Goal: Task Accomplishment & Management: Manage account settings

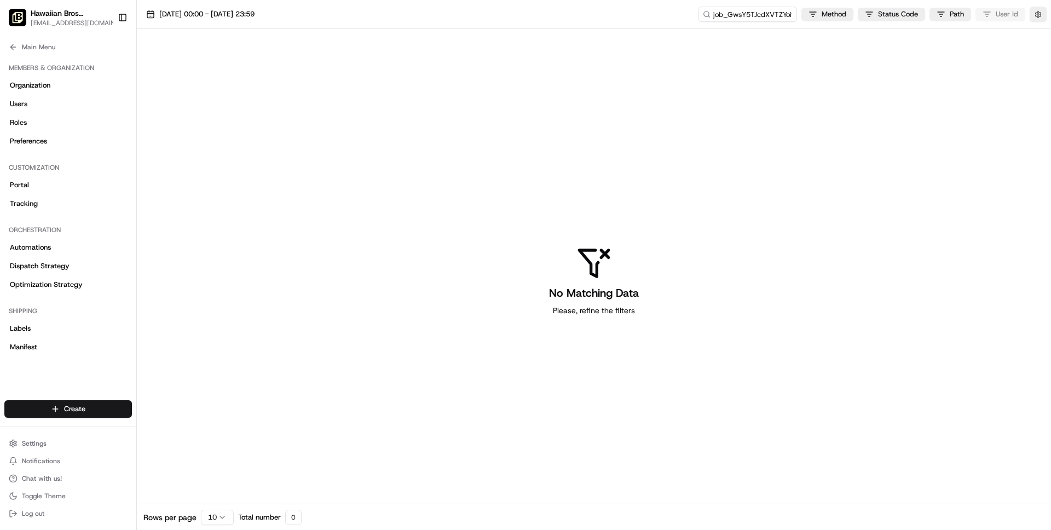
scroll to position [263, 0]
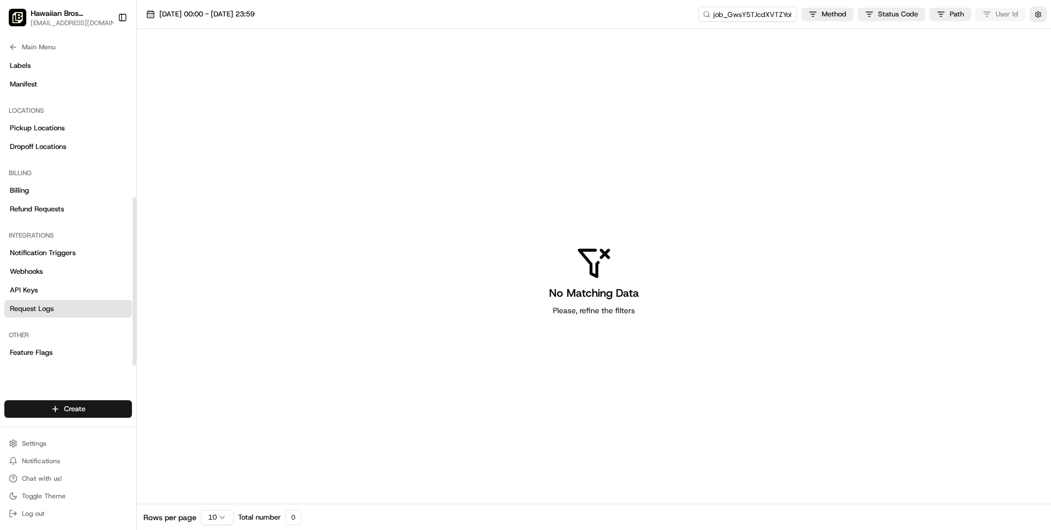
click at [82, 31] on div "Hawaiian Bros (Fort Worth TX_Tarrant Pkwy) wisdom@usenash.com Toggle Sidebar" at bounding box center [68, 17] width 136 height 35
click at [82, 30] on button "Hawaiian Bros (Fort Worth TX_Tarrant Pkwy) wisdom@usenash.com" at bounding box center [58, 17] width 109 height 26
type input "skipcart"
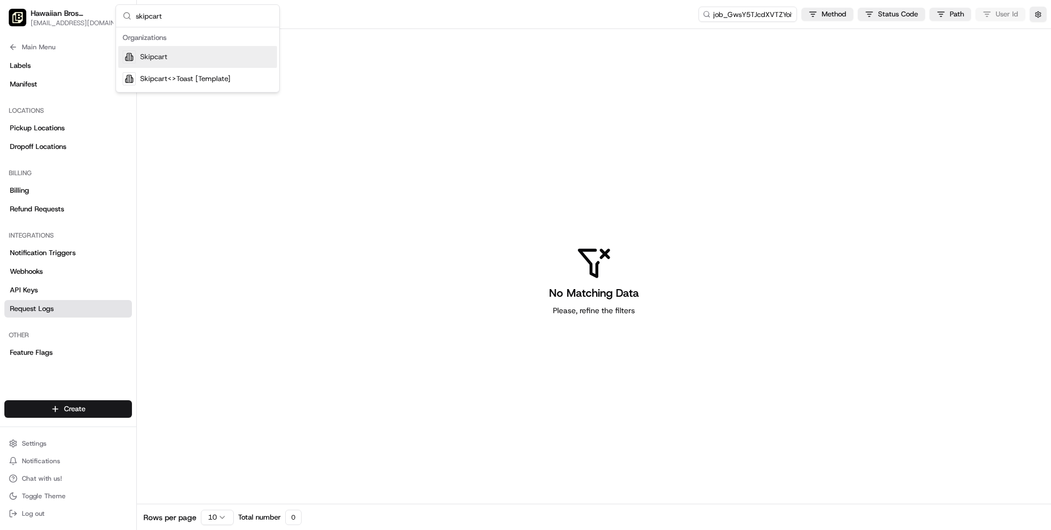
click at [162, 55] on span "Skipcart" at bounding box center [153, 57] width 27 height 10
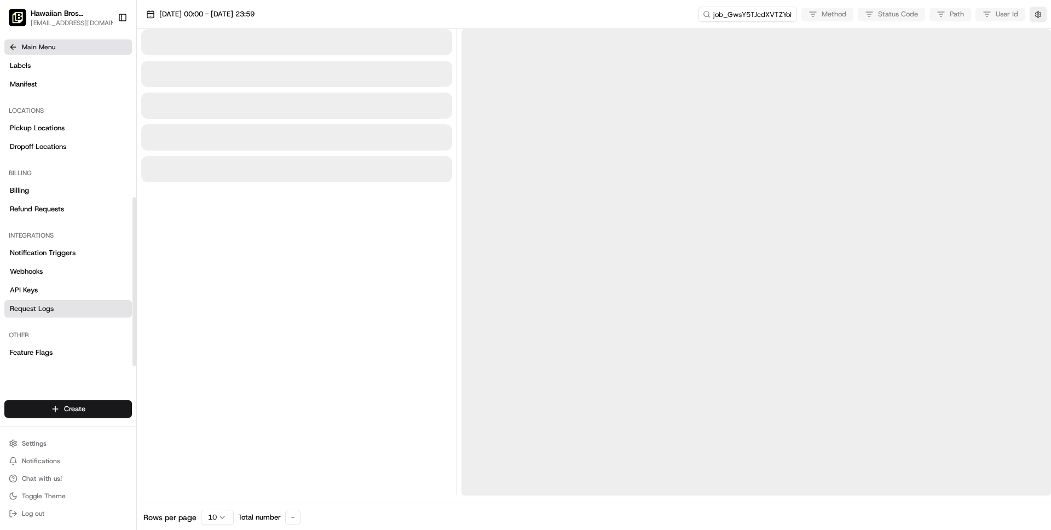
click at [37, 49] on span "Main Menu" at bounding box center [38, 47] width 33 height 9
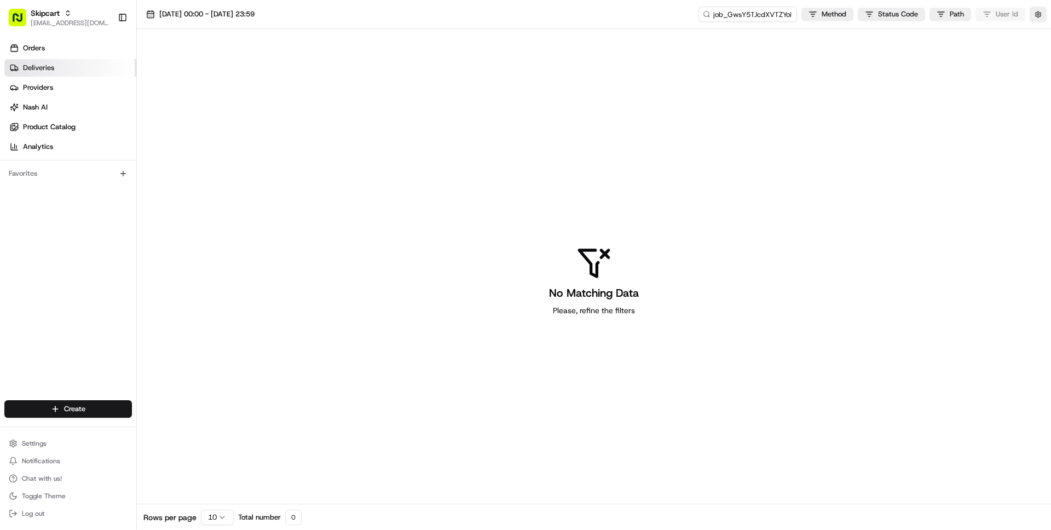
click at [38, 66] on span "Deliveries" at bounding box center [38, 68] width 31 height 10
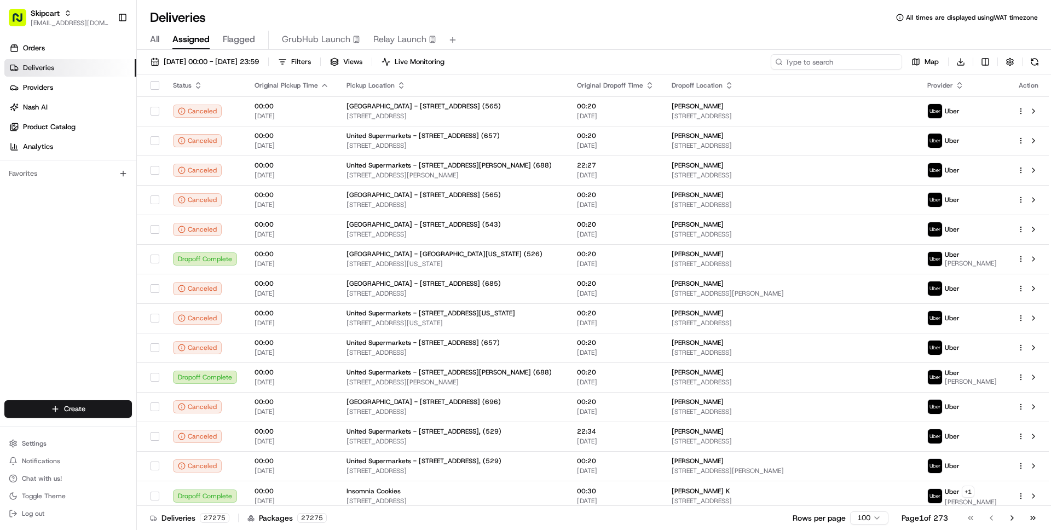
click at [838, 61] on input at bounding box center [836, 61] width 131 height 15
paste input "4938155"
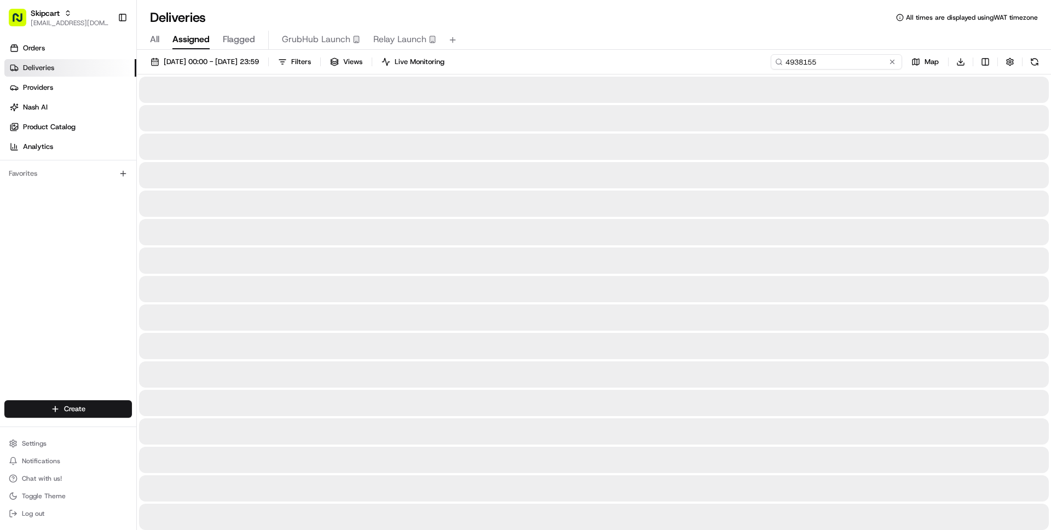
type input "4938155"
click at [234, 64] on span "21/07/2025 00:00 - 27/07/2025 23:59" at bounding box center [211, 62] width 95 height 10
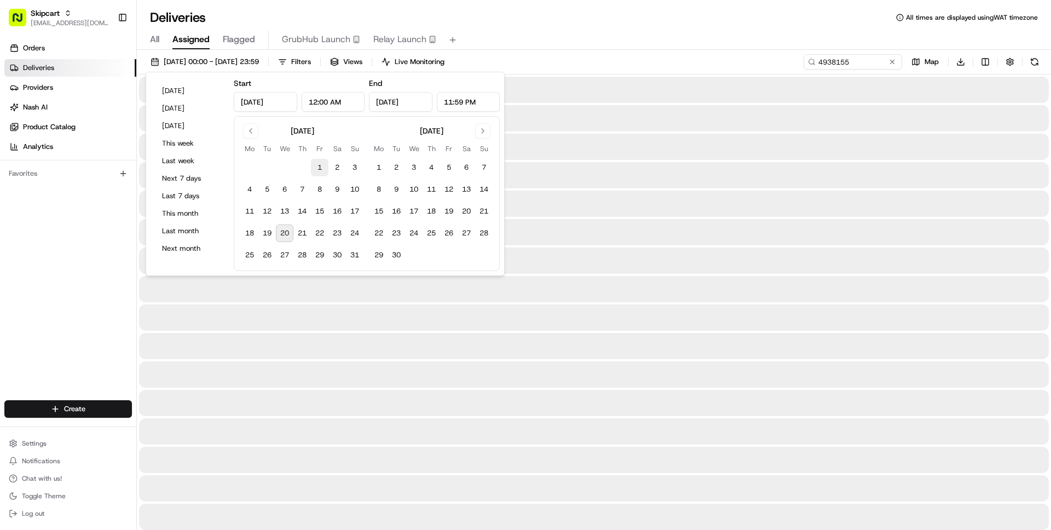
click at [320, 173] on button "1" at bounding box center [320, 168] width 18 height 18
type input "Aug 1, 2025"
click at [354, 247] on button "31" at bounding box center [355, 255] width 18 height 18
type input "Aug 31, 2025"
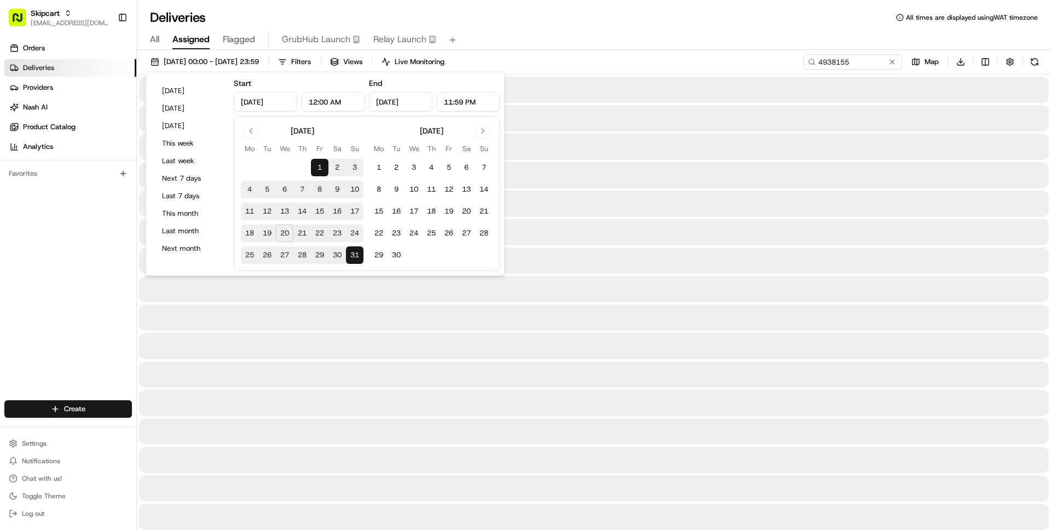
click at [591, 33] on div "All Assigned Flagged GrubHub Launch Relay Launch" at bounding box center [594, 40] width 915 height 19
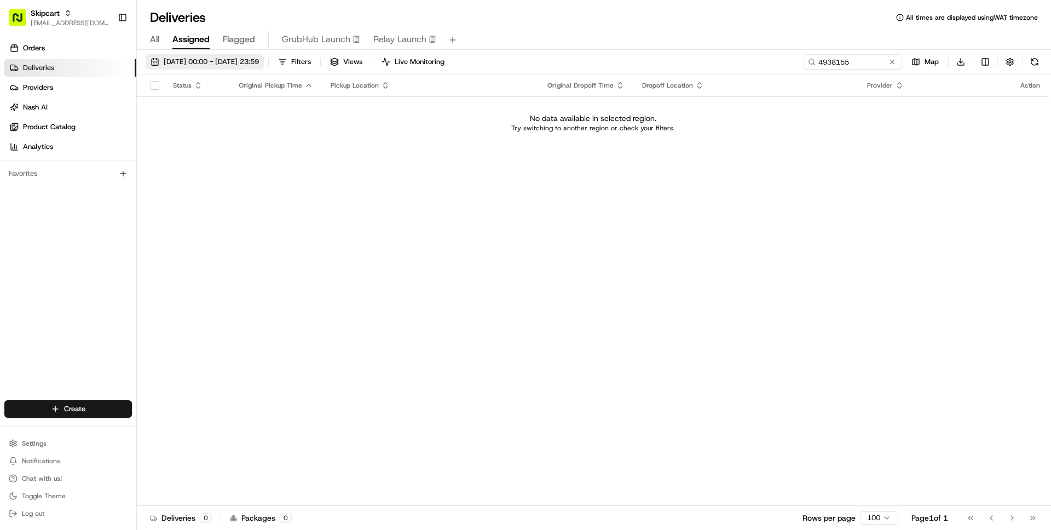
click at [242, 60] on span "01/08/2025 00:00 - 31/08/2025 23:59" at bounding box center [211, 62] width 95 height 10
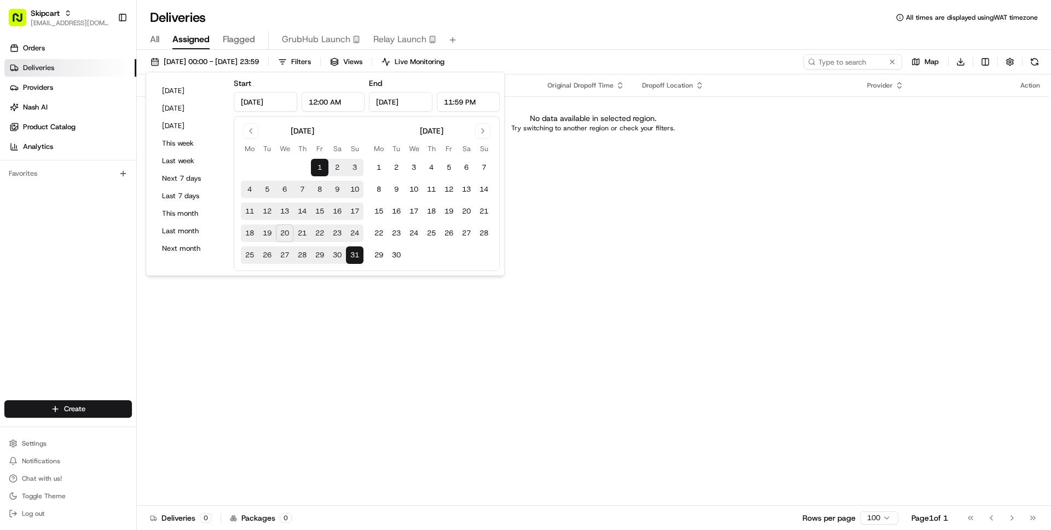
click at [157, 39] on span "All" at bounding box center [154, 39] width 9 height 13
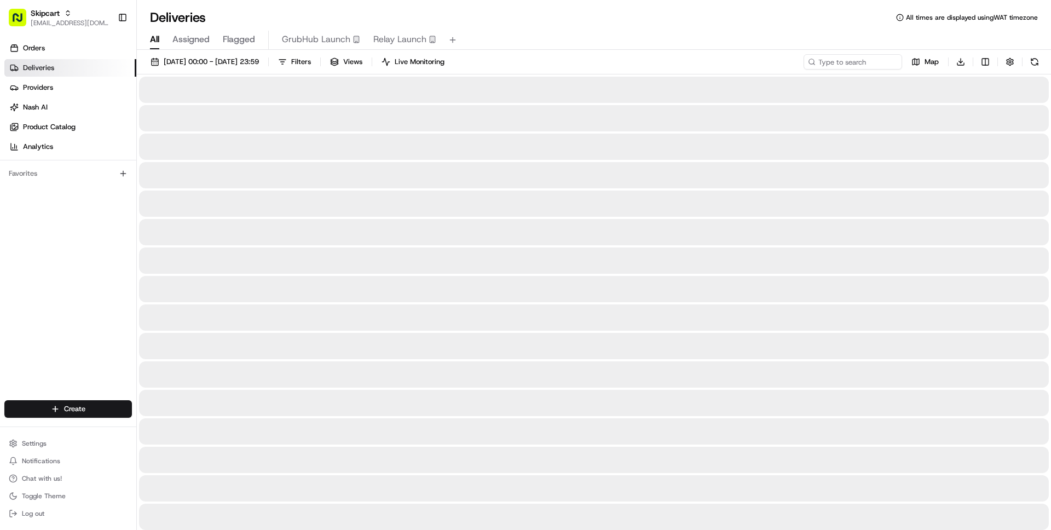
click at [851, 62] on input at bounding box center [836, 61] width 131 height 15
paste input "4938155"
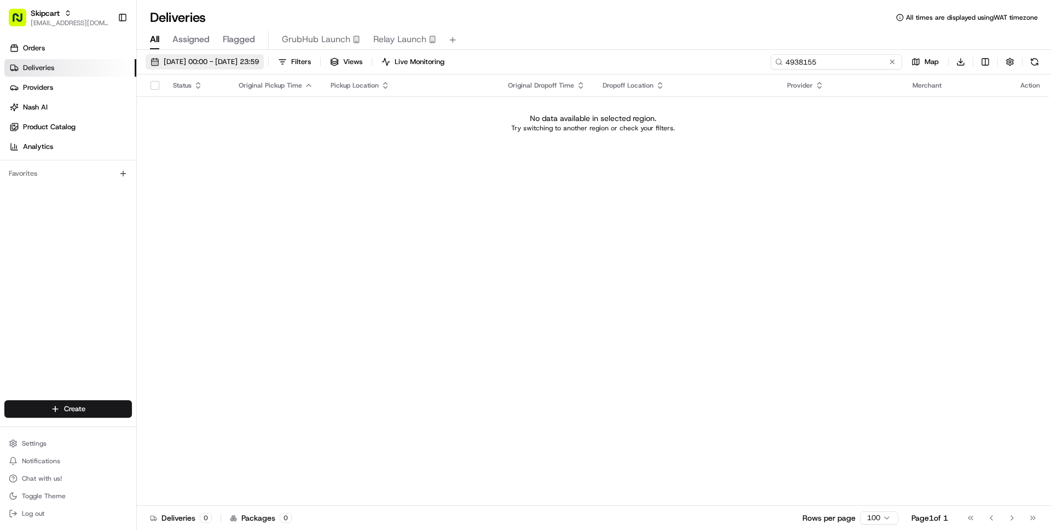
type input "4938155"
click at [252, 60] on span "01/08/2025 00:00 - 31/08/2025 23:59" at bounding box center [211, 62] width 95 height 10
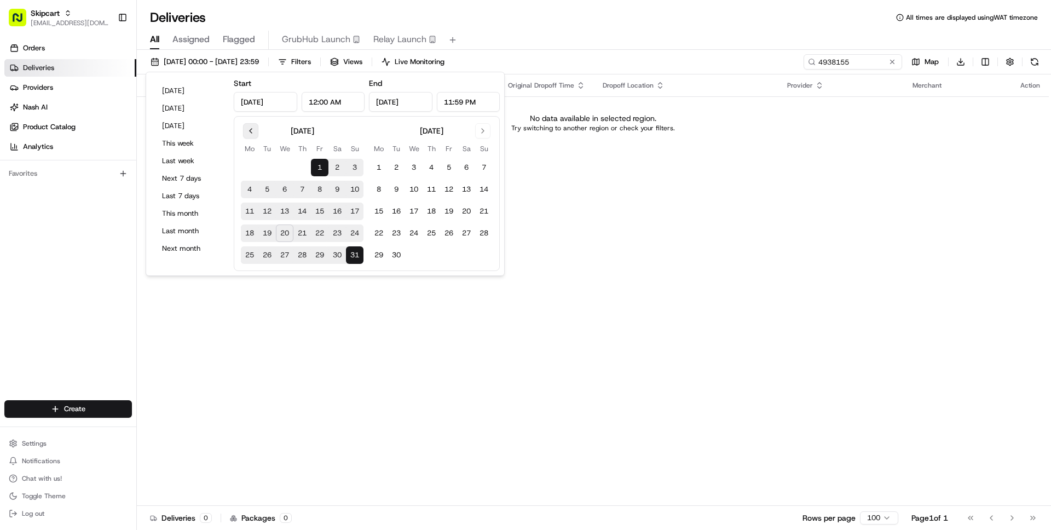
click at [252, 134] on button "Go to previous month" at bounding box center [250, 130] width 15 height 15
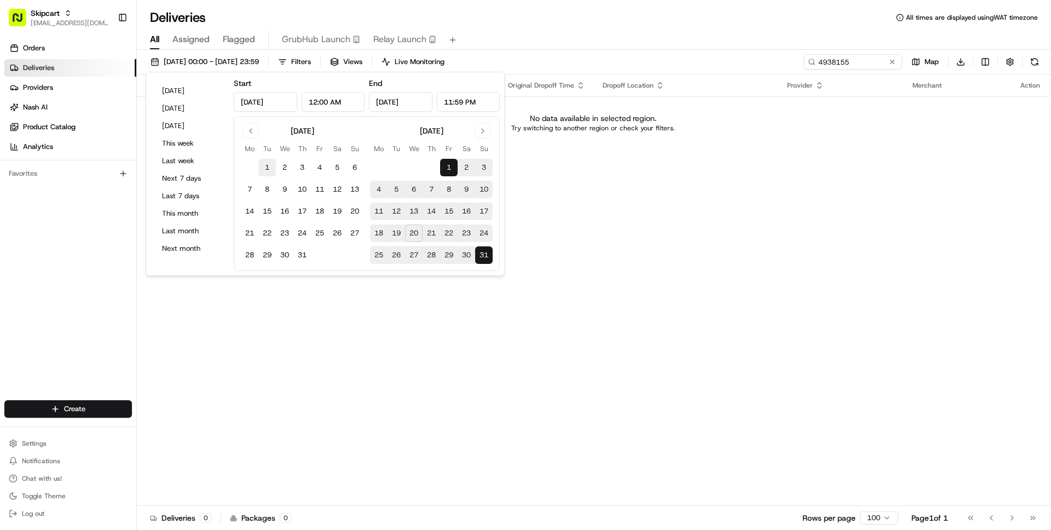
click at [270, 170] on button "1" at bounding box center [267, 168] width 18 height 18
type input "Jul 1, 2025"
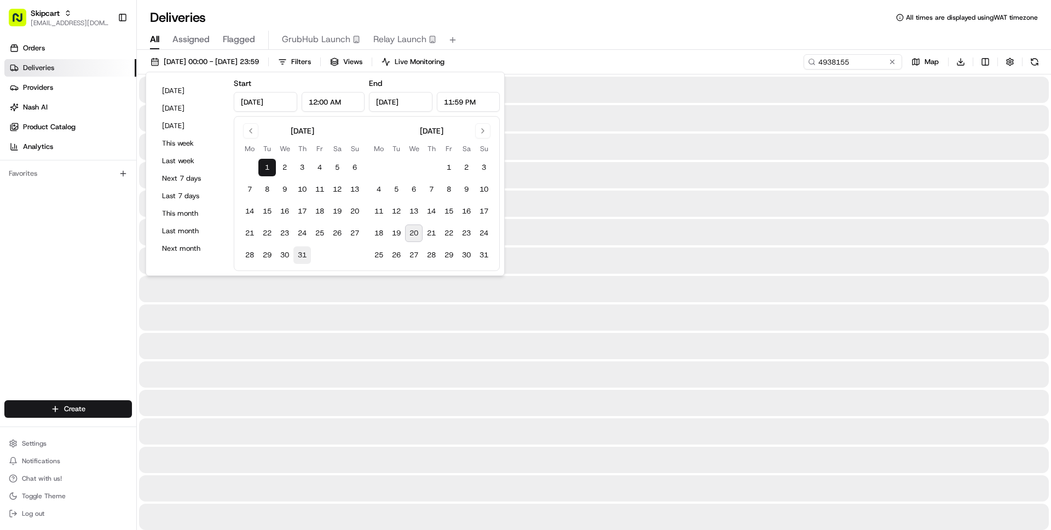
click at [303, 254] on button "31" at bounding box center [303, 255] width 18 height 18
type input "Jul 31, 2025"
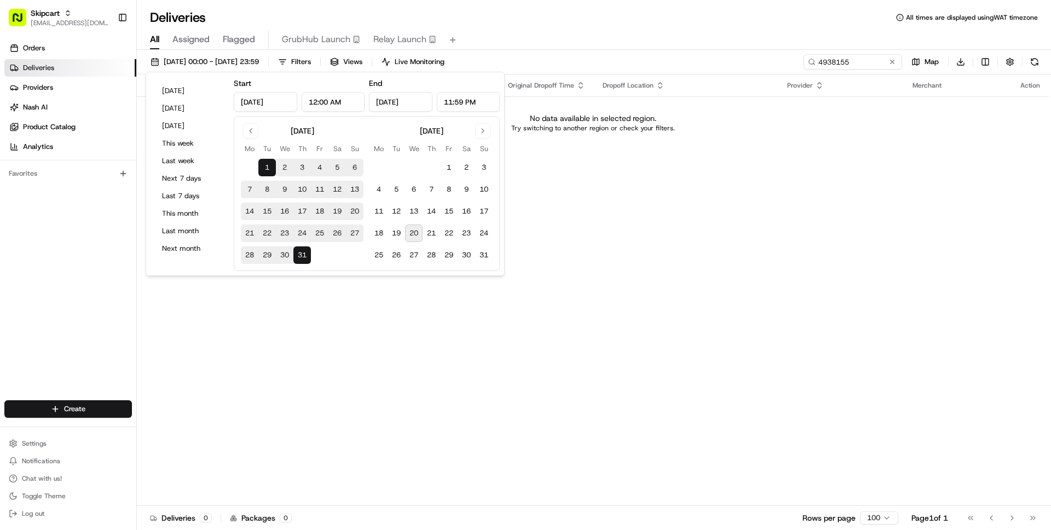
click at [544, 334] on div "Status Original Pickup Time Pickup Location Original Dropoff Time Dropoff Locat…" at bounding box center [593, 290] width 912 height 432
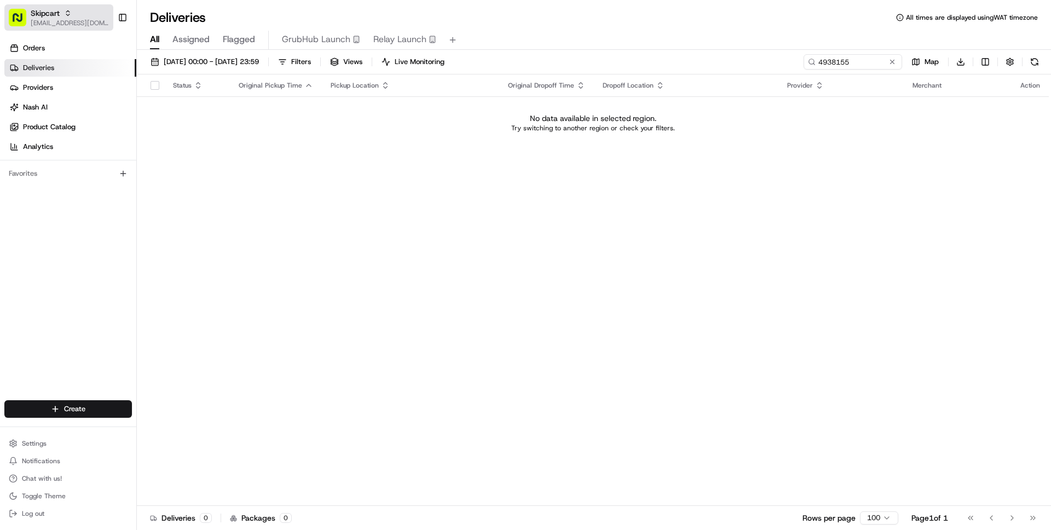
click at [46, 6] on button "Skipcart wisdom@usenash.com" at bounding box center [58, 17] width 109 height 26
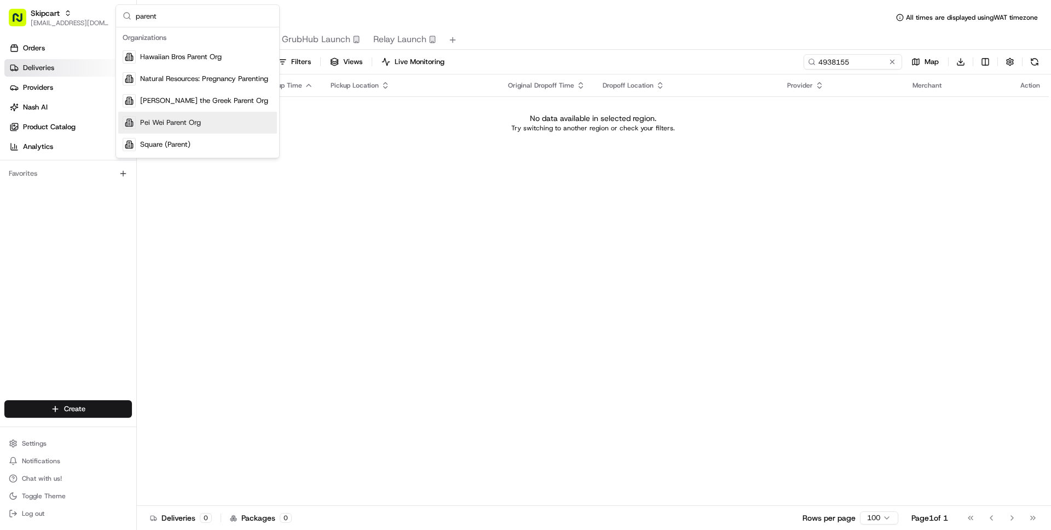
type input "parent"
click at [173, 114] on div "Pei Wei Parent Org" at bounding box center [197, 123] width 159 height 22
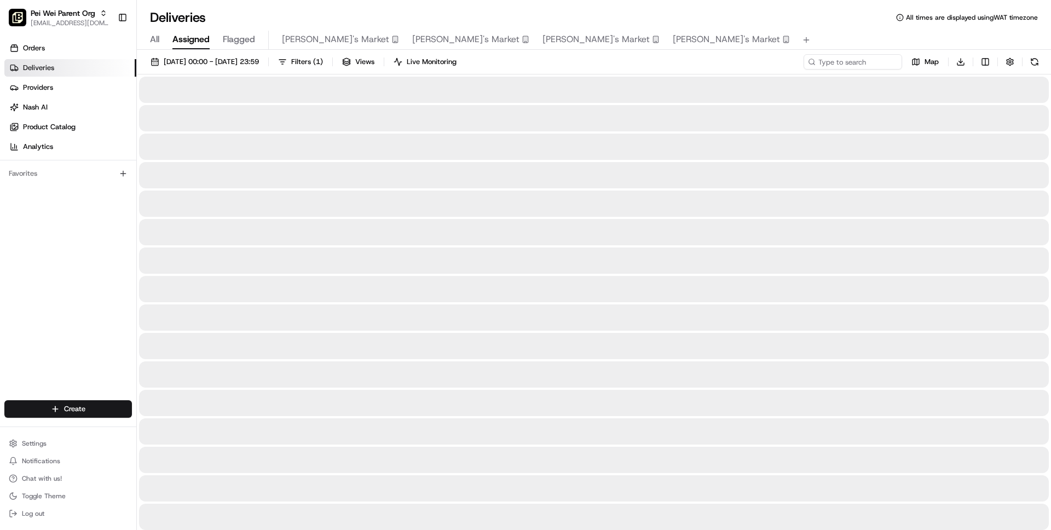
click at [158, 36] on span "All" at bounding box center [154, 39] width 9 height 13
click at [183, 54] on button "01/07/2025 00:00 - 31/07/2025 23:59" at bounding box center [205, 61] width 118 height 15
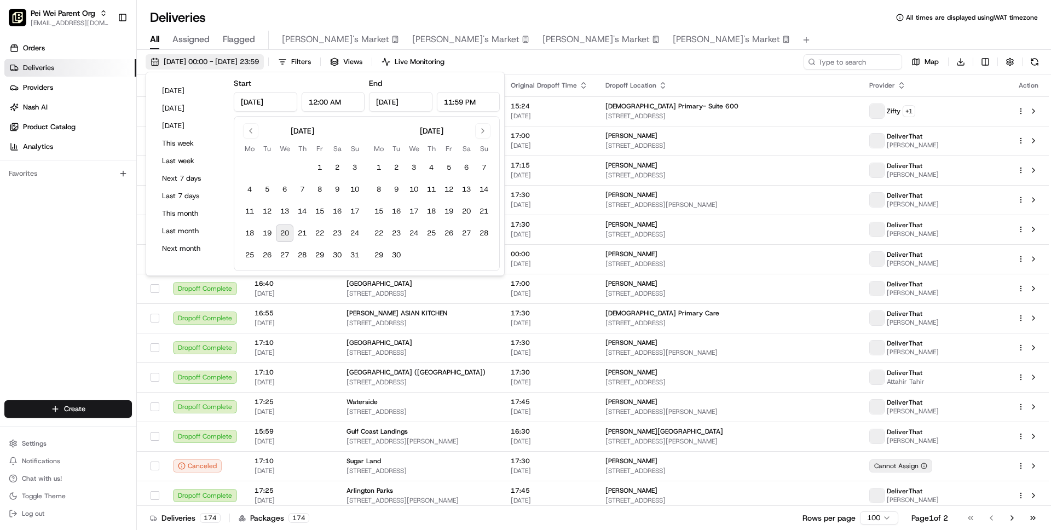
type input "Jul 1, 2025"
type input "12:00 AM"
type input "Jul 31, 2025"
type input "11:59 PM"
click at [187, 60] on span "01/07/2025 00:00 - 31/07/2025 23:59" at bounding box center [211, 62] width 95 height 10
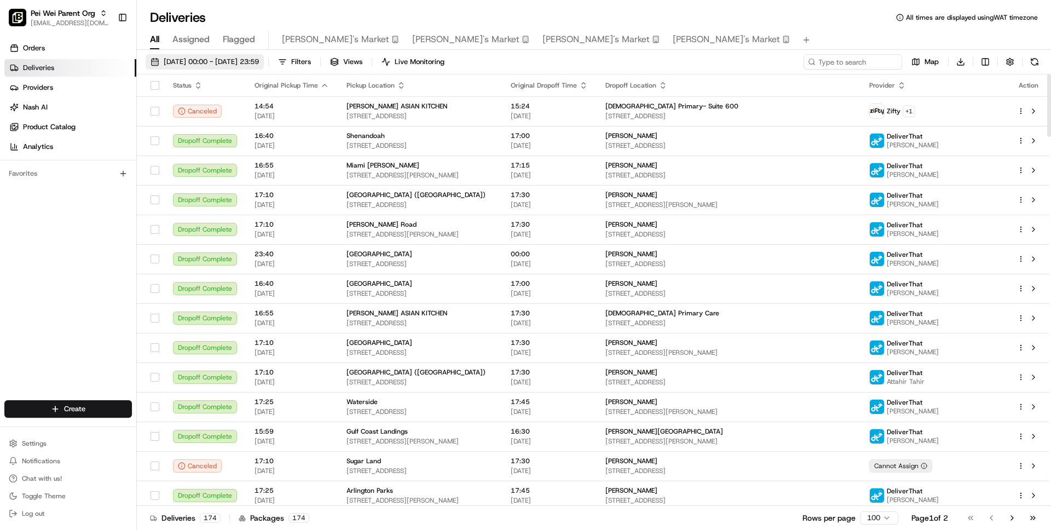
click at [226, 66] on span "01/07/2025 00:00 - 31/07/2025 23:59" at bounding box center [211, 62] width 95 height 10
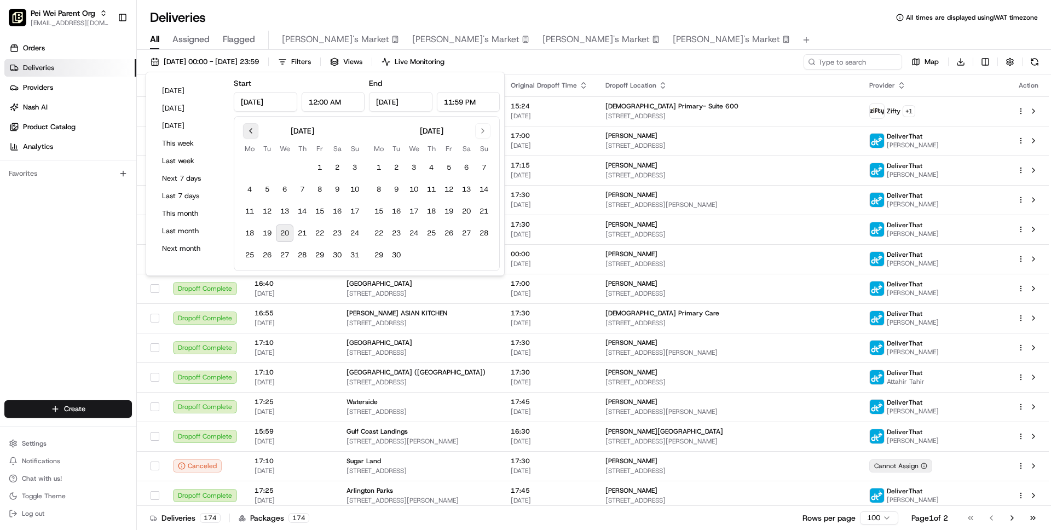
click at [250, 128] on button "Go to previous month" at bounding box center [250, 130] width 15 height 15
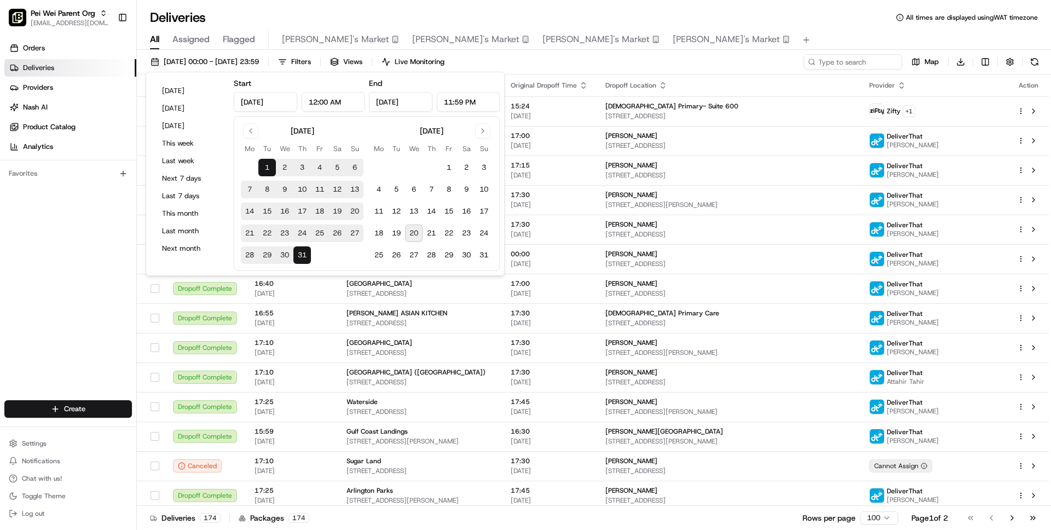
click at [265, 164] on button "1" at bounding box center [267, 168] width 18 height 18
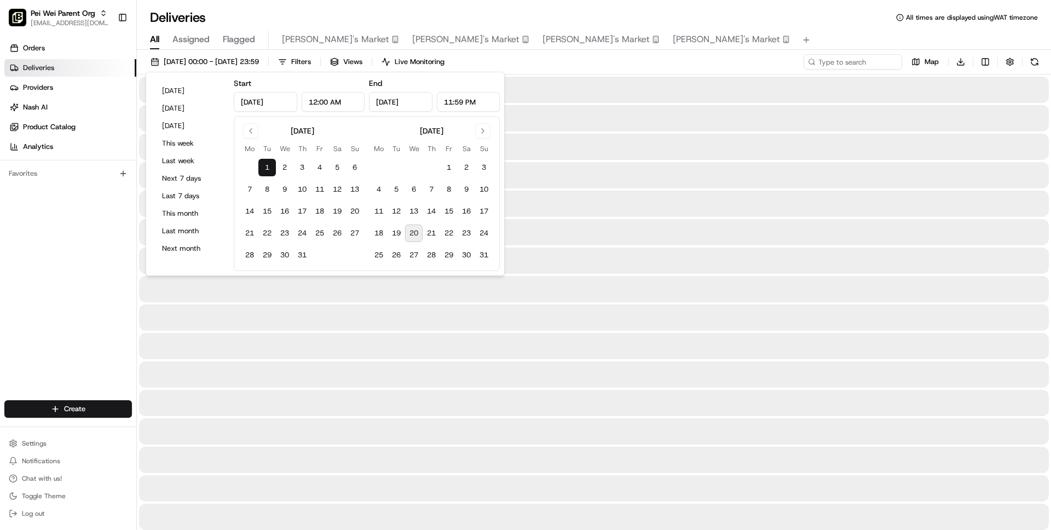
click at [416, 238] on button "20" at bounding box center [414, 234] width 18 height 18
type input "[DATE]"
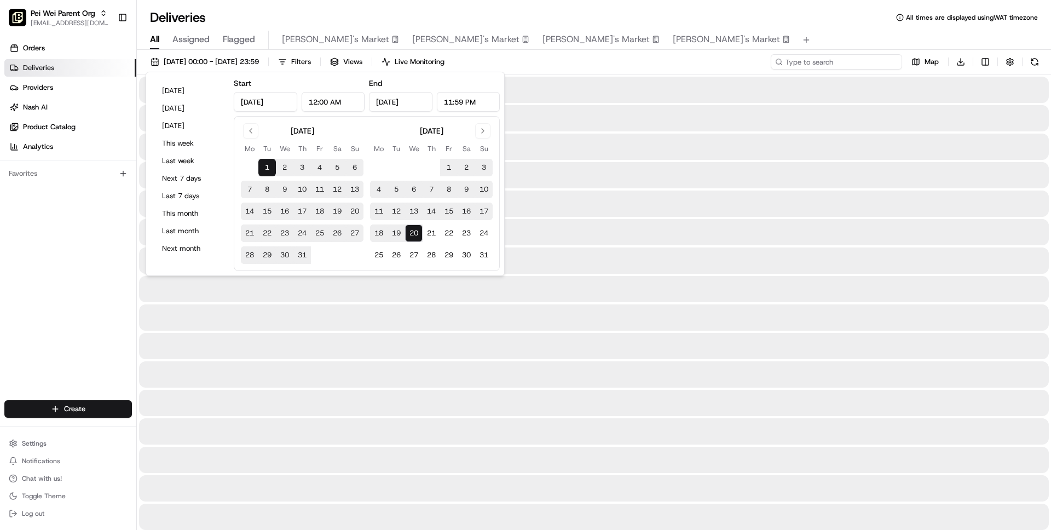
click at [836, 63] on input at bounding box center [836, 61] width 131 height 15
paste input "4938155"
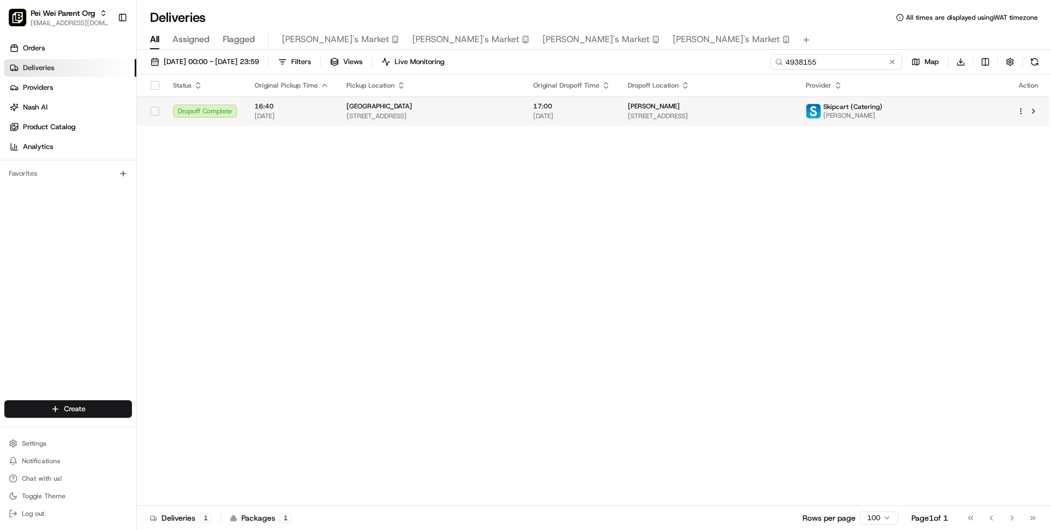
type input "4938155"
click at [492, 105] on div "Lincoln Heights" at bounding box center [431, 106] width 169 height 9
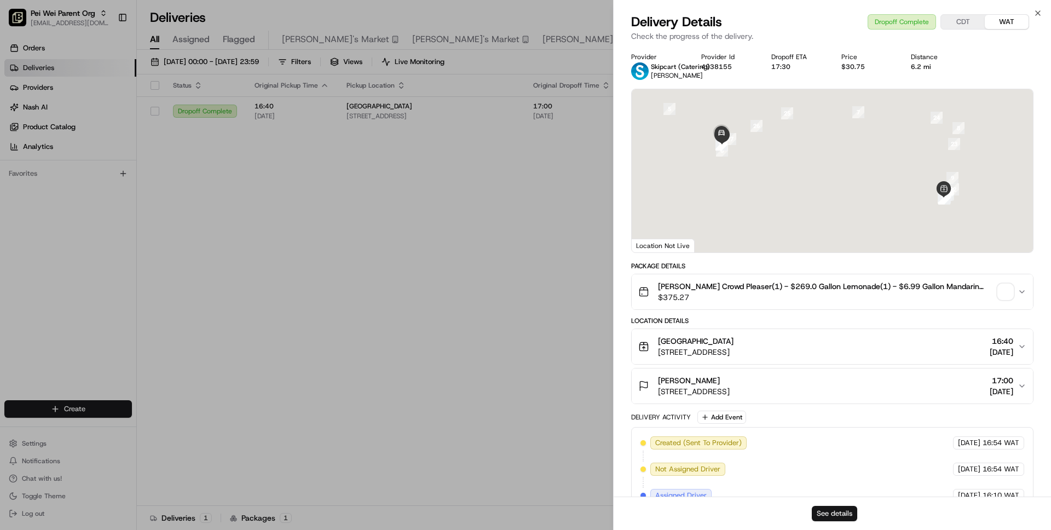
click at [824, 517] on button "See details" at bounding box center [834, 513] width 45 height 15
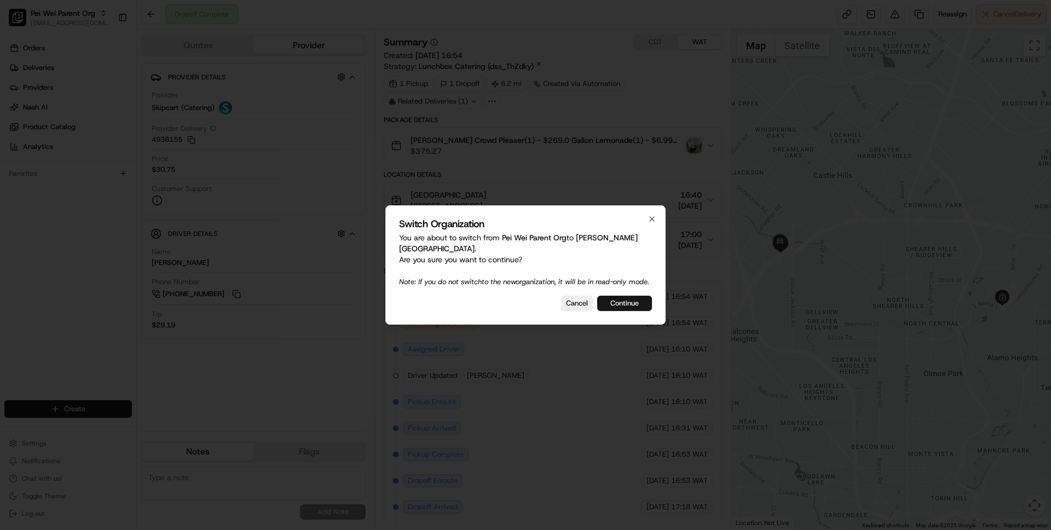
click at [627, 302] on button "Continue" at bounding box center [624, 303] width 55 height 15
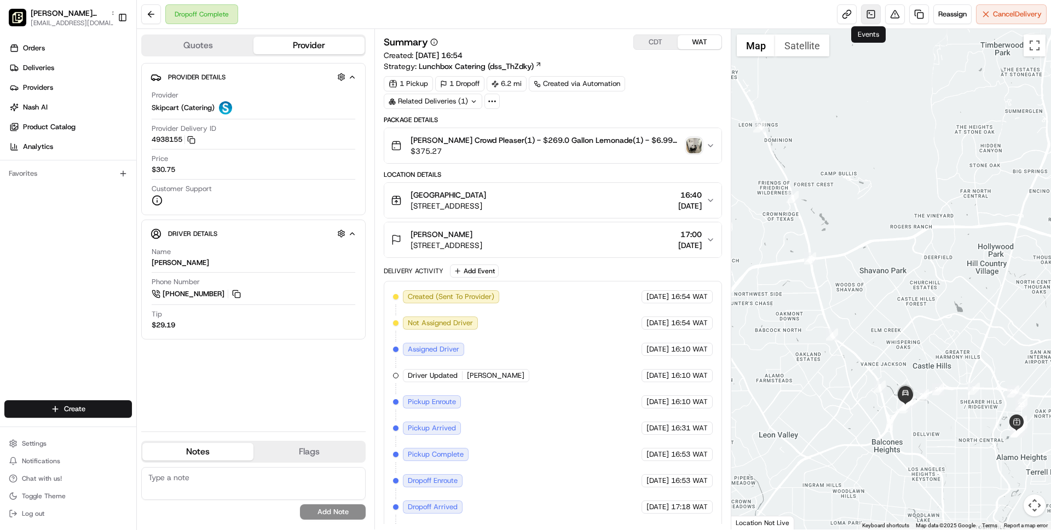
click at [867, 11] on link at bounding box center [871, 14] width 20 height 20
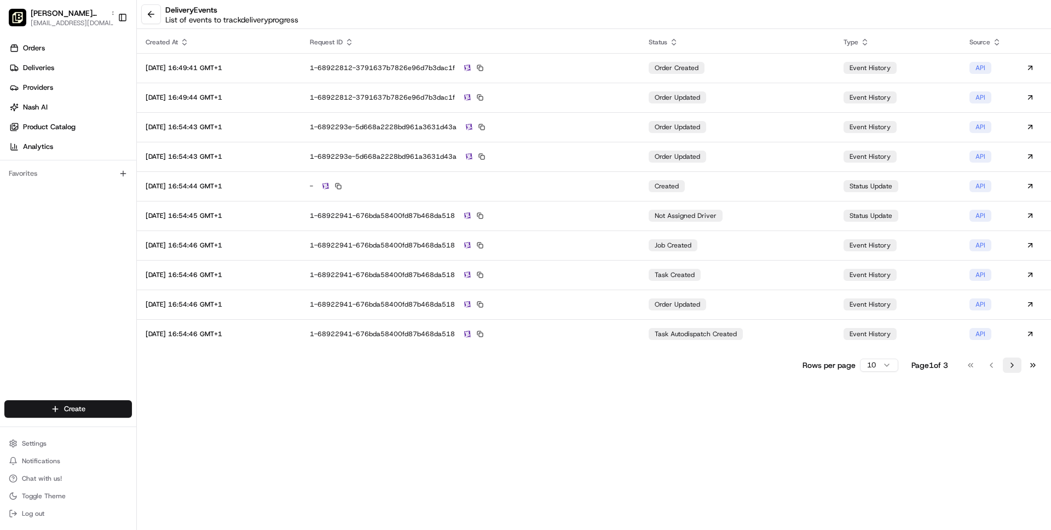
click at [1005, 362] on button "Go to next page" at bounding box center [1012, 365] width 19 height 15
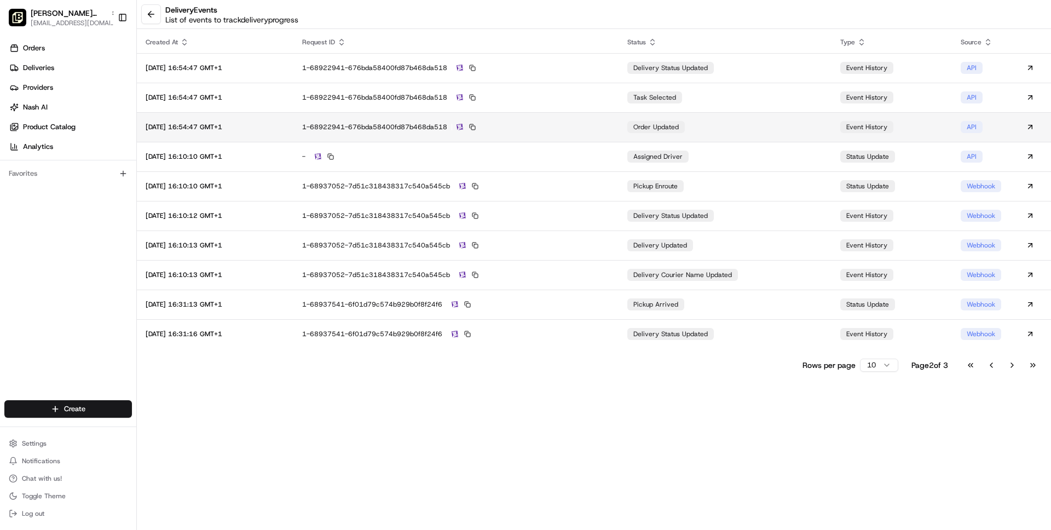
click at [600, 129] on div "1-68922941-676bda58400fd87b468da518" at bounding box center [456, 127] width 308 height 10
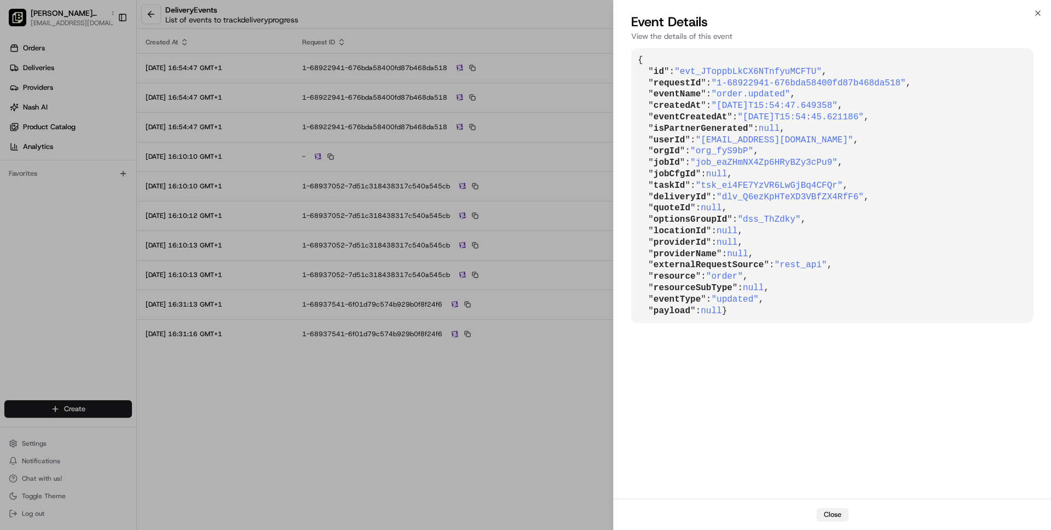
click at [828, 520] on button "Close" at bounding box center [833, 514] width 32 height 13
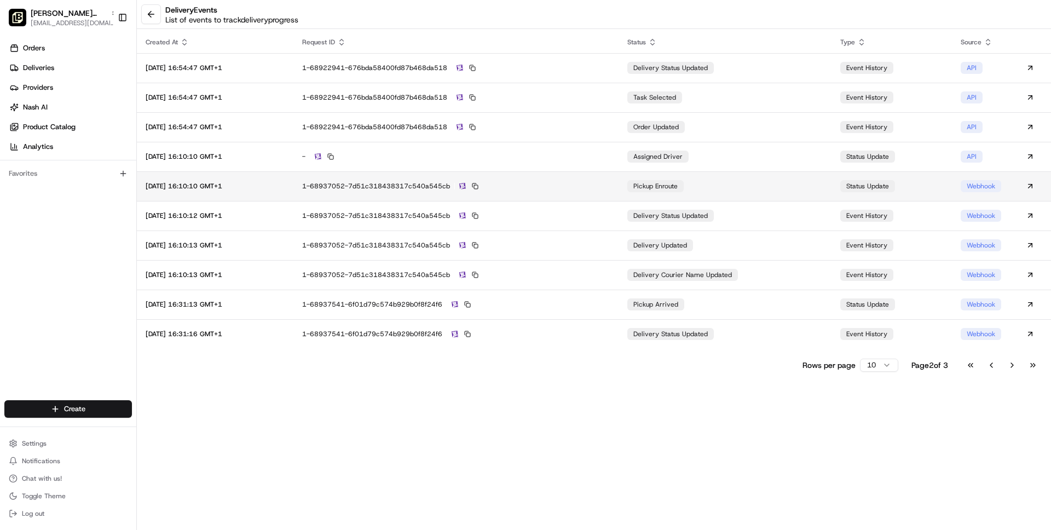
click at [619, 180] on td "1-68937052-7d51c318438317c540a545cb" at bounding box center [456, 186] width 325 height 30
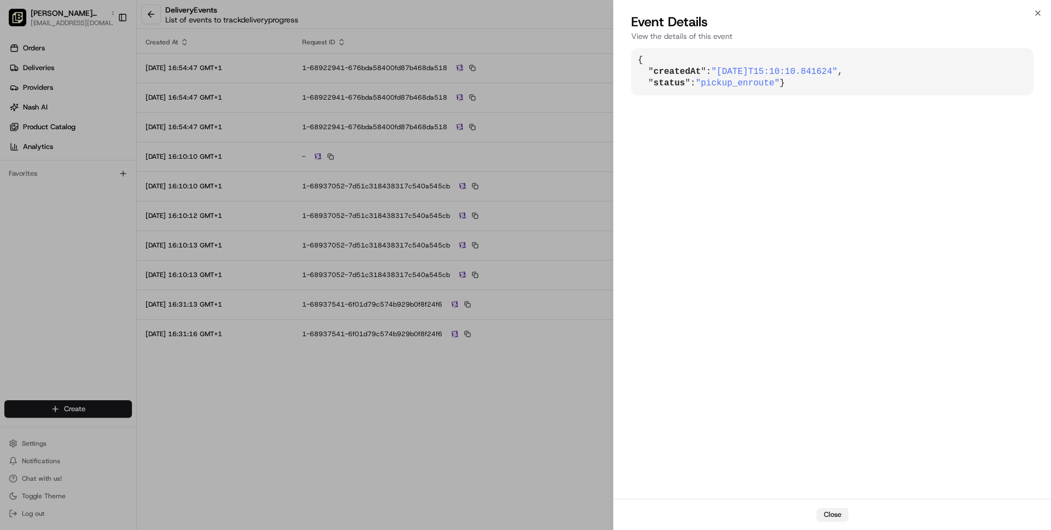
click at [829, 514] on button "Close" at bounding box center [833, 514] width 32 height 13
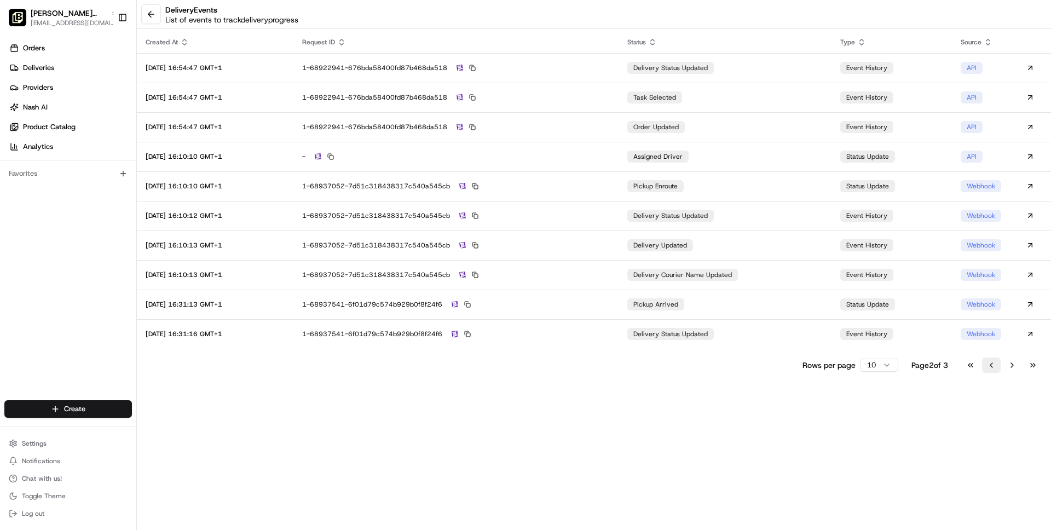
click at [992, 362] on button "Go to previous page" at bounding box center [991, 365] width 19 height 15
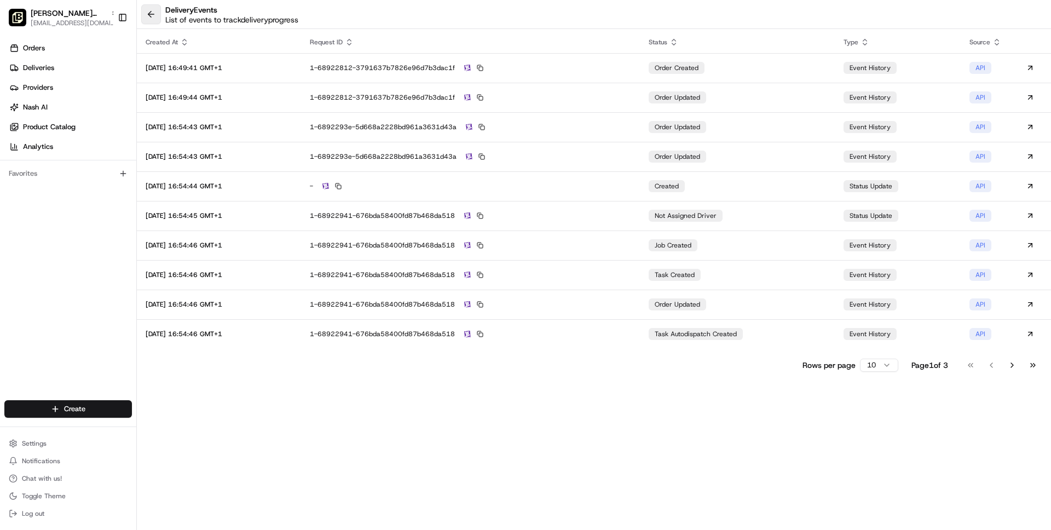
click at [149, 16] on button at bounding box center [151, 14] width 20 height 20
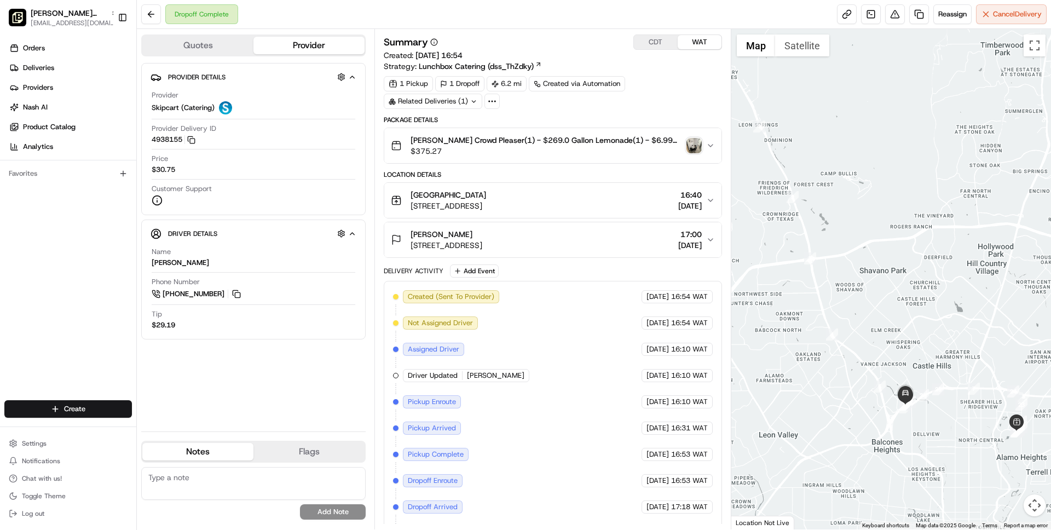
click at [566, 55] on div "Summary CDT WAT Created: 05/08/2025 16:54 Strategy: Lunchbox Catering (dss_ThZd…" at bounding box center [553, 53] width 338 height 37
click at [863, 15] on link at bounding box center [871, 14] width 20 height 20
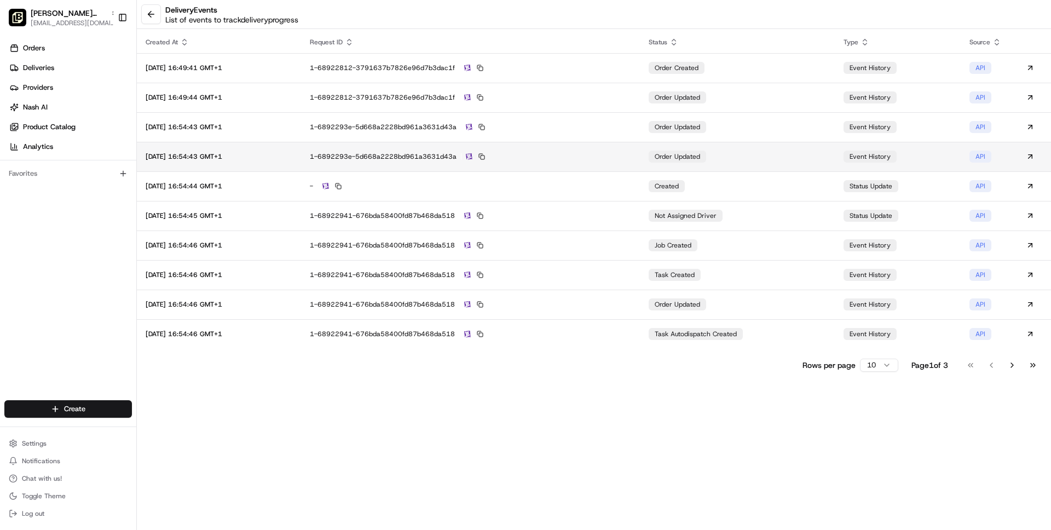
click at [612, 158] on div "1-6892293e-5d668a2228bd961a3631d43a" at bounding box center [470, 157] width 321 height 10
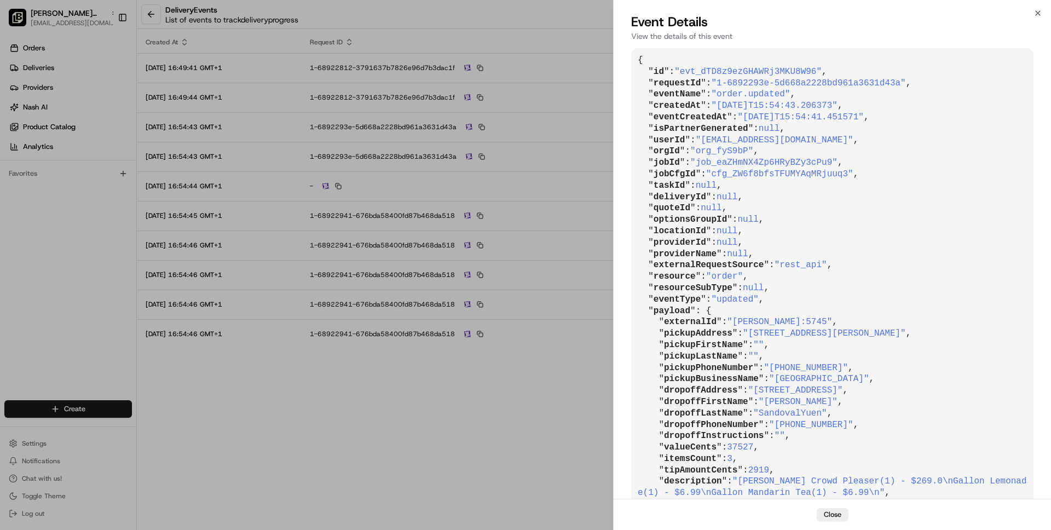
scroll to position [248, 0]
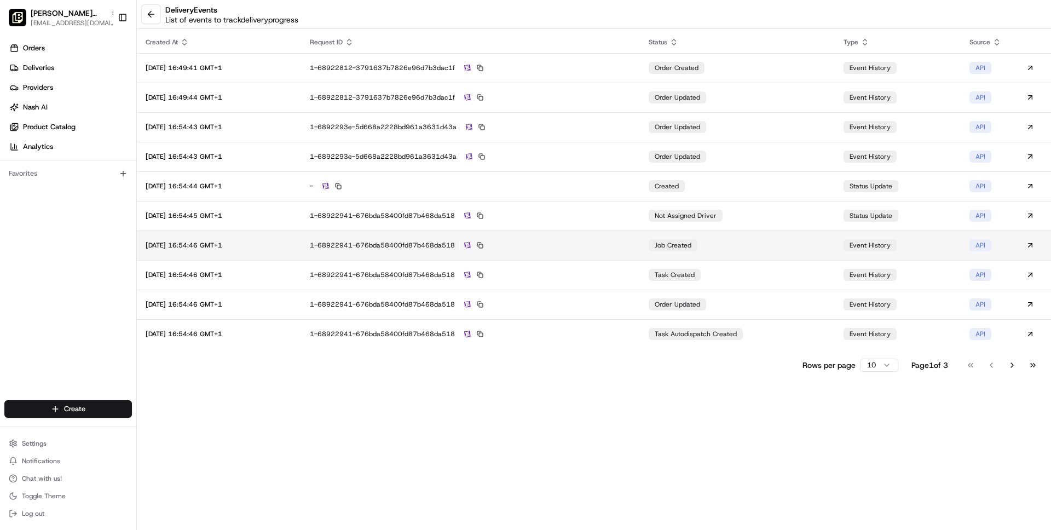
click at [637, 257] on td "1-68922941-676bda58400fd87b468da518" at bounding box center [470, 246] width 339 height 30
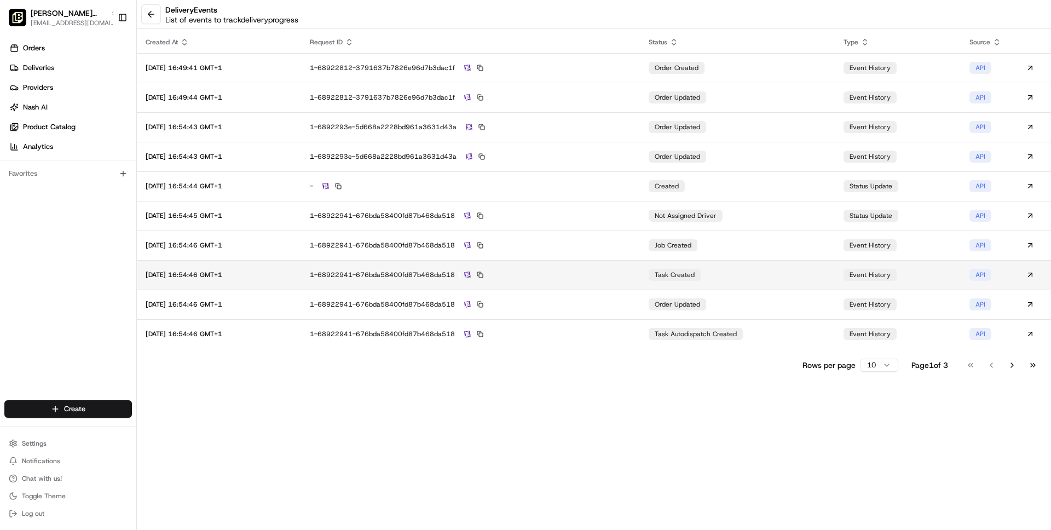
click at [595, 262] on td "1-68922941-676bda58400fd87b468da518" at bounding box center [470, 275] width 339 height 30
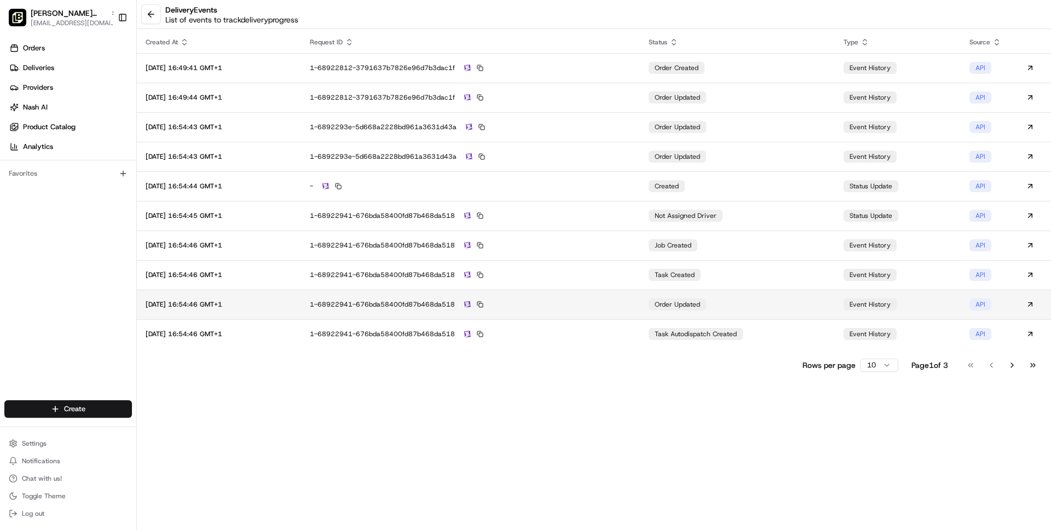
click at [605, 301] on div "1-68922941-676bda58400fd87b468da518" at bounding box center [470, 305] width 321 height 10
click at [1009, 365] on button "Go to next page" at bounding box center [1012, 365] width 19 height 15
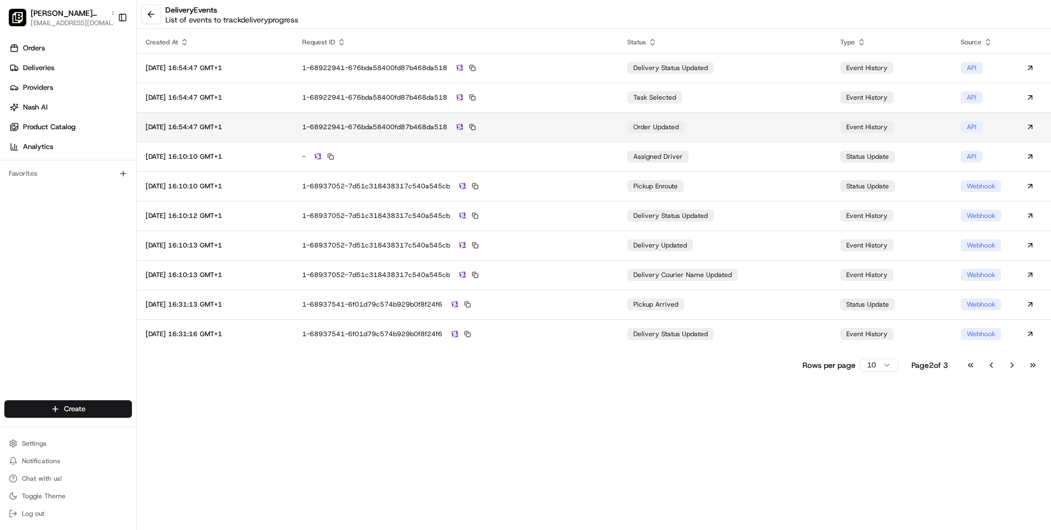
click at [597, 124] on div "1-68922941-676bda58400fd87b468da518" at bounding box center [456, 127] width 308 height 10
click at [148, 14] on button at bounding box center [151, 14] width 20 height 20
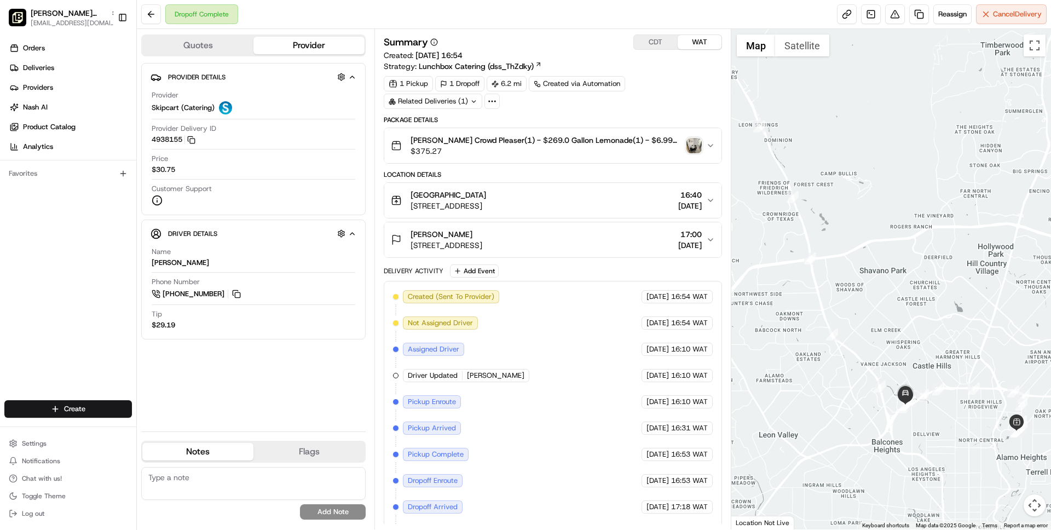
click at [665, 41] on button "CDT" at bounding box center [656, 42] width 44 height 14
click at [605, 239] on div "Amanda SandovalYuen 2900 Mossrock STE 102, San Antonio, TX 78230, USA 11:00 06/…" at bounding box center [548, 240] width 315 height 22
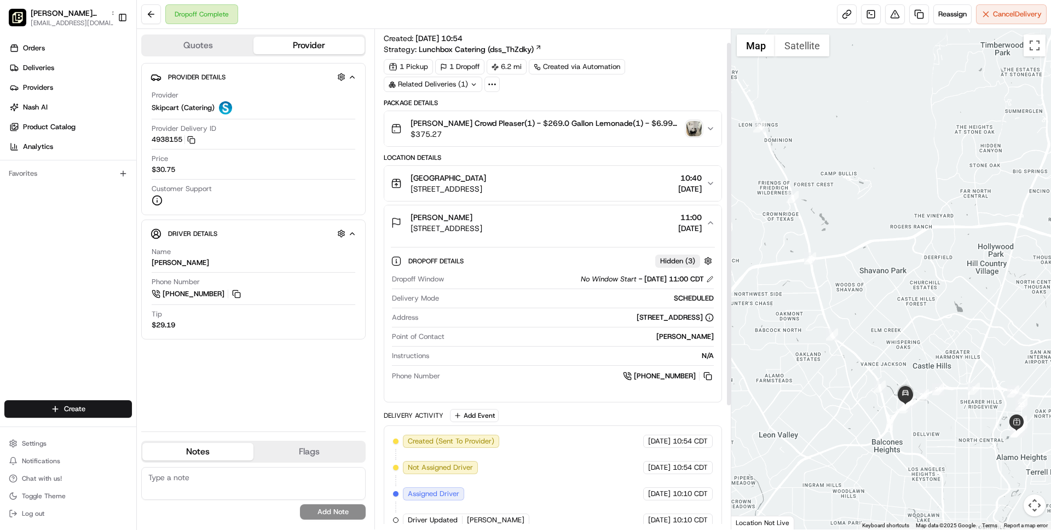
scroll to position [19, 0]
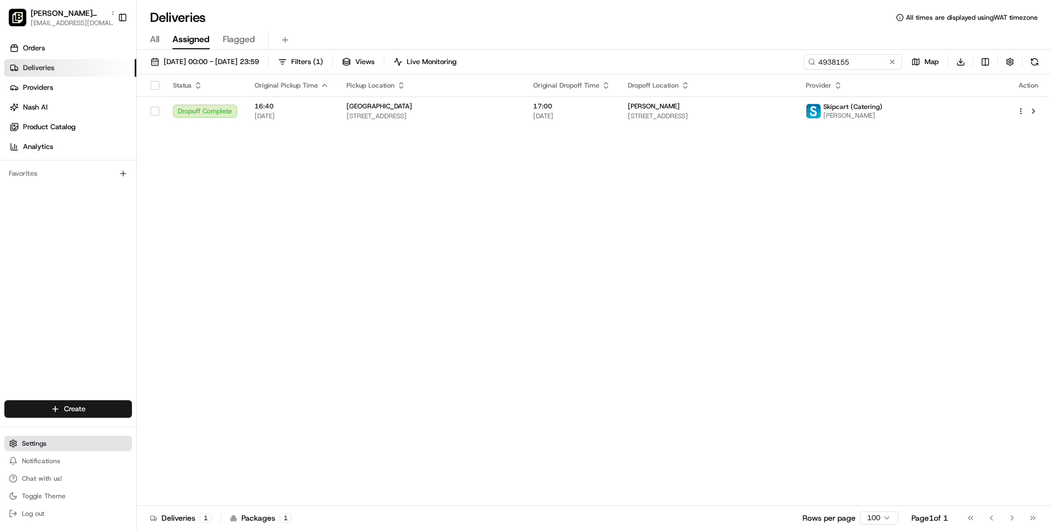
click at [34, 442] on span "Settings" at bounding box center [34, 443] width 25 height 9
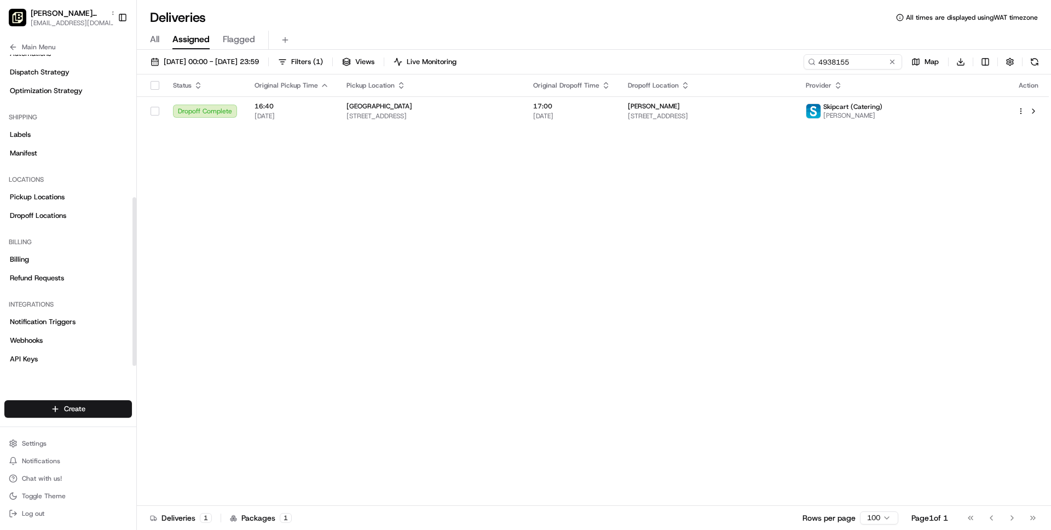
scroll to position [263, 0]
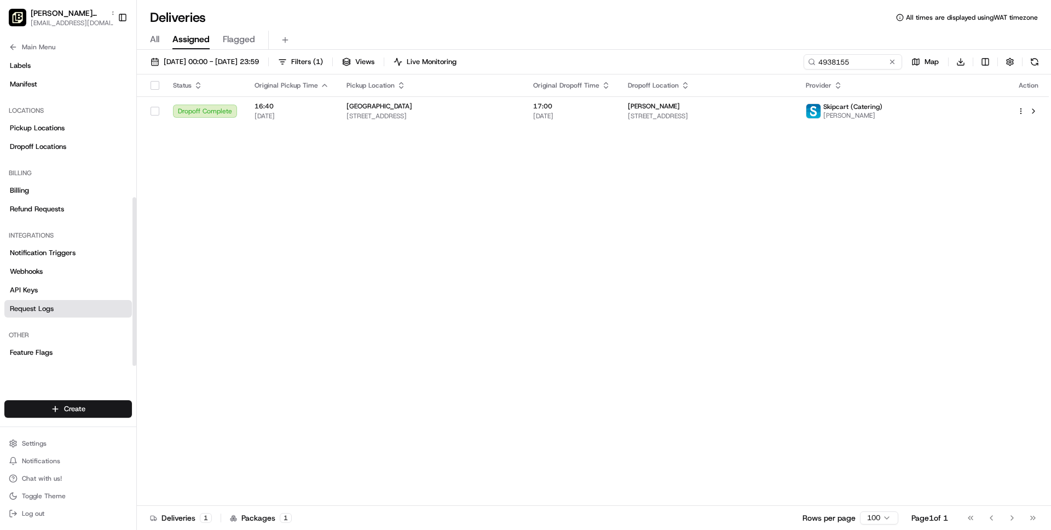
click at [44, 313] on span "Request Logs" at bounding box center [32, 309] width 44 height 10
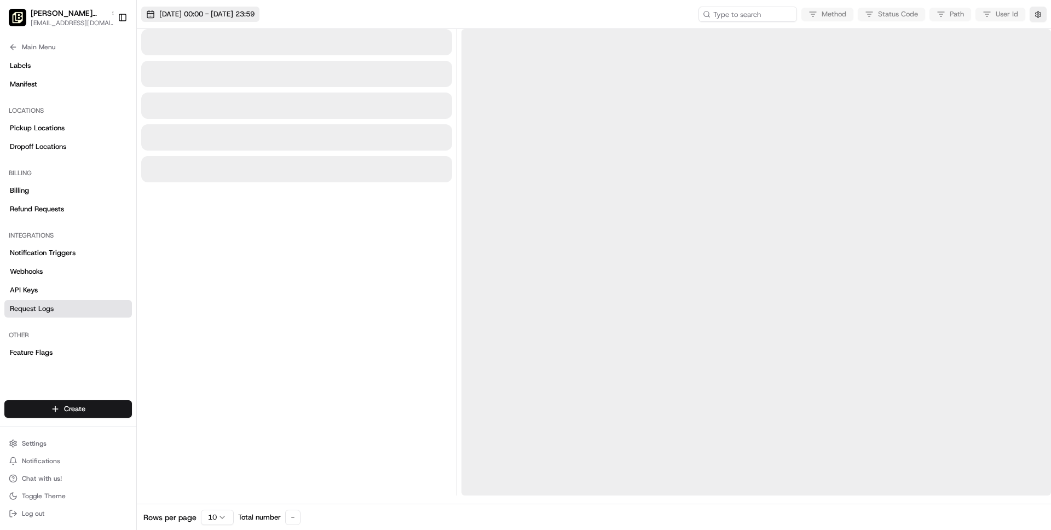
click at [255, 15] on span "[DATE] 00:00 - [DATE] 23:59" at bounding box center [206, 14] width 95 height 10
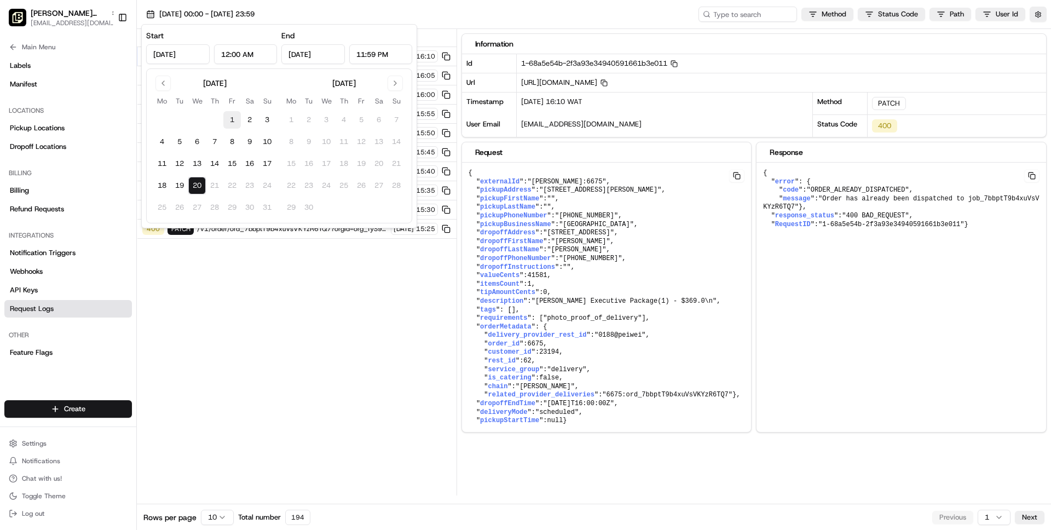
click at [226, 119] on button "1" at bounding box center [232, 120] width 18 height 18
type input "Aug 1, 2025"
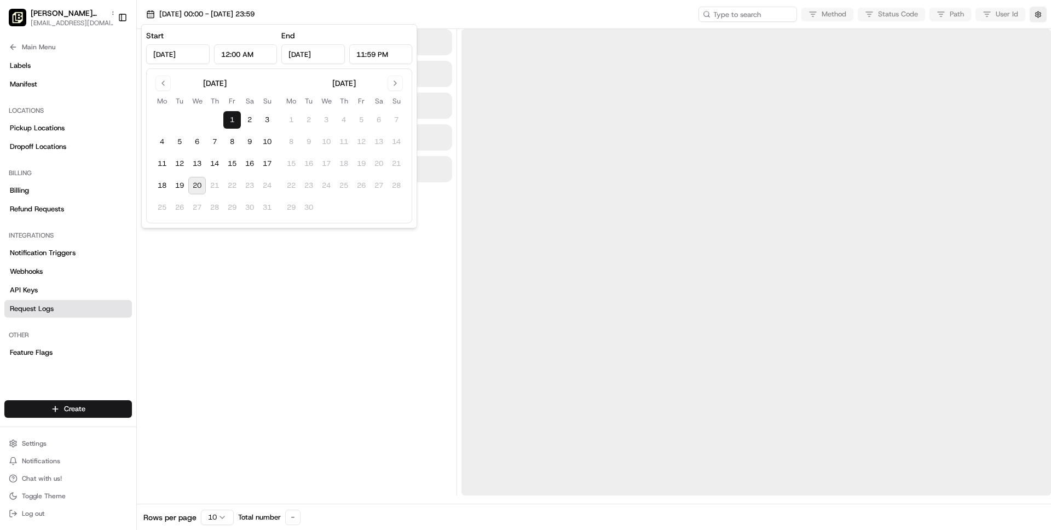
click at [200, 184] on button "20" at bounding box center [197, 186] width 18 height 18
type input "Aug 20, 2025"
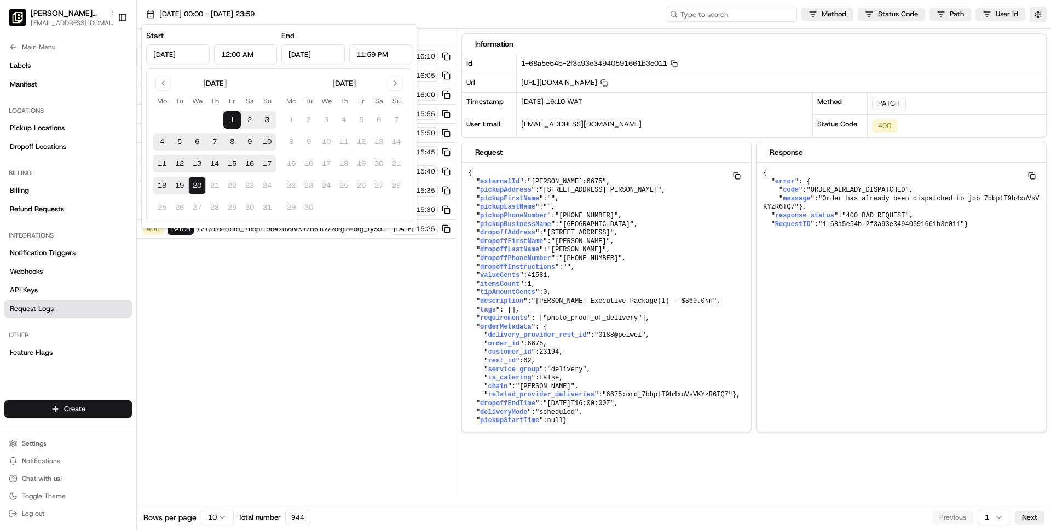
click at [727, 16] on input at bounding box center [731, 14] width 131 height 15
paste input "job_eaZHmNX4Zp6HRyBZy3cPu9"
type input "job_eaZHmNX4Zp6HRyBZy3cPu9"
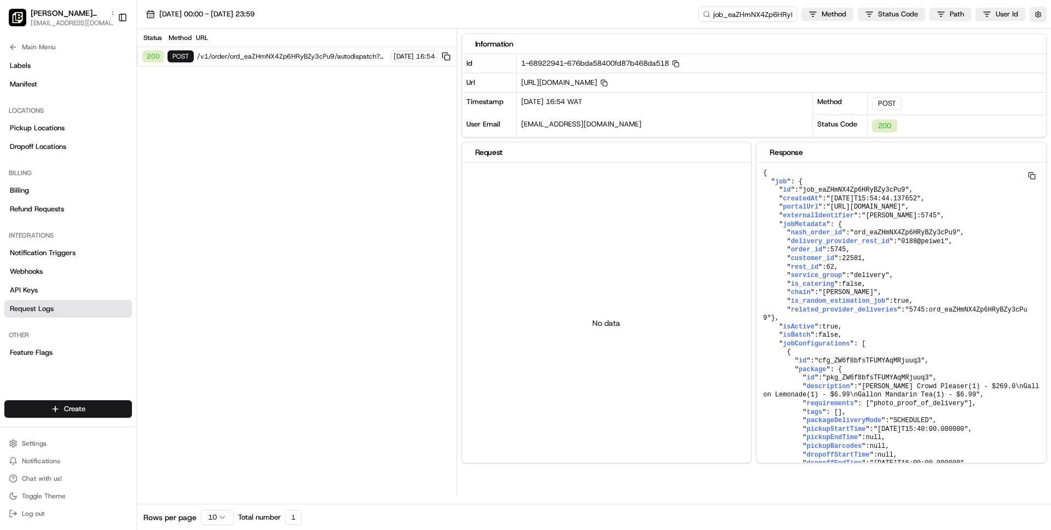
click at [278, 53] on span "/v1/order/ord_eaZHmNX4Zp6HRyBZy3cPu9/autodispatch?orgId=org_fyS9bP" at bounding box center [292, 56] width 191 height 9
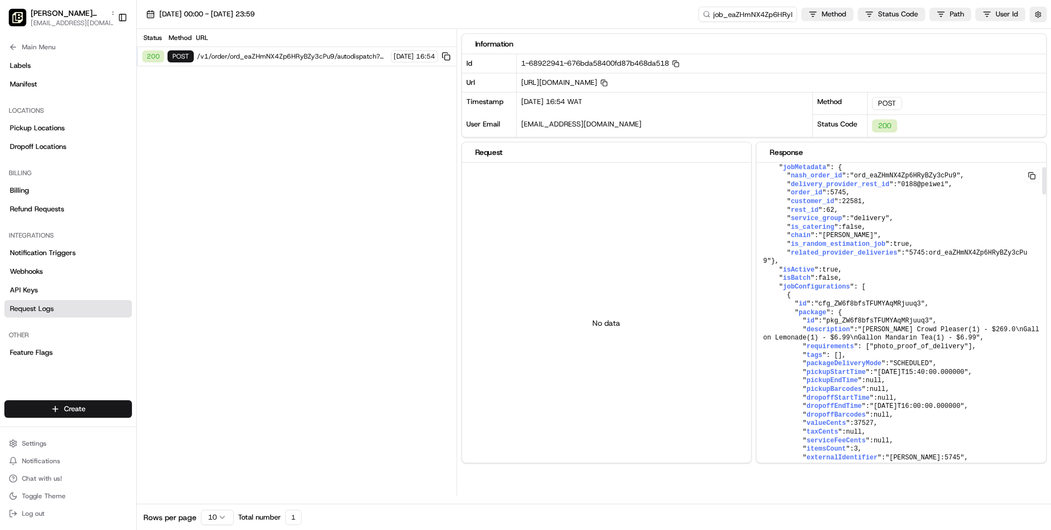
scroll to position [53, 0]
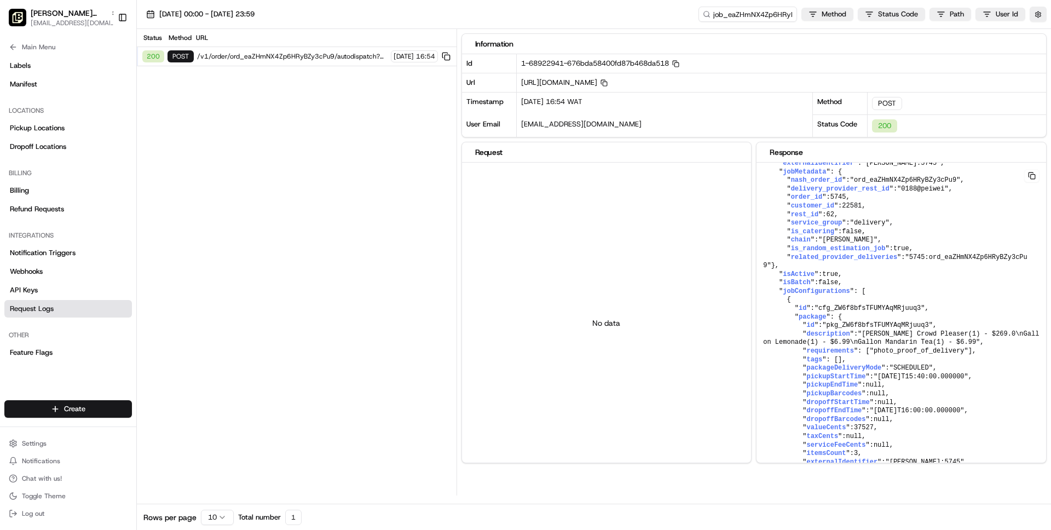
click at [200, 519] on div "Rows per page 10 Total number 1" at bounding box center [222, 517] width 158 height 37
click at [216, 520] on html "Pei Wei - Lincoln Heights wisdom@usenash.com Toggle Sidebar Orders Deliveries P…" at bounding box center [525, 265] width 1051 height 530
click at [721, 14] on input "job_eaZHmNX4Zp6HRyBZy3cPu9" at bounding box center [731, 14] width 131 height 15
type input "_eaZHmNX4Zp6HRyBZy3cPu9"
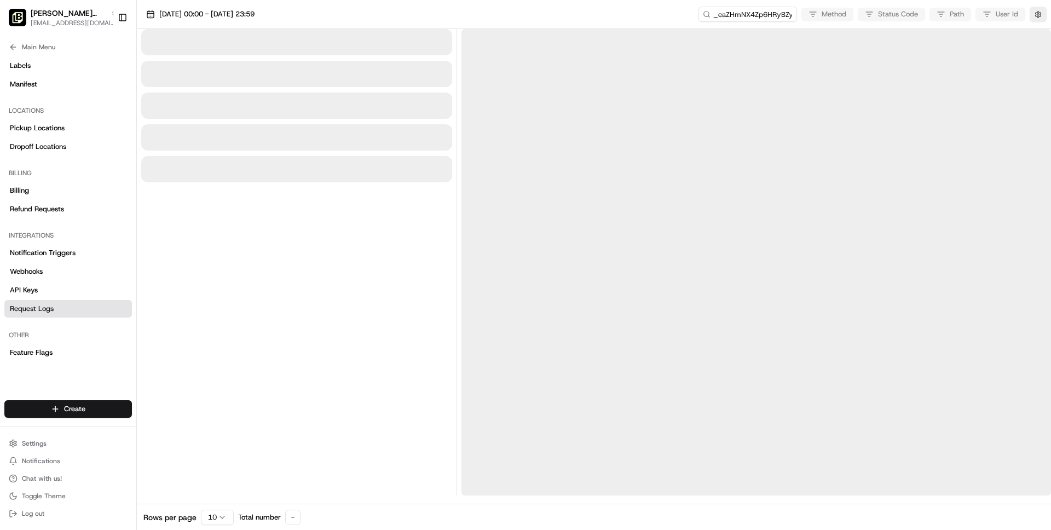
click at [710, 15] on icon at bounding box center [707, 14] width 8 height 8
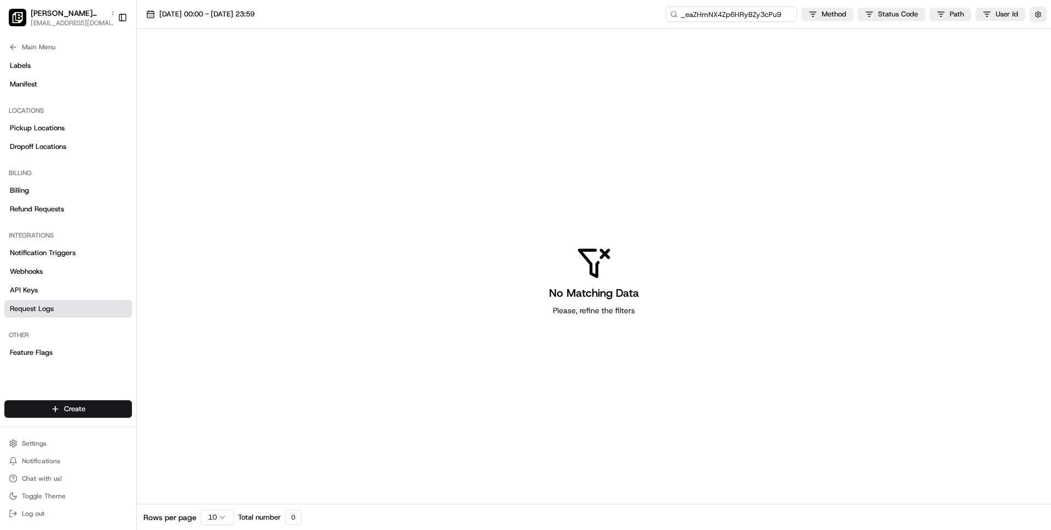
click at [712, 17] on input "_eaZHmNX4Zp6HRyBZy3cPu9" at bounding box center [731, 14] width 131 height 15
type input "ord_eaZHmNX4Zp6HRyBZy3cPu9"
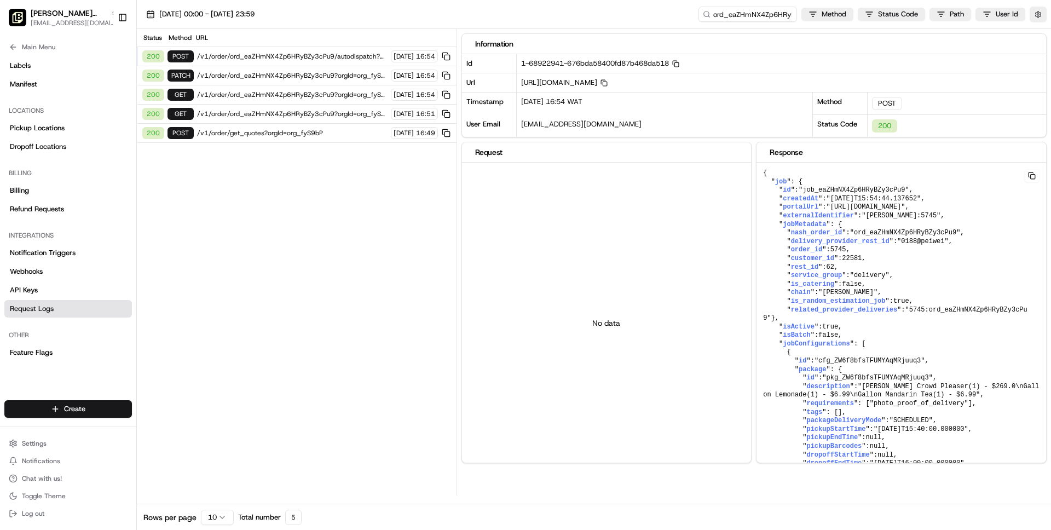
click at [294, 72] on span "/v1/order/ord_eaZHmNX4Zp6HRyBZy3cPu9?orgId=org_fyS9bP" at bounding box center [292, 75] width 191 height 9
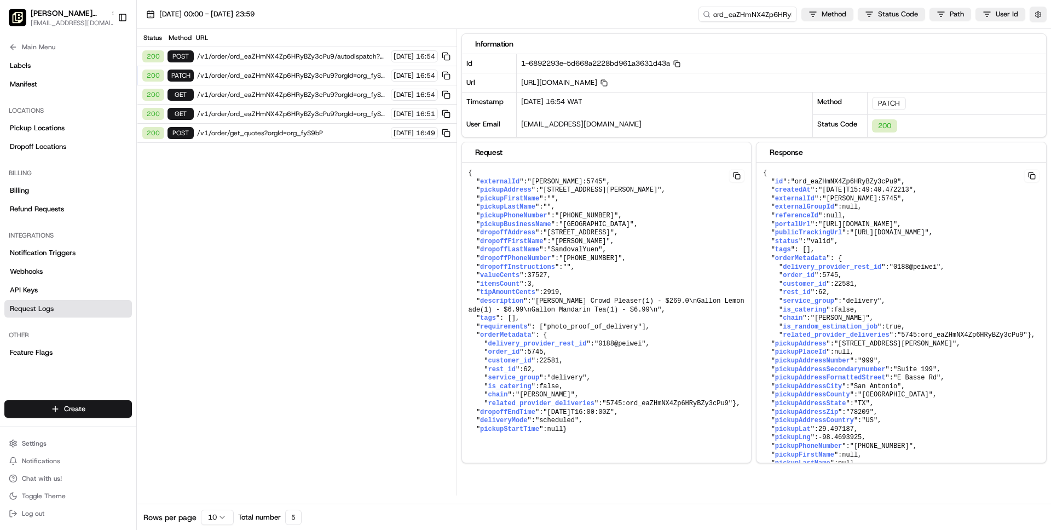
click at [624, 419] on pre "{ " externalId ": "Pei Wei:5745" , " pickupAddress ": "999 E. Basse Road, Suite…" at bounding box center [607, 302] width 290 height 278
click at [738, 174] on button at bounding box center [736, 175] width 15 height 13
click at [618, 296] on pre "{ " externalId ": "Pei Wei:5745" , " pickupAddress ": "999 E. Basse Road, Suite…" at bounding box center [607, 302] width 290 height 278
click at [503, 187] on span "pickupAddress" at bounding box center [505, 190] width 51 height 8
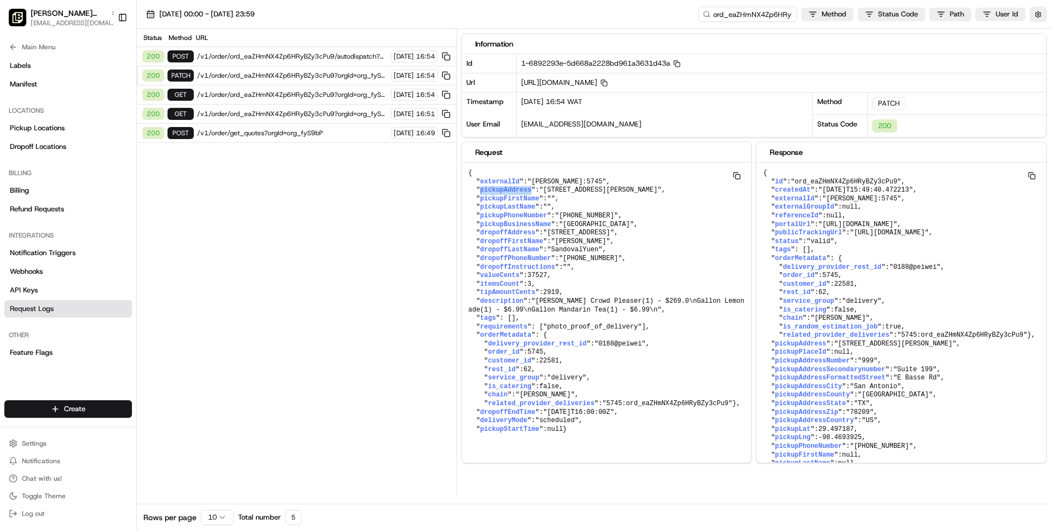
click at [503, 187] on span "pickupAddress" at bounding box center [505, 190] width 51 height 8
click at [490, 184] on span "externalId" at bounding box center [499, 182] width 39 height 8
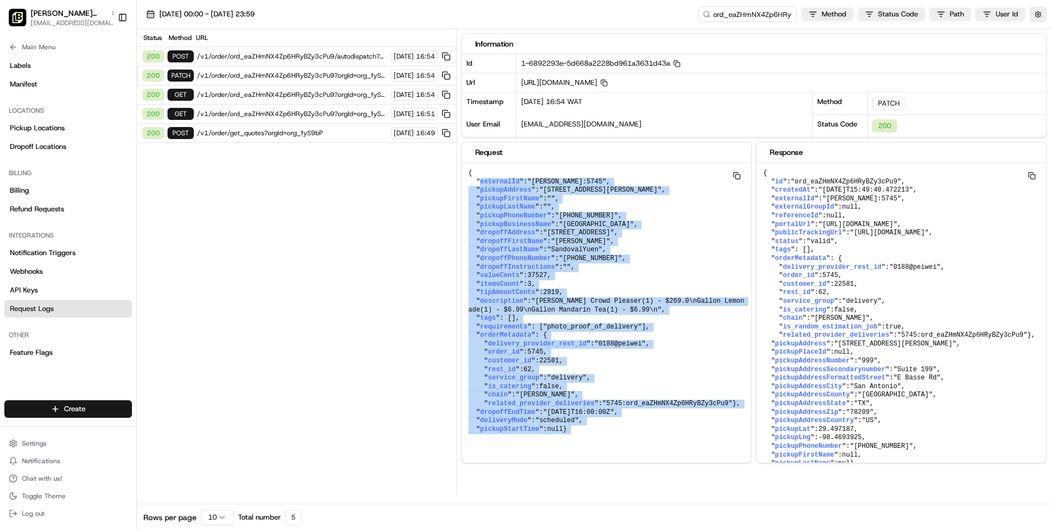
drag, startPoint x: 490, startPoint y: 184, endPoint x: 653, endPoint y: 438, distance: 301.5
click at [637, 484] on div "Information Id 1-6892293e-5d668a2228bd961a3631d43a Copy 1-6892293e-5d668a2228bd…" at bounding box center [757, 262] width 590 height 467
click at [662, 407] on span ""5745:ord_eaZHmNX4Zp6HRyBZy3cPu9"" at bounding box center [667, 404] width 130 height 8
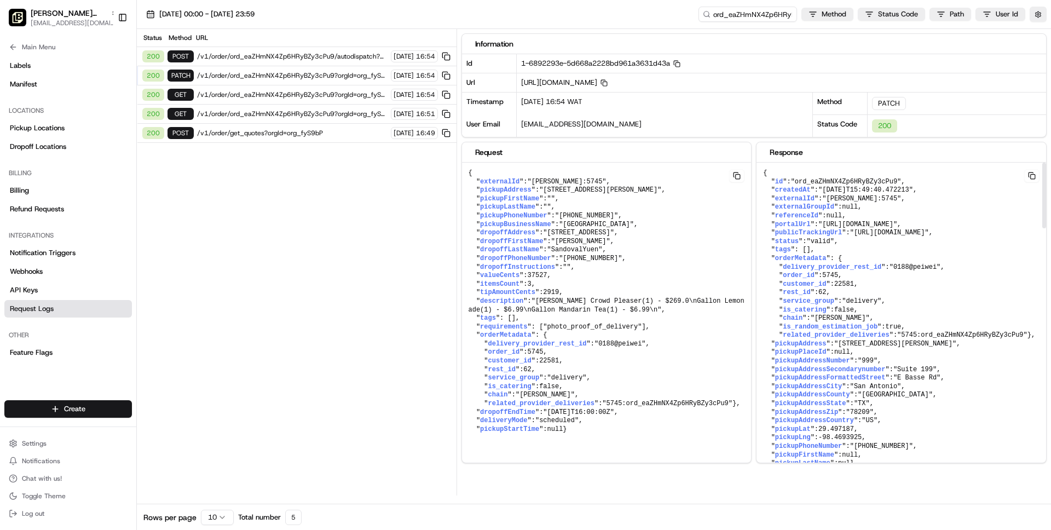
click at [737, 175] on button at bounding box center [736, 175] width 15 height 13
click at [275, 55] on span "/v1/order/ord_eaZHmNX4Zp6HRyBZy3cPu9/autodispatch?orgId=org_fyS9bP" at bounding box center [292, 56] width 191 height 9
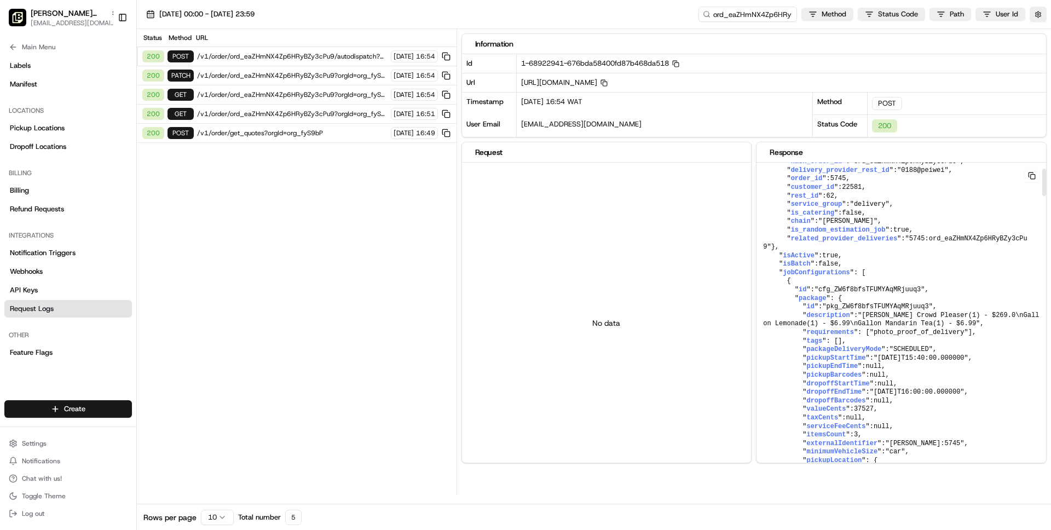
scroll to position [67, 0]
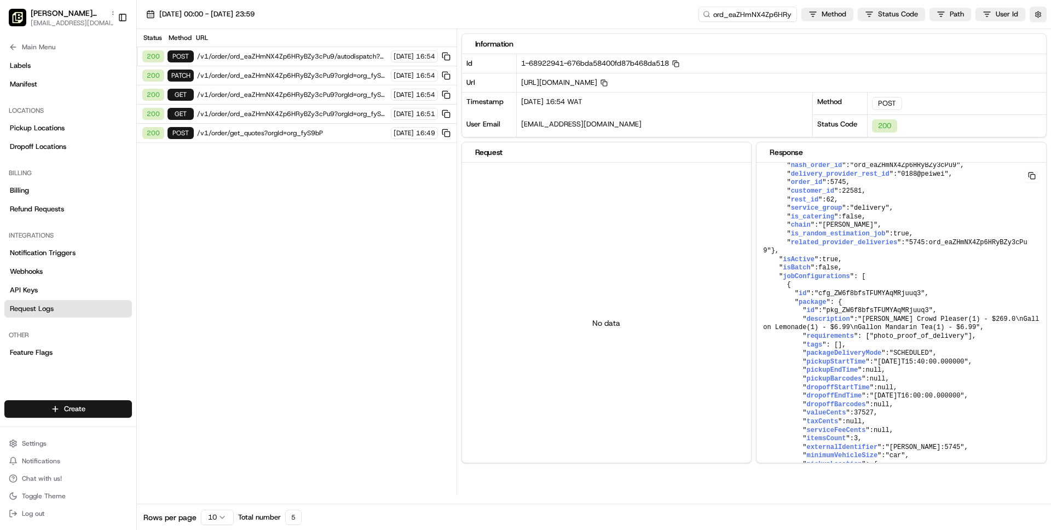
click at [316, 71] on span "/v1/order/ord_eaZHmNX4Zp6HRyBZy3cPu9?orgId=org_fyS9bP" at bounding box center [292, 75] width 191 height 9
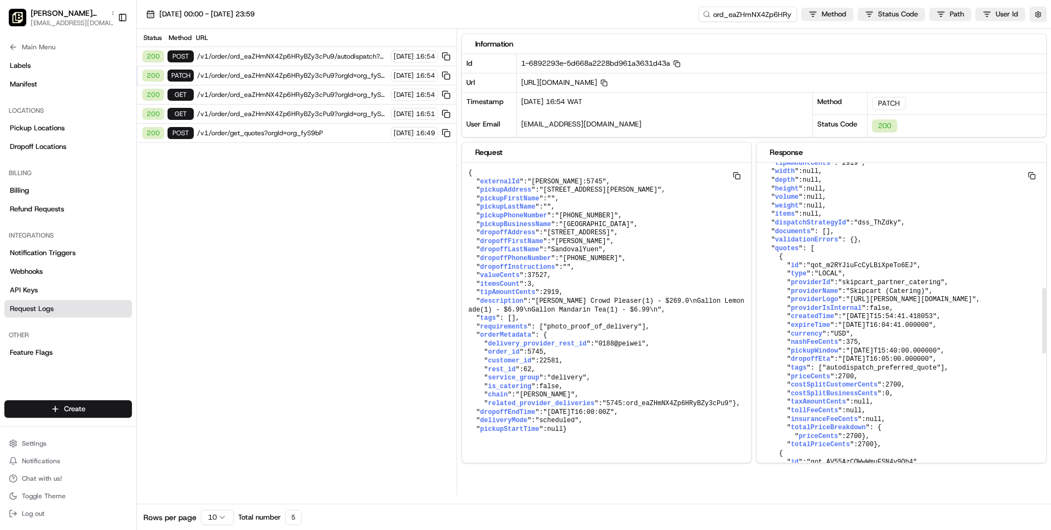
scroll to position [629, 0]
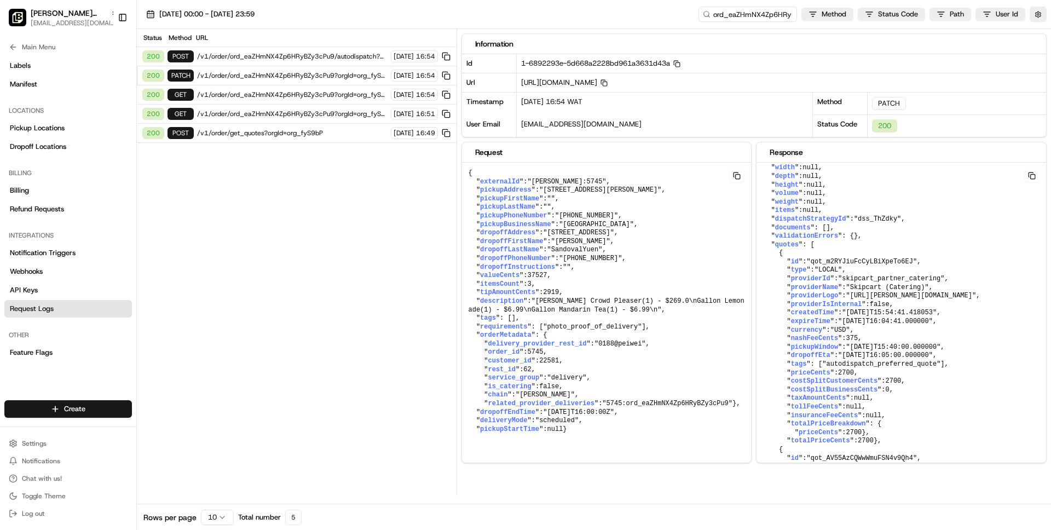
click at [266, 74] on span "/v1/order/ord_eaZHmNX4Zp6HRyBZy3cPu9?orgId=org_fyS9bP" at bounding box center [292, 75] width 191 height 9
click at [260, 55] on span "/v1/order/ord_eaZHmNX4Zp6HRyBZy3cPu9/autodispatch?orgId=org_fyS9bP" at bounding box center [292, 56] width 191 height 9
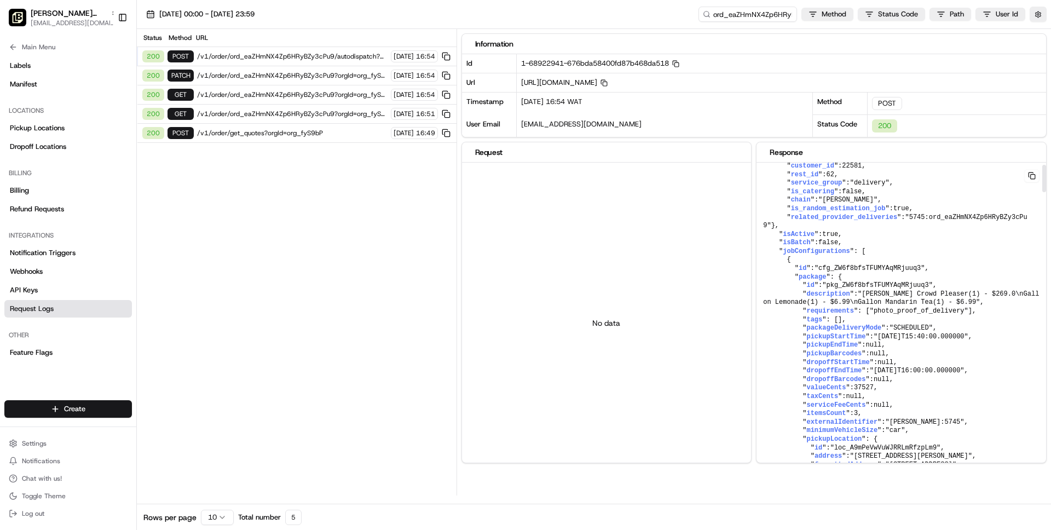
scroll to position [0, 0]
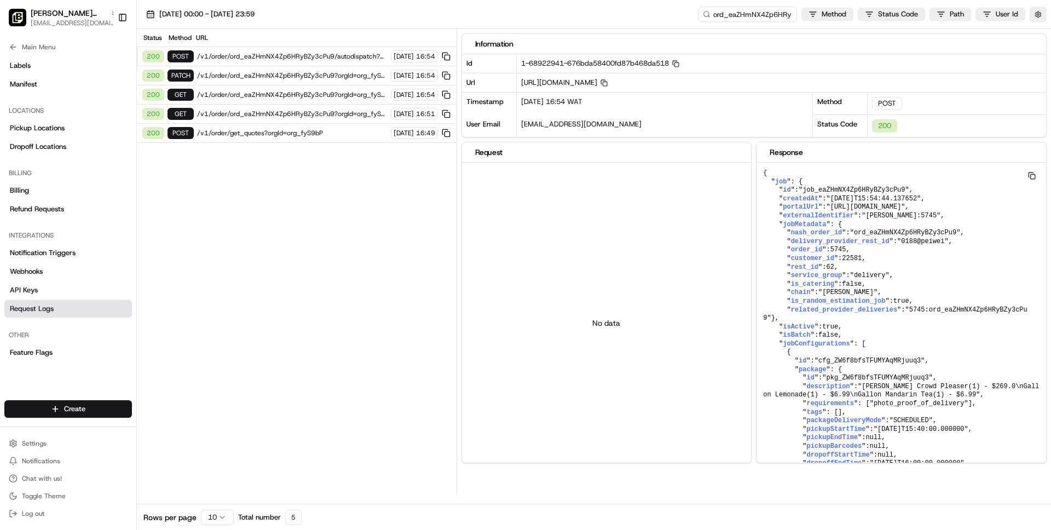
click at [314, 52] on span "/v1/order/ord_eaZHmNX4Zp6HRyBZy3cPu9/autodispatch?orgId=org_fyS9bP" at bounding box center [292, 56] width 191 height 9
click at [304, 75] on span "/v1/order/ord_eaZHmNX4Zp6HRyBZy3cPu9?orgId=org_fyS9bP" at bounding box center [292, 75] width 191 height 9
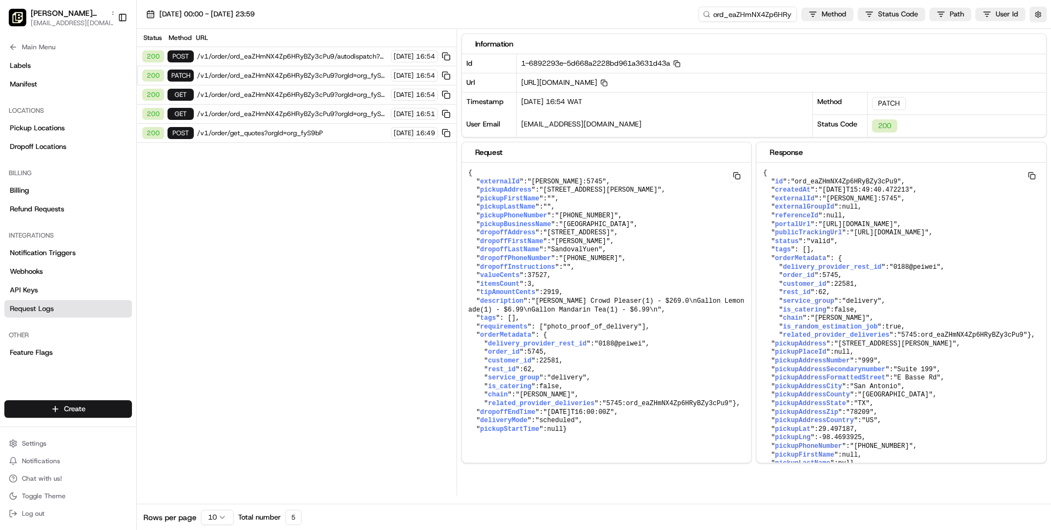
click at [308, 76] on span "/v1/order/ord_eaZHmNX4Zp6HRyBZy3cPu9?orgId=org_fyS9bP" at bounding box center [292, 75] width 191 height 9
click at [319, 54] on span "/v1/order/ord_eaZHmNX4Zp6HRyBZy3cPu9/autodispatch?orgId=org_fyS9bP" at bounding box center [292, 56] width 191 height 9
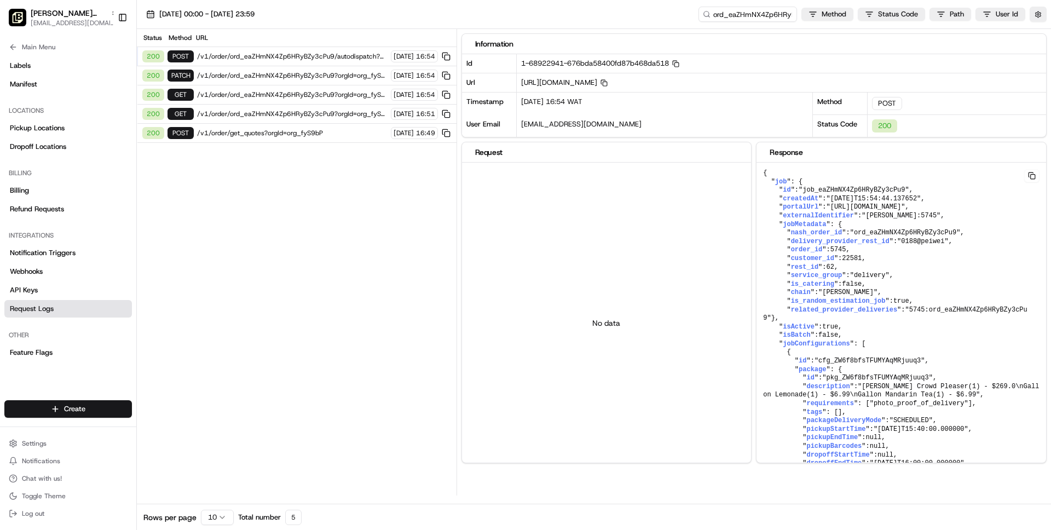
click at [339, 97] on span "/v1/order/ord_eaZHmNX4Zp6HRyBZy3cPu9?orgId=org_fyS9bP" at bounding box center [292, 94] width 191 height 9
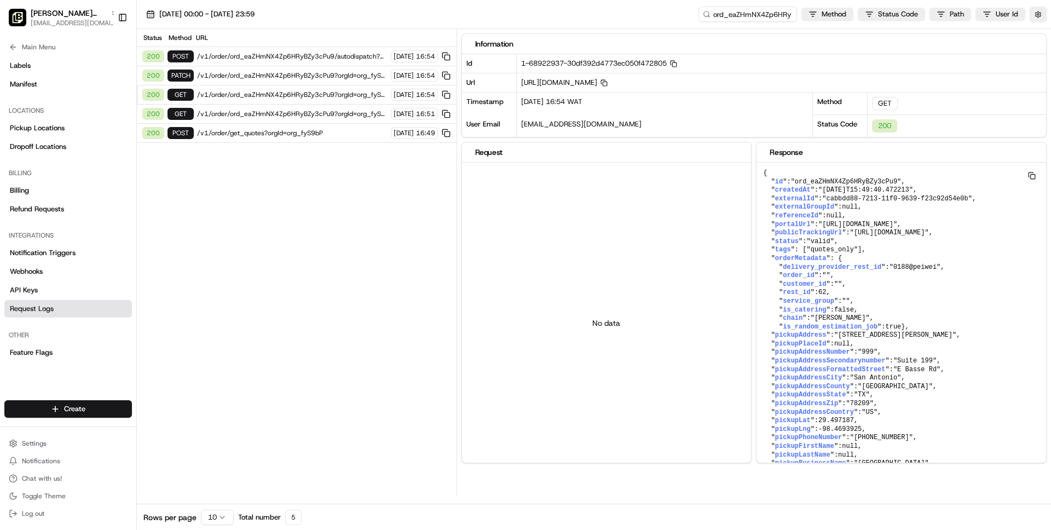
click at [338, 112] on span "/v1/order/ord_eaZHmNX4Zp6HRyBZy3cPu9?orgId=org_fyS9bP" at bounding box center [292, 114] width 191 height 9
click at [335, 130] on span "/v1/order/get_quotes?orgId=org_fyS9bP" at bounding box center [292, 133] width 191 height 9
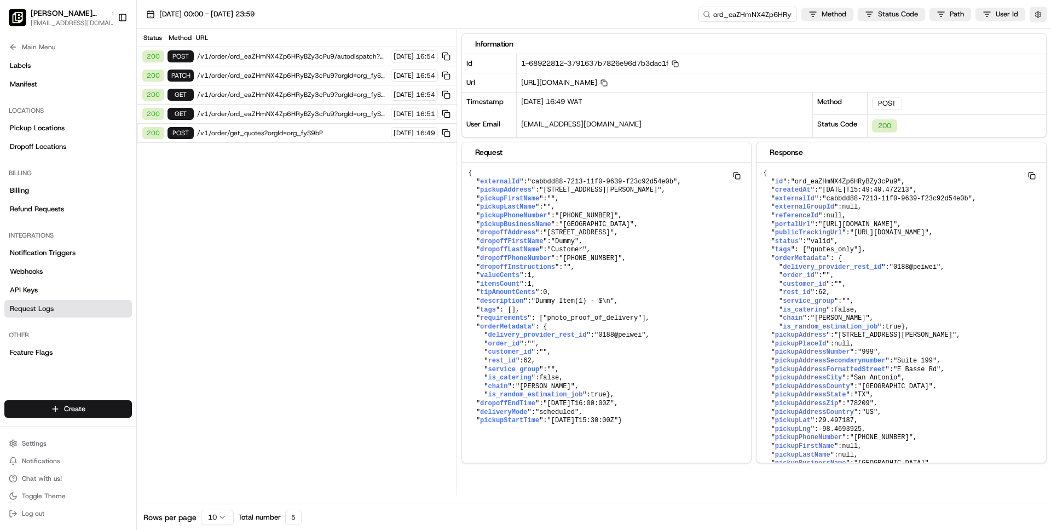
click at [334, 114] on span "/v1/order/ord_eaZHmNX4Zp6HRyBZy3cPu9?orgId=org_fyS9bP" at bounding box center [292, 114] width 191 height 9
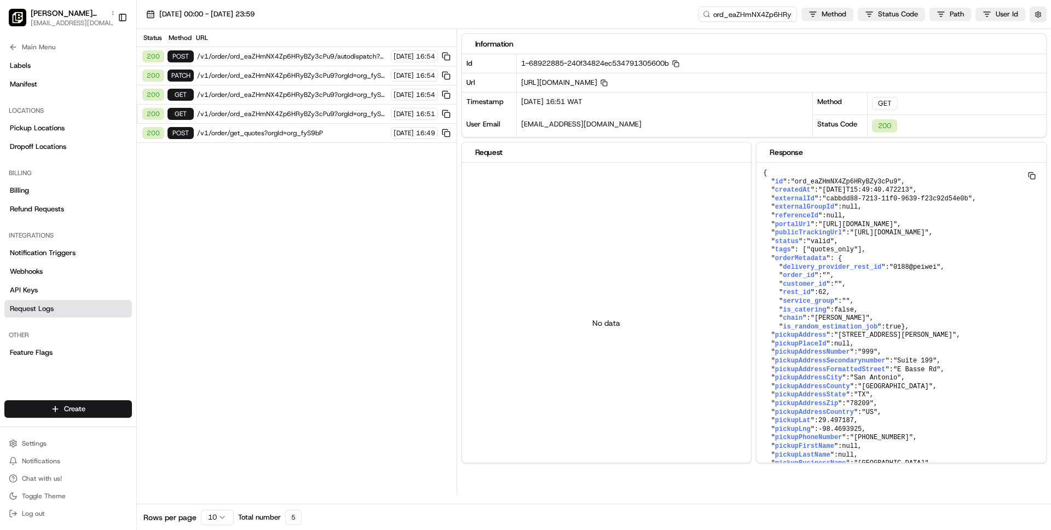
click at [340, 92] on span "/v1/order/ord_eaZHmNX4Zp6HRyBZy3cPu9?orgId=org_fyS9bP" at bounding box center [292, 94] width 191 height 9
click at [340, 53] on span "/v1/order/ord_eaZHmNX4Zp6HRyBZy3cPu9/autodispatch?orgId=org_fyS9bP" at bounding box center [292, 56] width 191 height 9
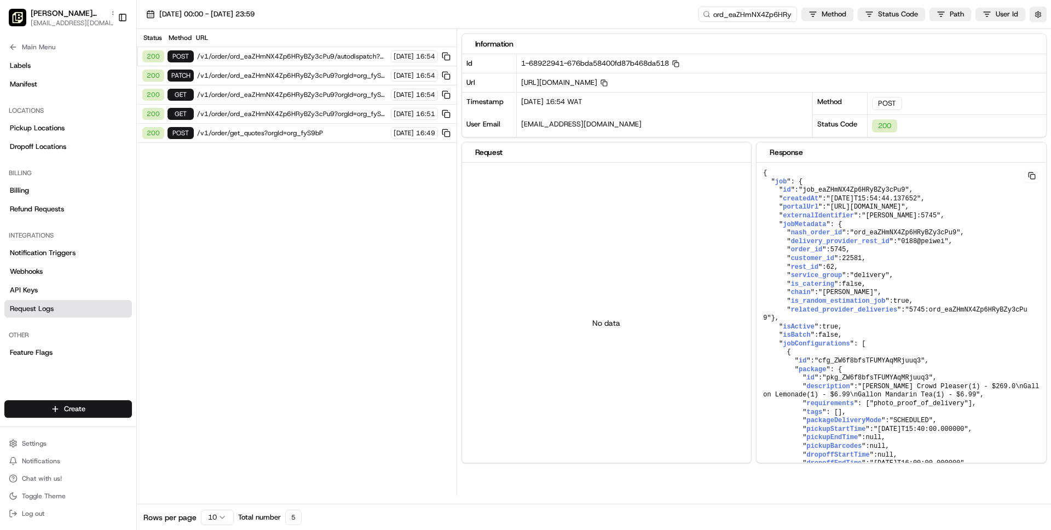
click at [338, 69] on div "200 PATCH /v1/order/ord_eaZHmNX4Zp6HRyBZy3cPu9?orgId=org_fyS9bP 05/08/2025 16:54" at bounding box center [297, 75] width 320 height 19
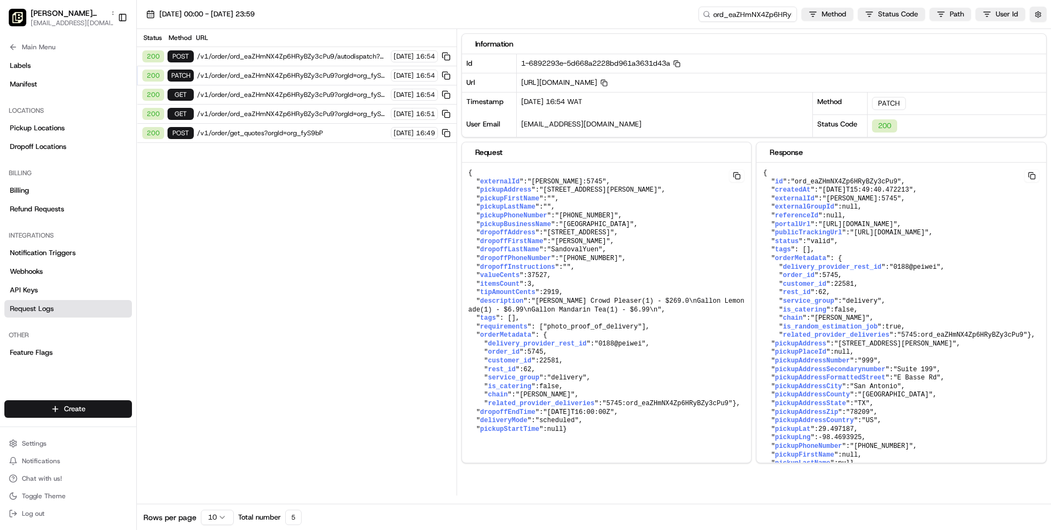
click at [339, 52] on span "/v1/order/ord_eaZHmNX4Zp6HRyBZy3cPu9/autodispatch?orgId=org_fyS9bP" at bounding box center [292, 56] width 191 height 9
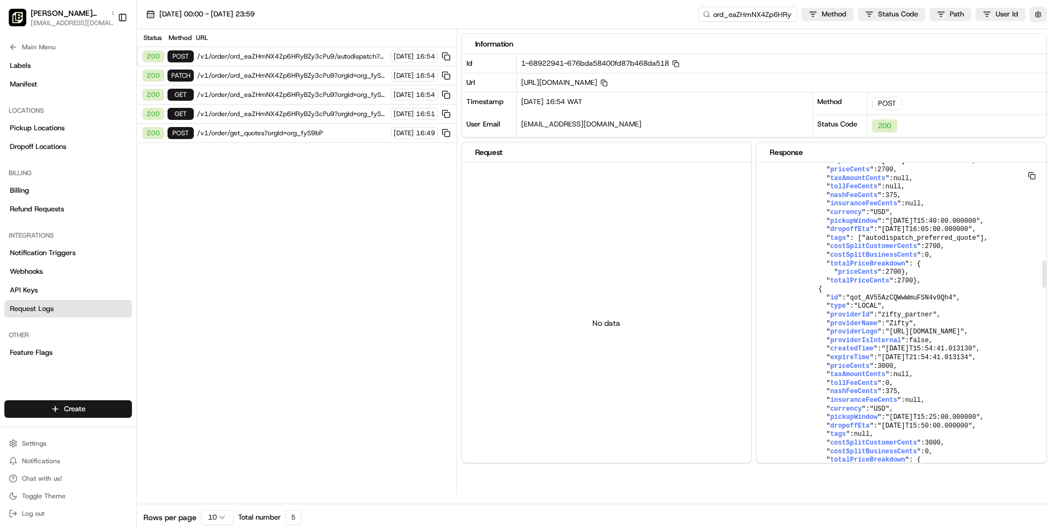
scroll to position [1137, 0]
click at [36, 39] on button "Main Menu" at bounding box center [68, 46] width 128 height 15
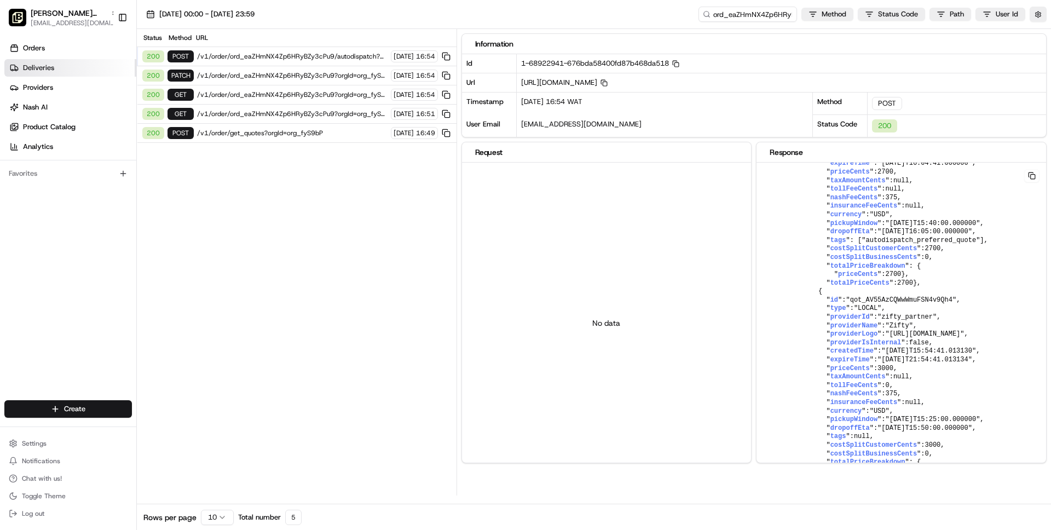
click at [44, 65] on span "Deliveries" at bounding box center [38, 68] width 31 height 10
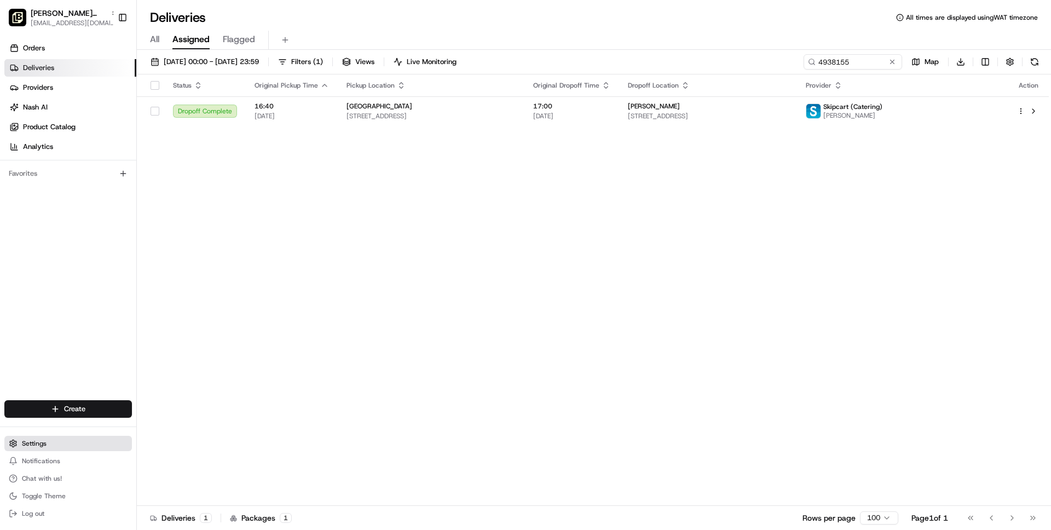
click at [25, 445] on span "Settings" at bounding box center [34, 443] width 25 height 9
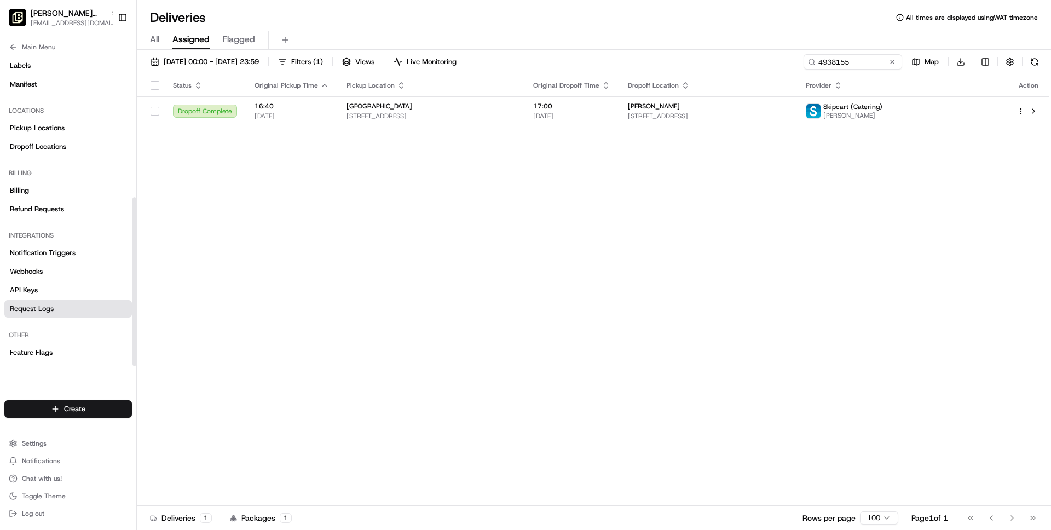
click at [54, 312] on link "Request Logs" at bounding box center [68, 309] width 128 height 18
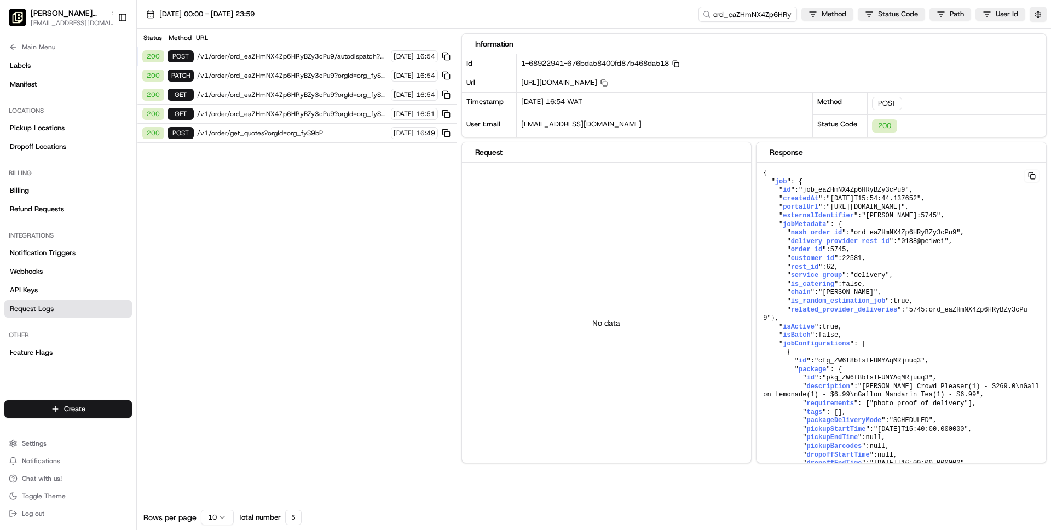
click at [267, 73] on span "/v1/order/ord_eaZHmNX4Zp6HRyBZy3cPu9?orgId=org_fyS9bP" at bounding box center [292, 75] width 191 height 9
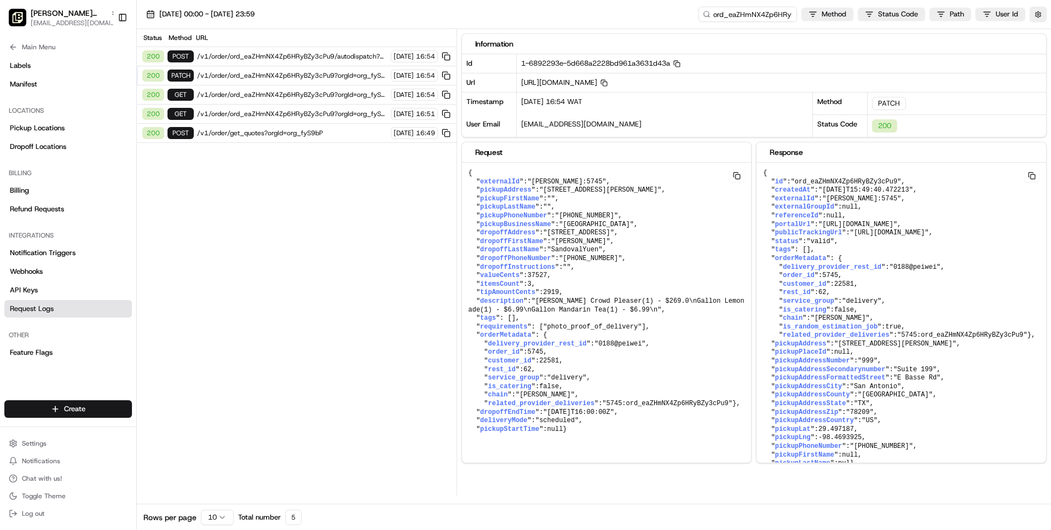
click at [278, 128] on div "200 POST /v1/order/get_quotes?orgId=org_fyS9bP 05/08/2025 16:49" at bounding box center [297, 133] width 320 height 19
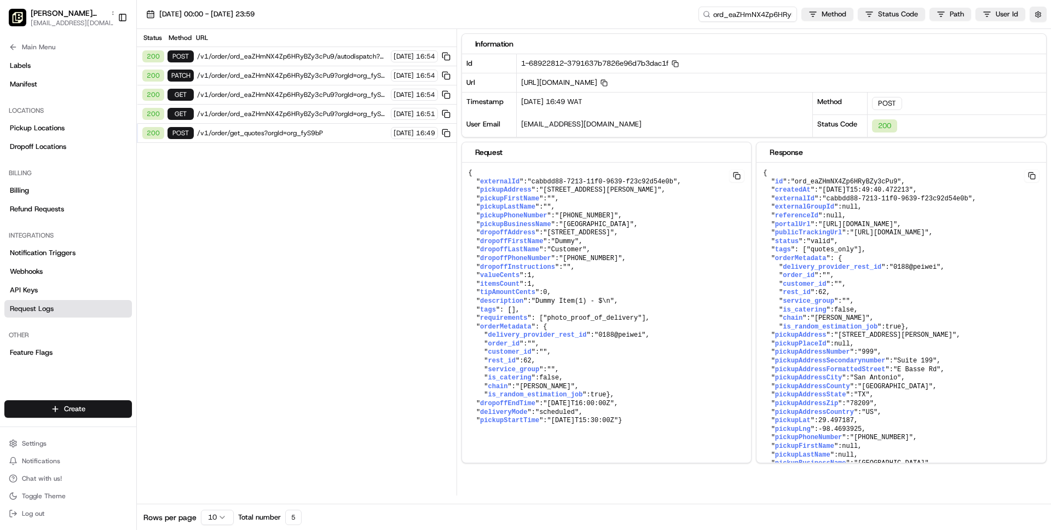
click at [289, 73] on span "/v1/order/ord_eaZHmNX4Zp6HRyBZy3cPu9?orgId=org_fyS9bP" at bounding box center [292, 75] width 191 height 9
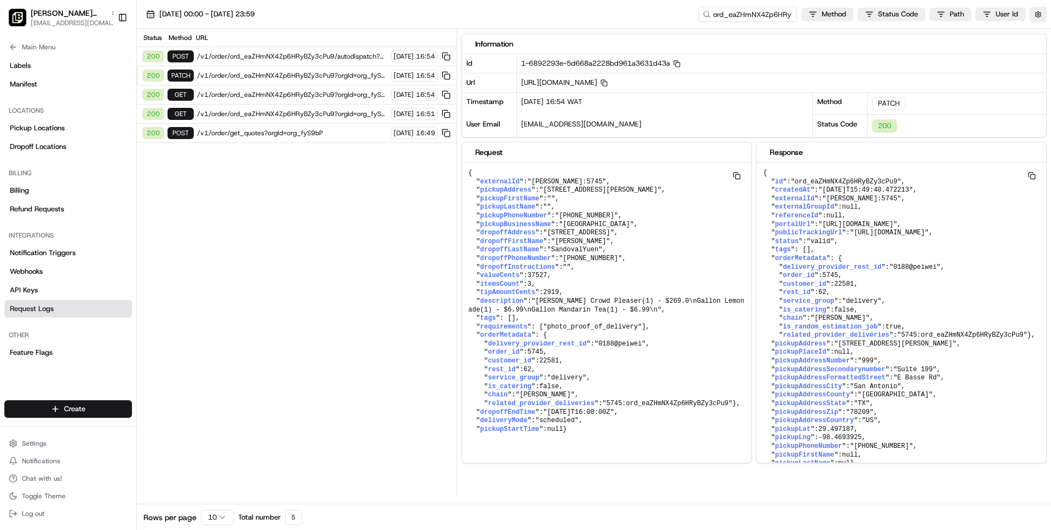
click at [278, 58] on span "/v1/order/ord_eaZHmNX4Zp6HRyBZy3cPu9/autodispatch?orgId=org_fyS9bP" at bounding box center [292, 56] width 191 height 9
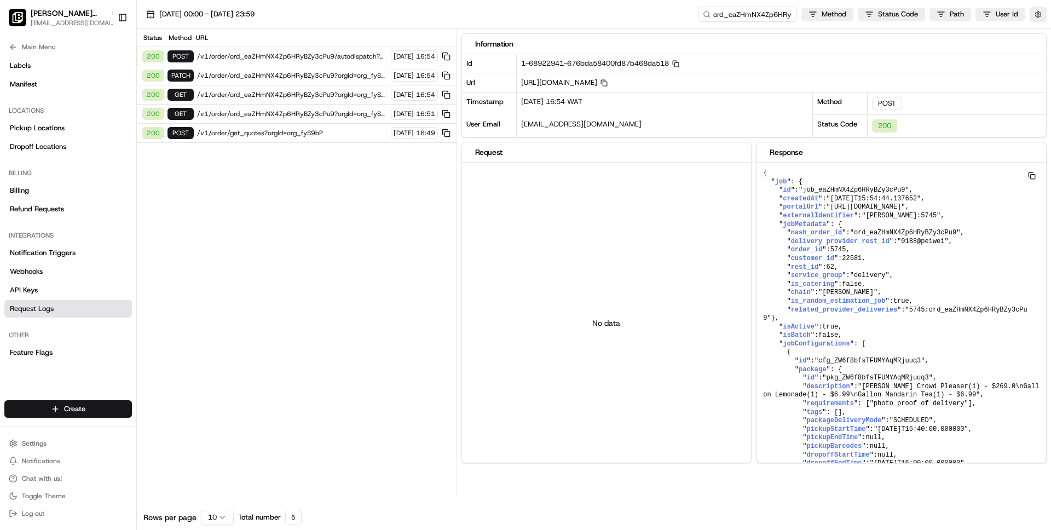
click at [279, 73] on span "/v1/order/ord_eaZHmNX4Zp6HRyBZy3cPu9?orgId=org_fyS9bP" at bounding box center [292, 75] width 191 height 9
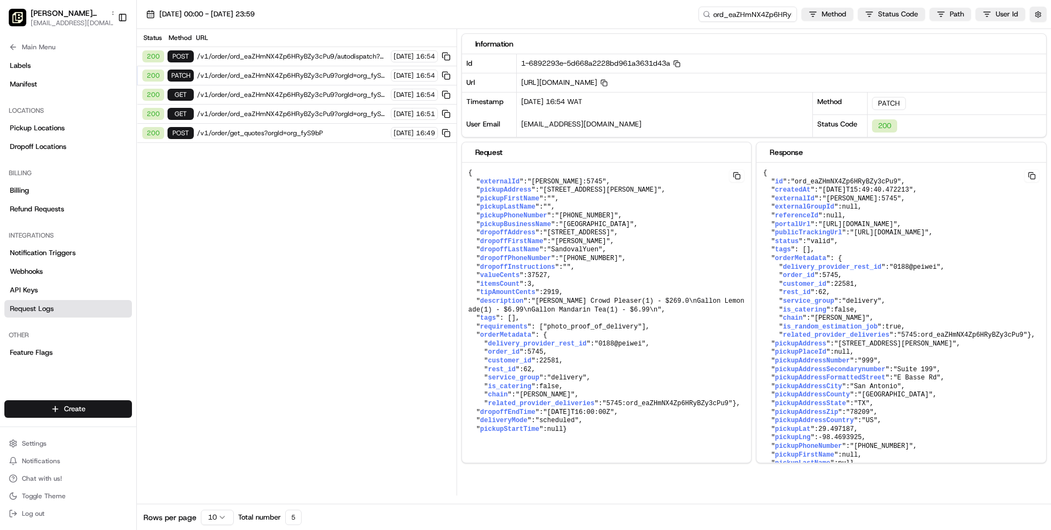
click at [288, 54] on span "/v1/order/ord_eaZHmNX4Zp6HRyBZy3cPu9/autodispatch?orgId=org_fyS9bP" at bounding box center [292, 56] width 191 height 9
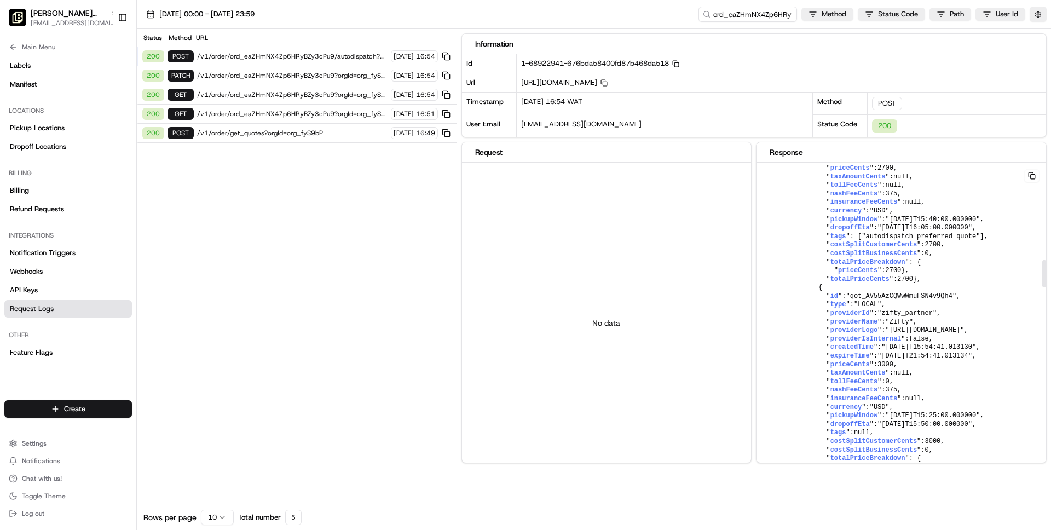
scroll to position [1145, 0]
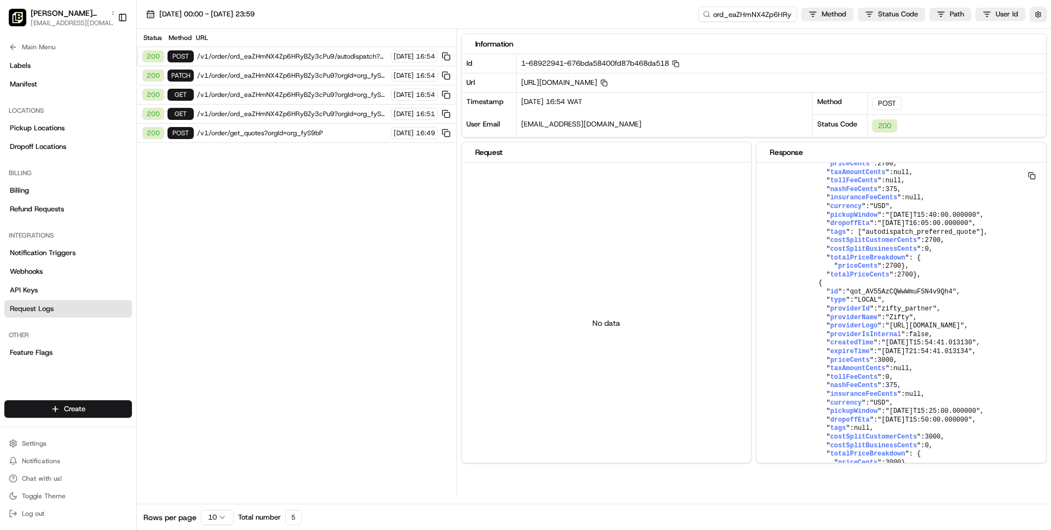
click at [326, 139] on div "200 POST /v1/order/get_quotes?orgId=org_fyS9bP 05/08/2025 16:49" at bounding box center [297, 133] width 320 height 19
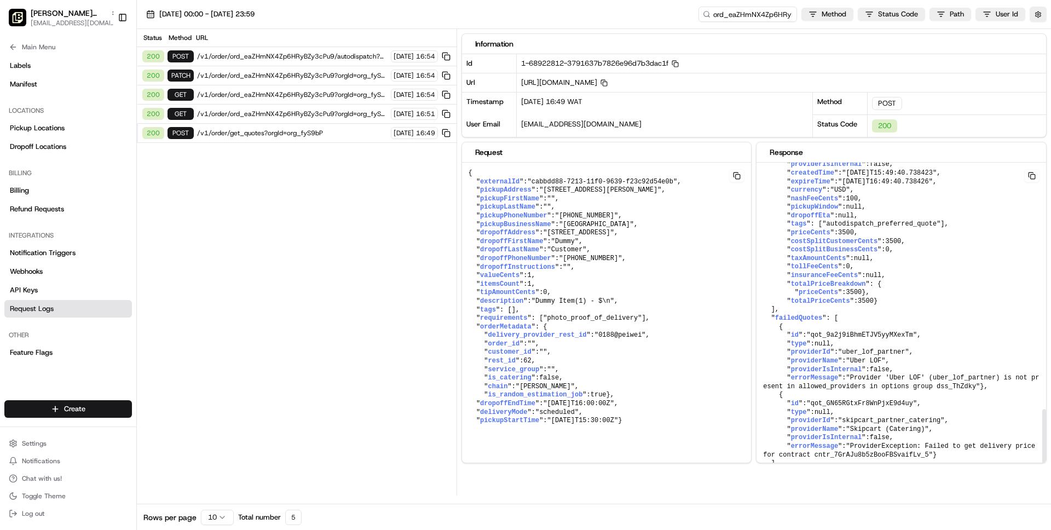
scroll to position [1102, 0]
click at [327, 60] on span "/v1/order/ord_eaZHmNX4Zp6HRyBZy3cPu9/autodispatch?orgId=org_fyS9bP" at bounding box center [292, 56] width 191 height 9
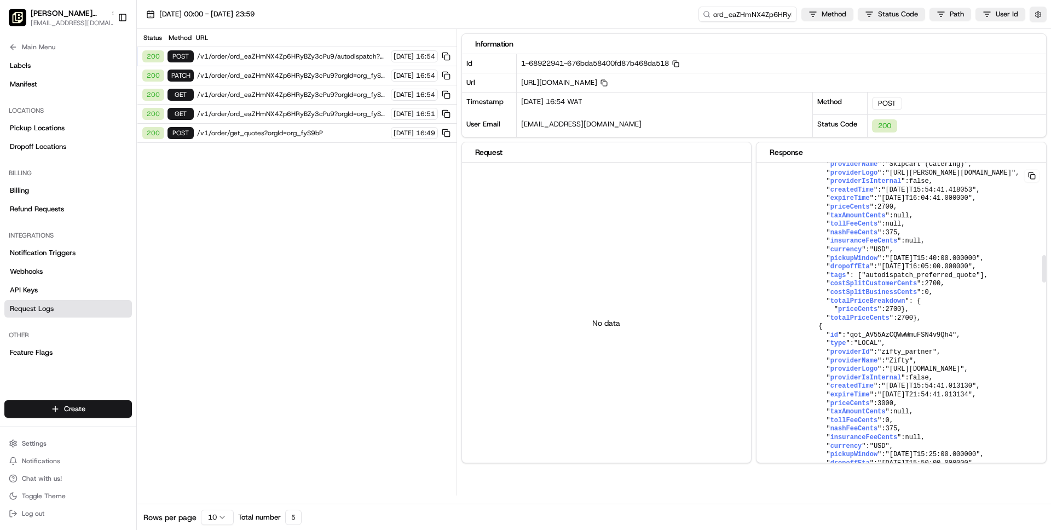
scroll to position [1070, 0]
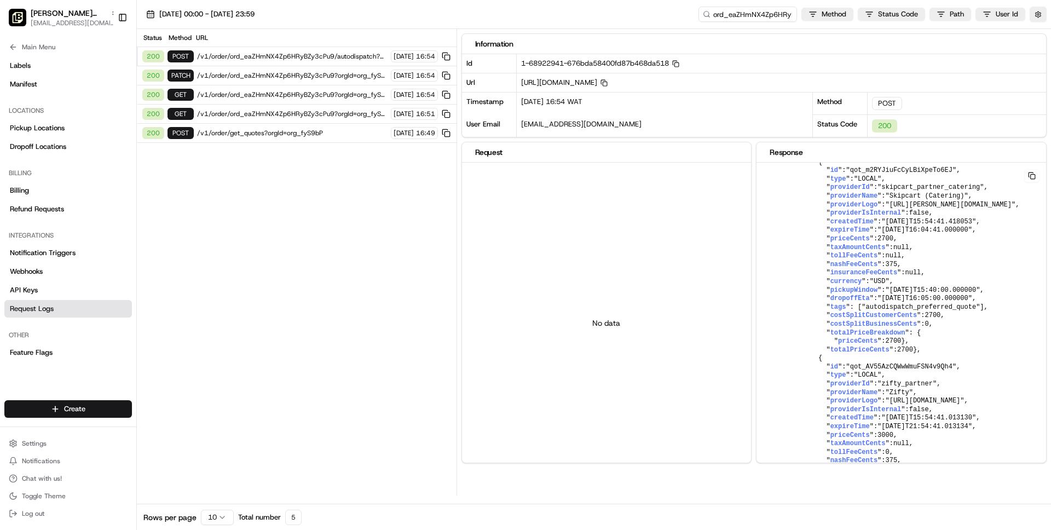
click at [297, 71] on span "/v1/order/ord_eaZHmNX4Zp6HRyBZy3cPu9?orgId=org_fyS9bP" at bounding box center [292, 75] width 191 height 9
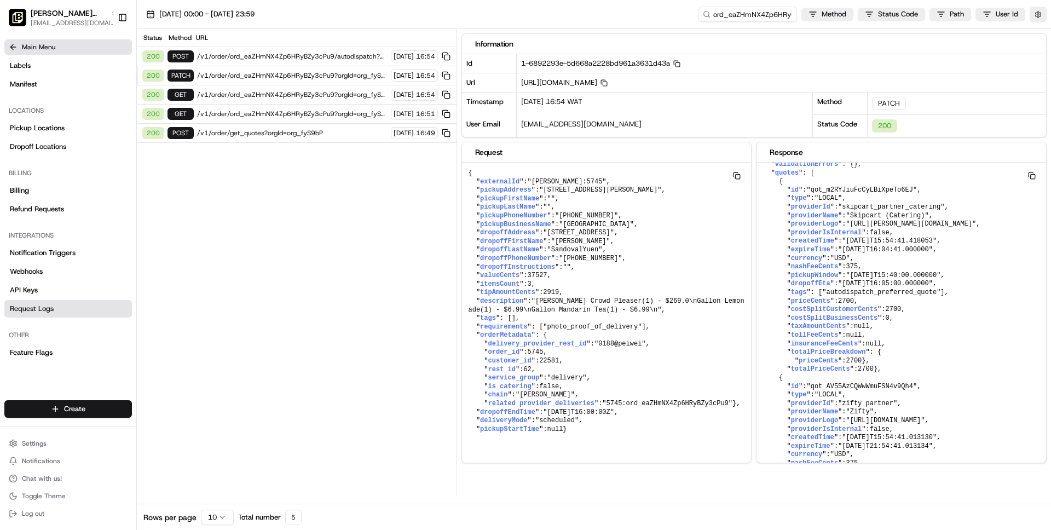
scroll to position [700, 0]
click at [554, 416] on span ""2025-08-06T16:00:00Z"" at bounding box center [578, 413] width 71 height 8
drag, startPoint x: 554, startPoint y: 446, endPoint x: 618, endPoint y: 446, distance: 64.6
click at [614, 416] on span ""2025-08-06T16:00:00Z"" at bounding box center [578, 413] width 71 height 8
copy span "2025-08-06T16:00:00Z"
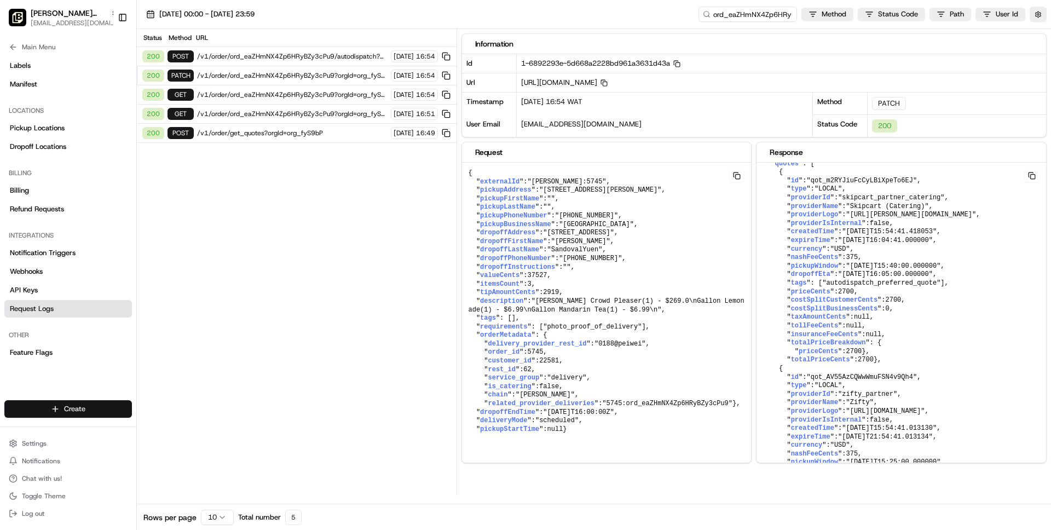
scroll to position [636, 0]
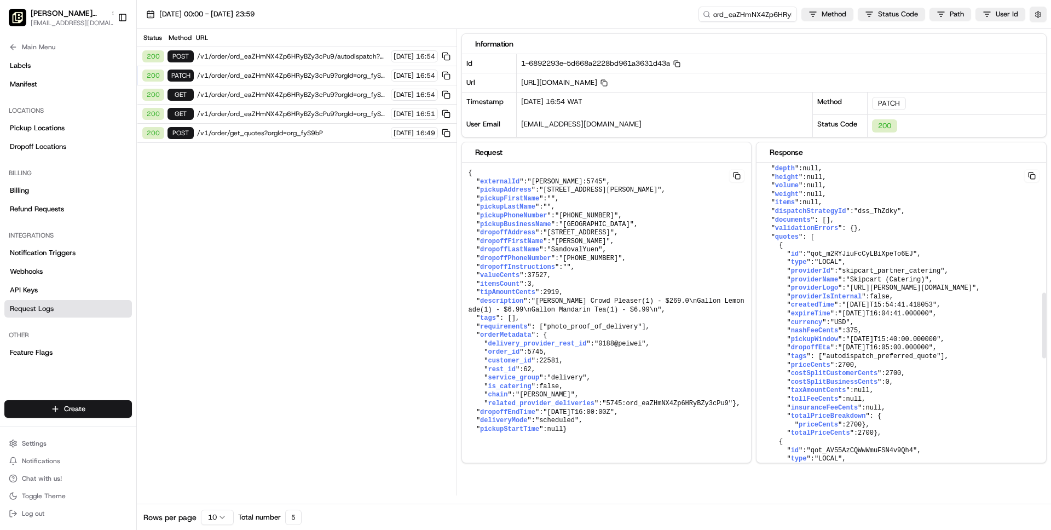
click at [851, 343] on span ""2025-08-06T15:40:00.000000"" at bounding box center [894, 340] width 95 height 8
drag, startPoint x: 851, startPoint y: 399, endPoint x: 958, endPoint y: 398, distance: 107.3
click at [941, 343] on span ""2025-08-06T15:40:00.000000"" at bounding box center [894, 340] width 95 height 8
copy span ""2025-08-06T15:40:00.000000""
click at [849, 352] on span ""2025-08-06T16:05:00.000000"" at bounding box center [885, 348] width 95 height 8
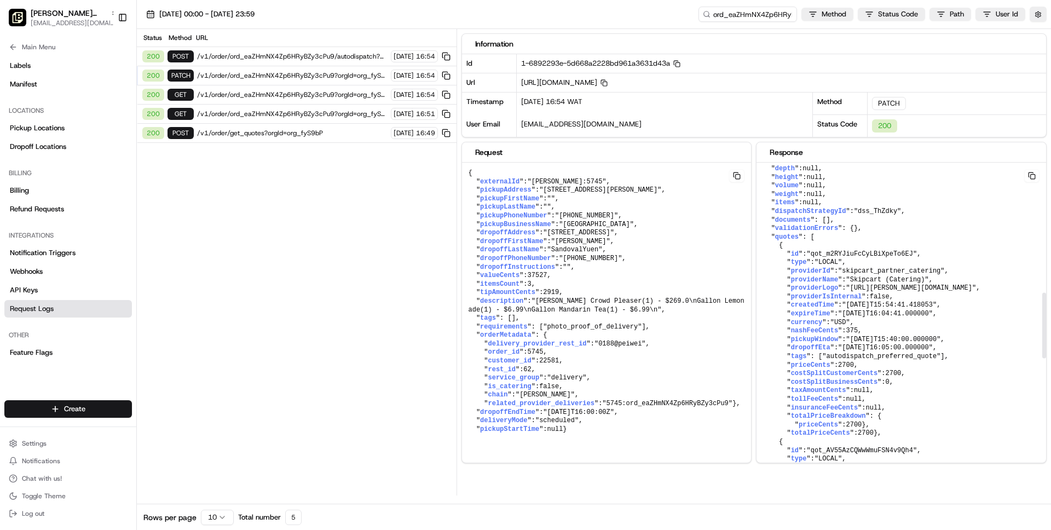
click at [843, 352] on span ""2025-08-06T16:05:00.000000"" at bounding box center [885, 348] width 95 height 8
drag, startPoint x: 843, startPoint y: 409, endPoint x: 949, endPoint y: 408, distance: 106.2
click at [933, 352] on span ""2025-08-06T16:05:00.000000"" at bounding box center [885, 348] width 95 height 8
copy span ""2025-08-06T16:05:00.000000""
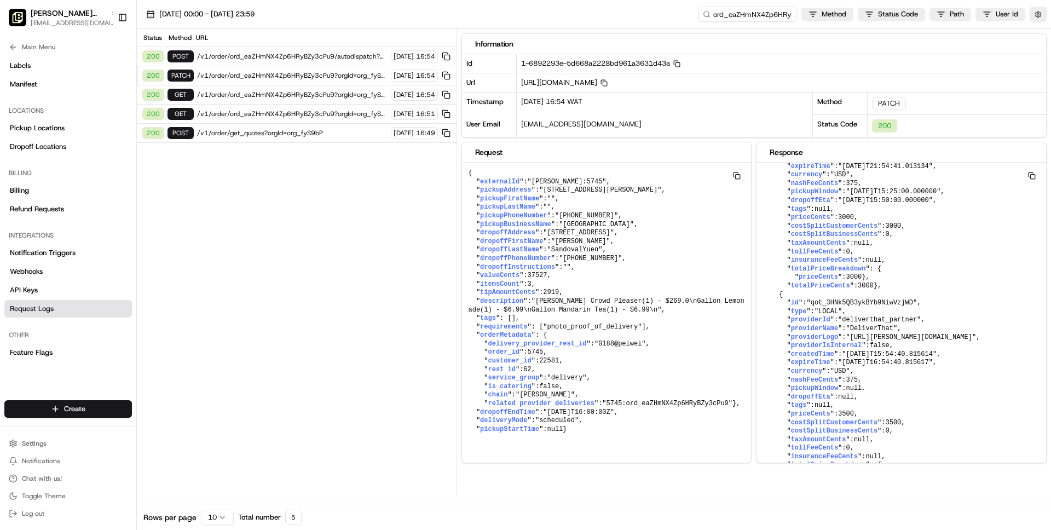
scroll to position [970, 0]
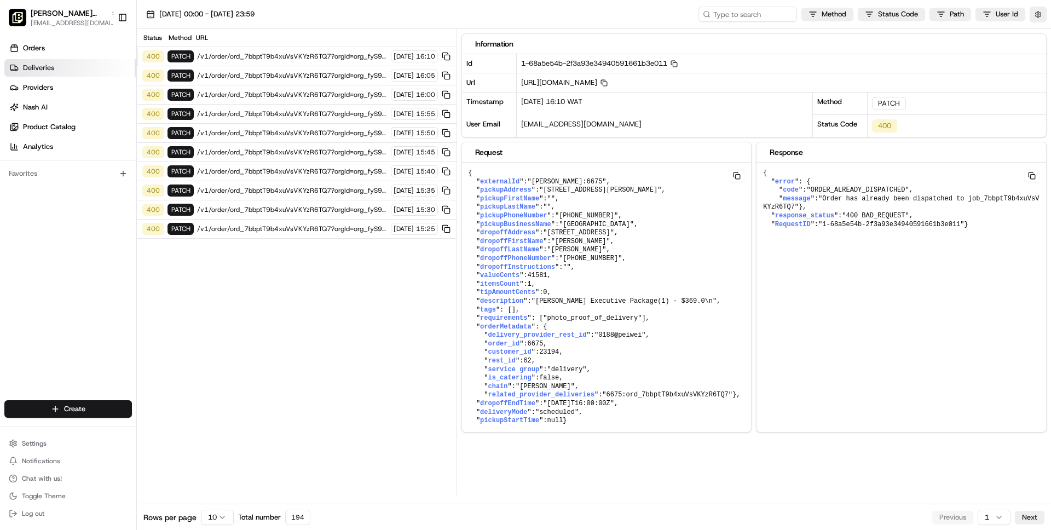
click at [48, 60] on link "Deliveries" at bounding box center [70, 68] width 132 height 18
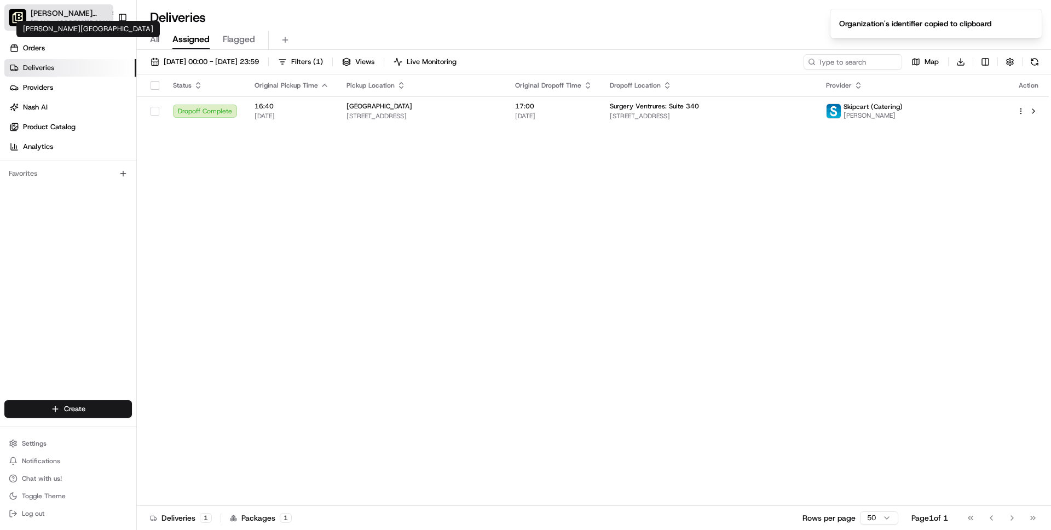
click at [50, 16] on span "[PERSON_NAME][GEOGRAPHIC_DATA]" at bounding box center [69, 13] width 76 height 11
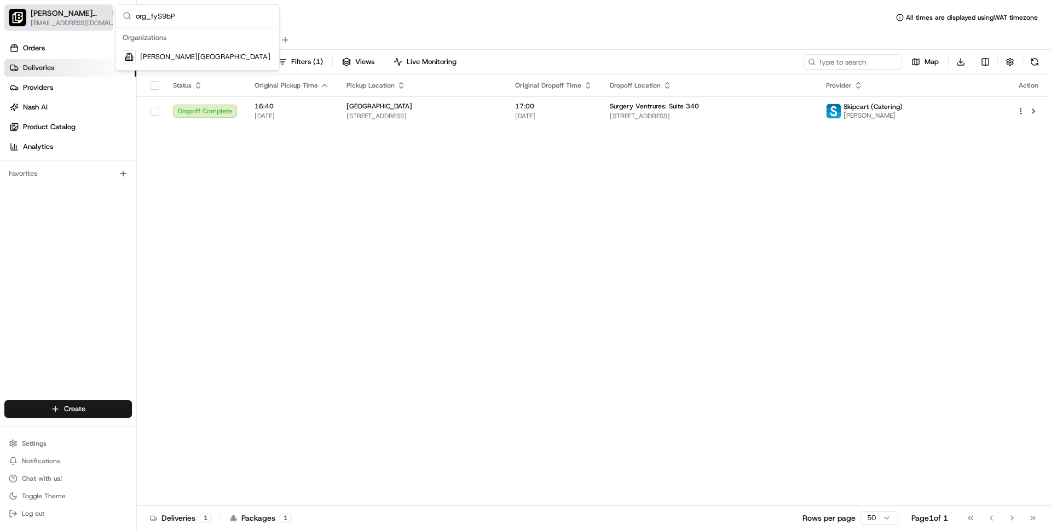
type input "org_fyS9bP"
paste input "org_5GPvkR"
type input "org_5GPvkR"
click at [186, 57] on div "Miami Fruit" at bounding box center [197, 57] width 159 height 22
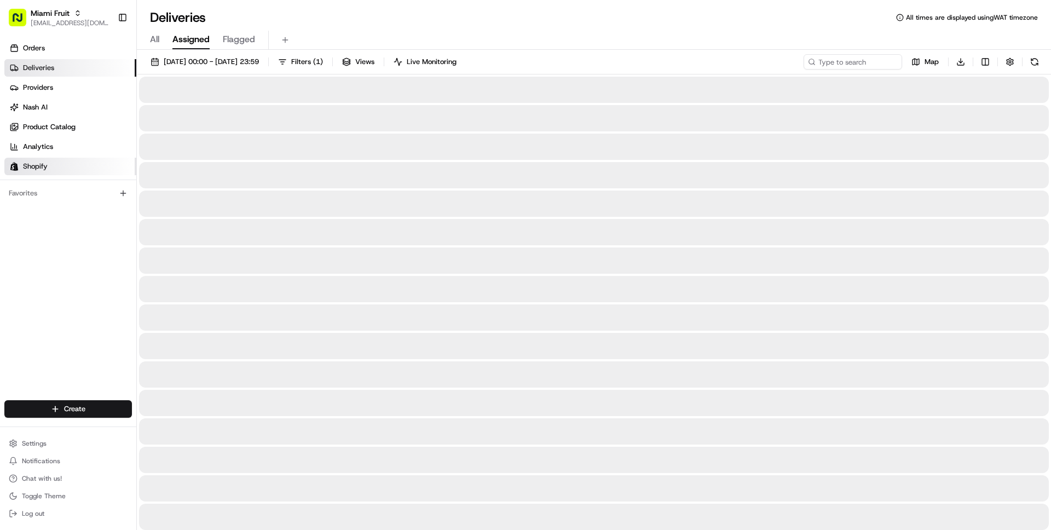
click at [45, 164] on span "Shopify" at bounding box center [35, 167] width 25 height 10
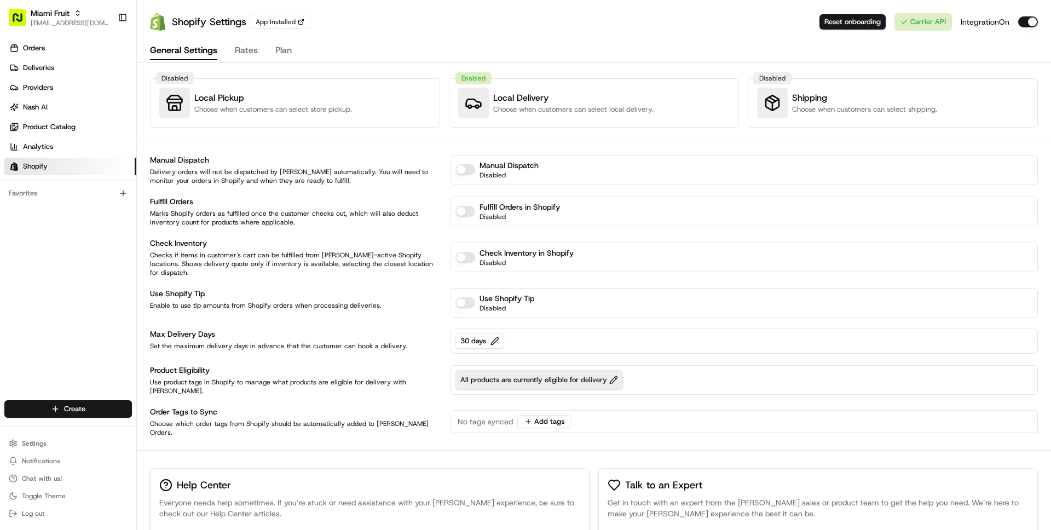
click at [612, 375] on span "All products are currently eligible for delivery" at bounding box center [540, 380] width 158 height 10
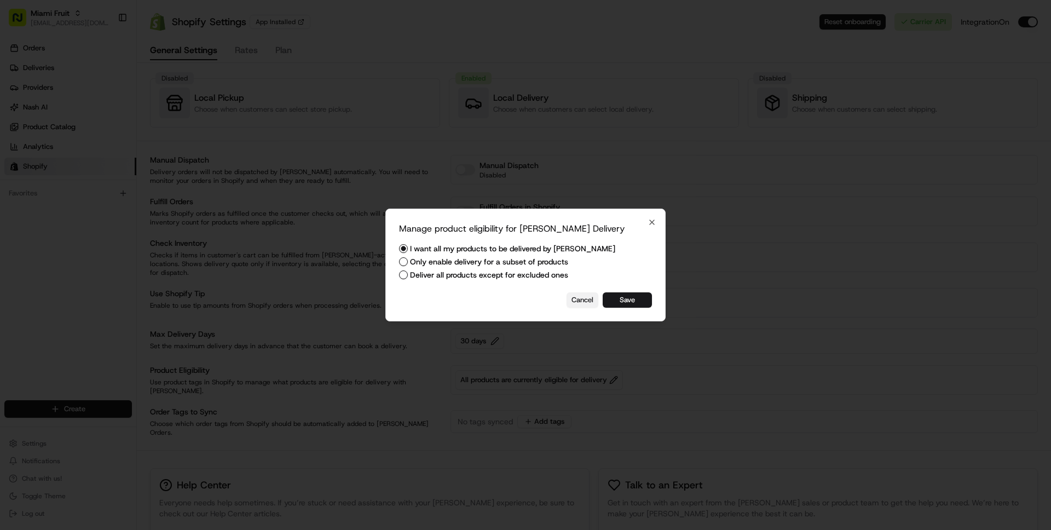
click at [582, 300] on button "Cancel" at bounding box center [583, 299] width 32 height 15
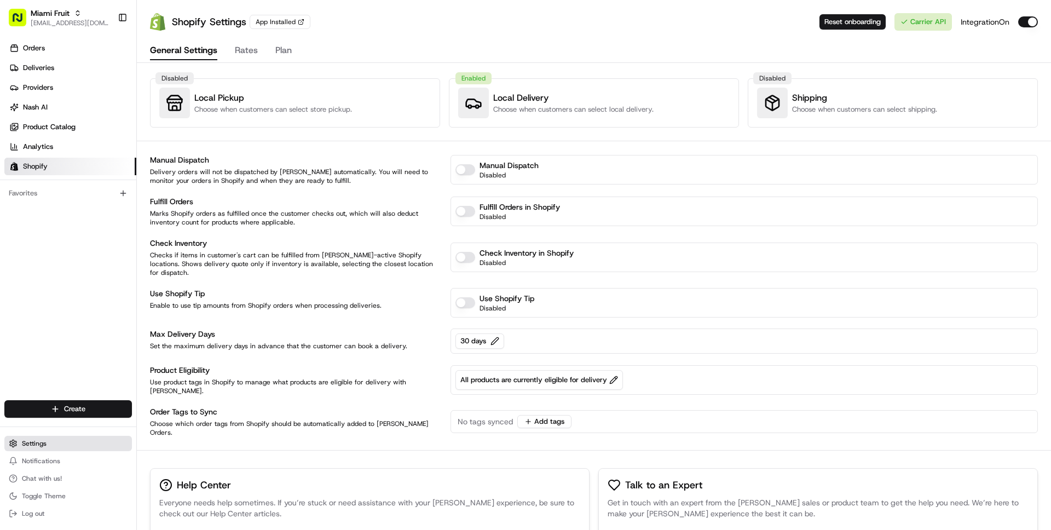
click at [27, 440] on span "Settings" at bounding box center [34, 443] width 25 height 9
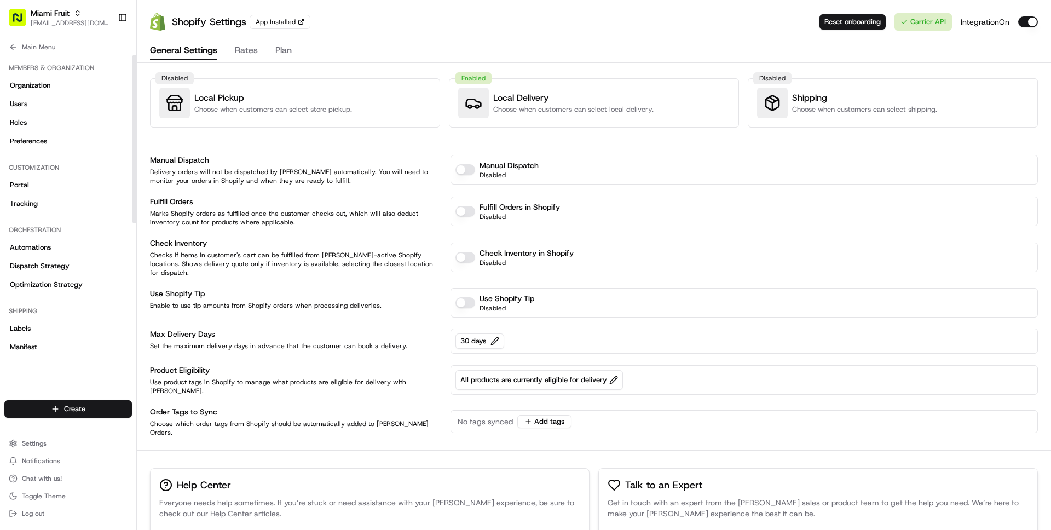
scroll to position [263, 0]
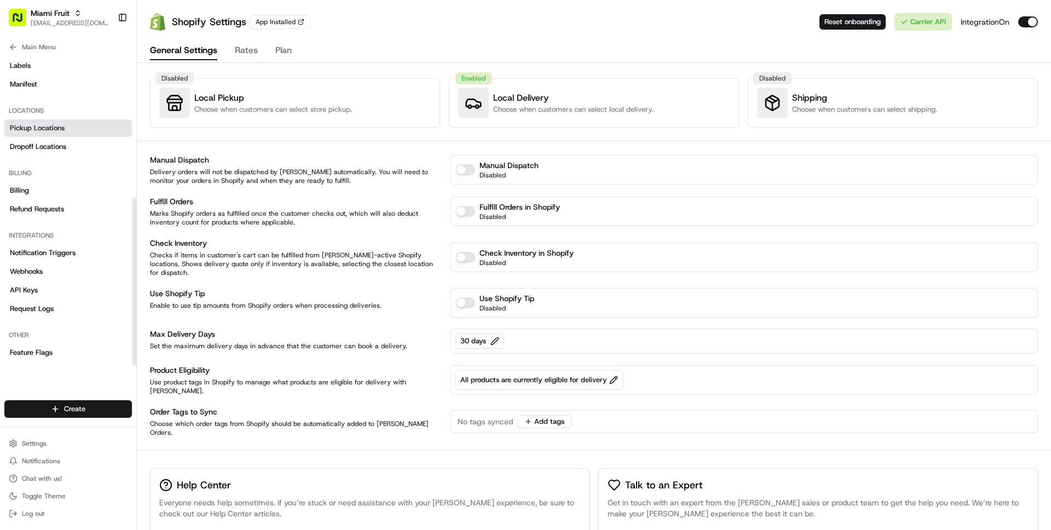
click at [49, 131] on span "Pickup Locations" at bounding box center [37, 128] width 55 height 10
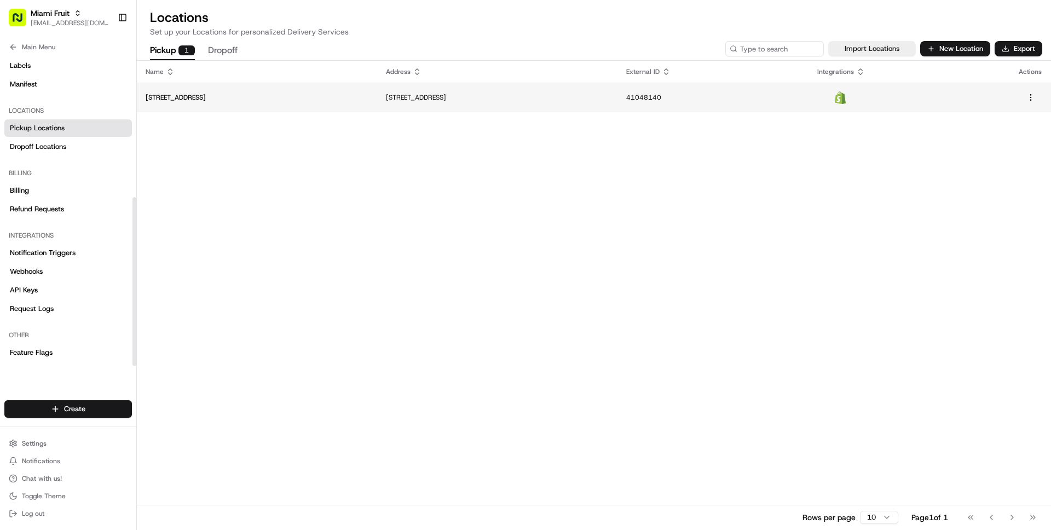
click at [324, 100] on p "[STREET_ADDRESS]" at bounding box center [257, 97] width 223 height 9
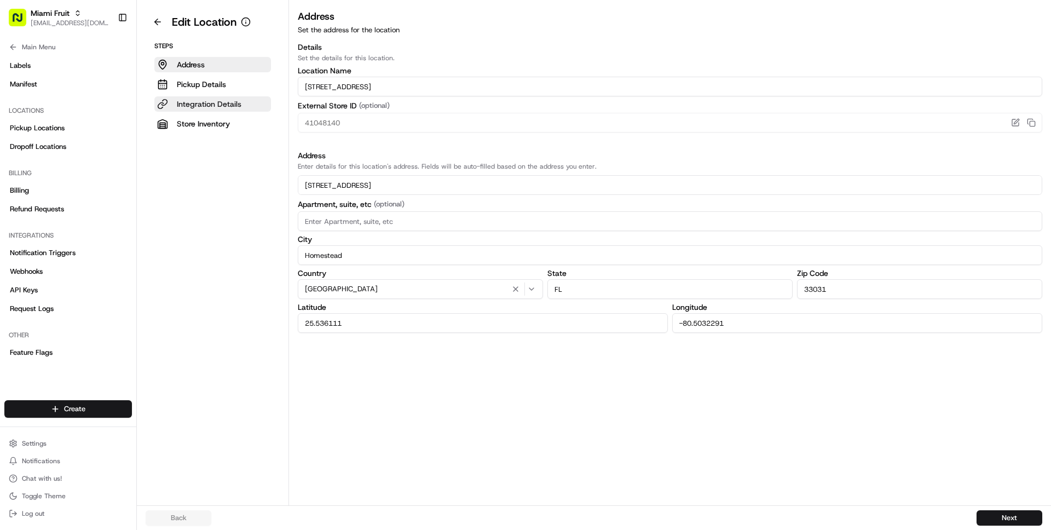
click at [211, 104] on p "Integration Details" at bounding box center [209, 104] width 65 height 11
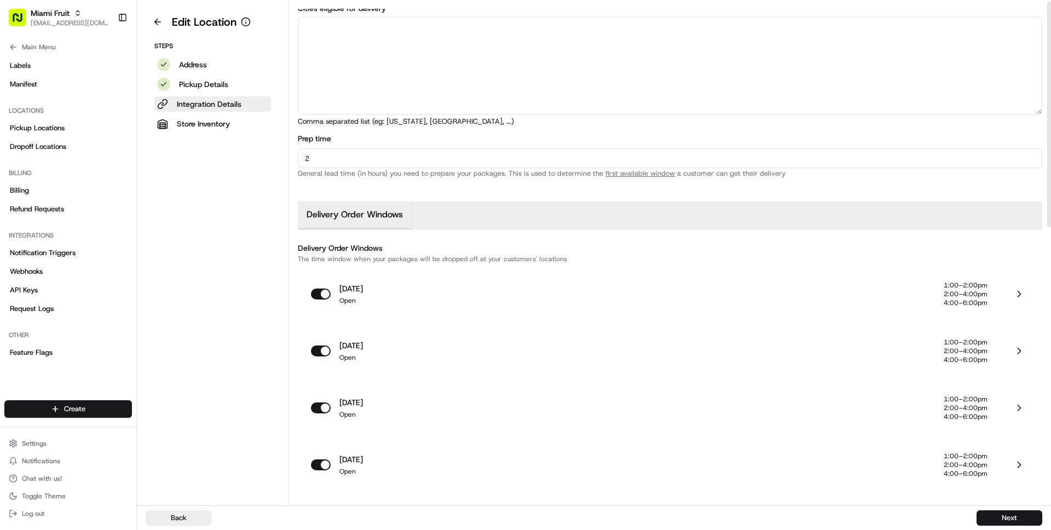
scroll to position [613, 0]
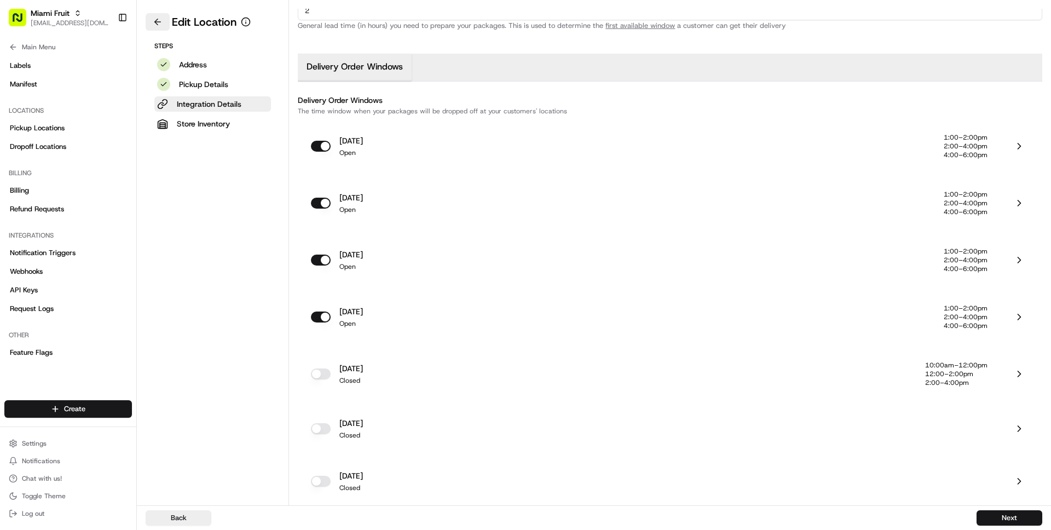
click at [157, 23] on button at bounding box center [158, 22] width 24 height 18
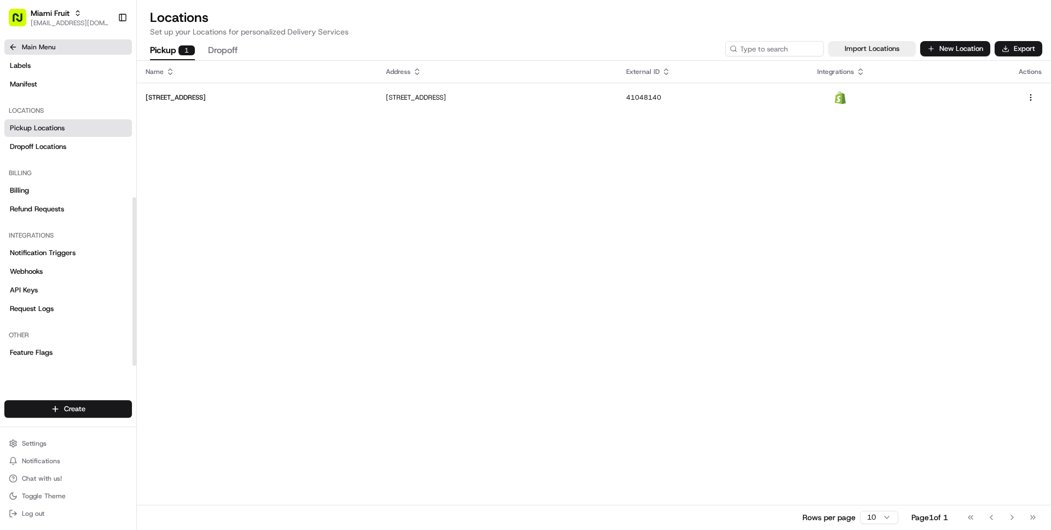
click at [38, 45] on span "Main Menu" at bounding box center [38, 47] width 33 height 9
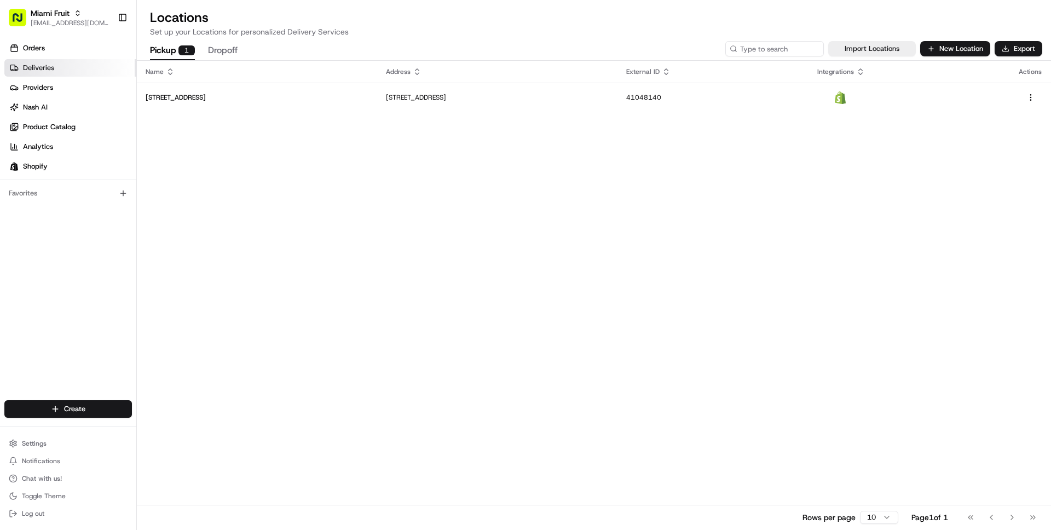
click at [69, 68] on link "Deliveries" at bounding box center [70, 68] width 132 height 18
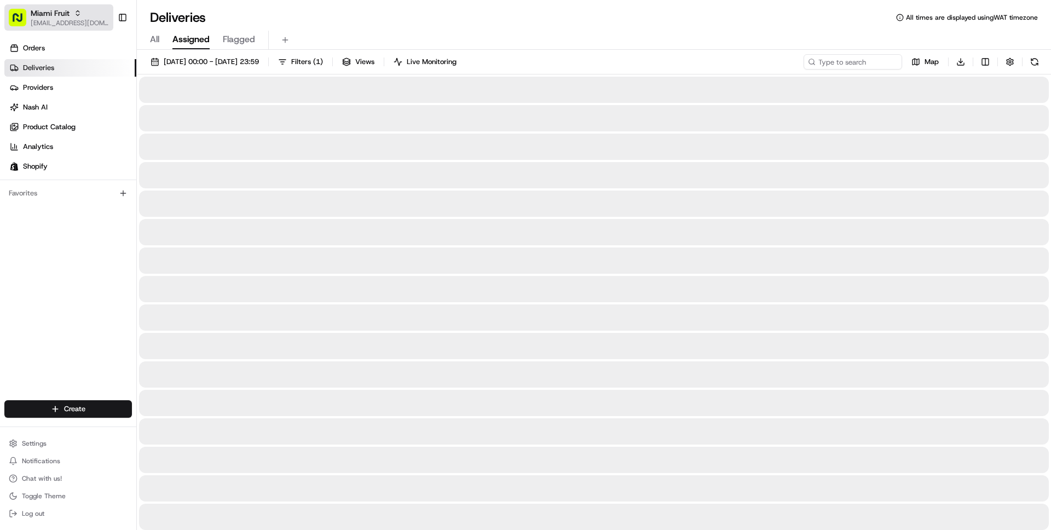
click at [60, 24] on span "[EMAIL_ADDRESS][DOMAIN_NAME]" at bounding box center [70, 23] width 78 height 9
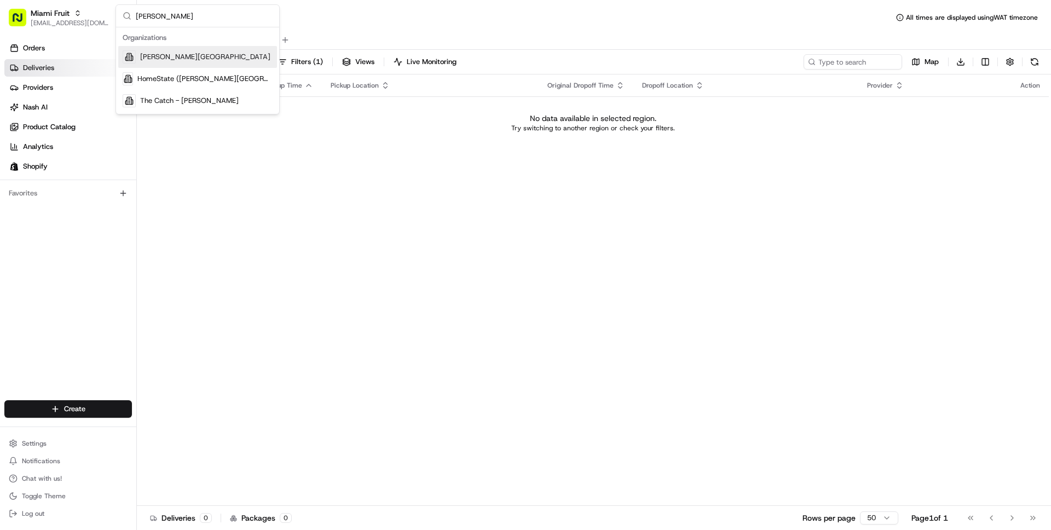
type input "[PERSON_NAME]"
click at [184, 60] on span "[PERSON_NAME][GEOGRAPHIC_DATA]" at bounding box center [205, 57] width 130 height 10
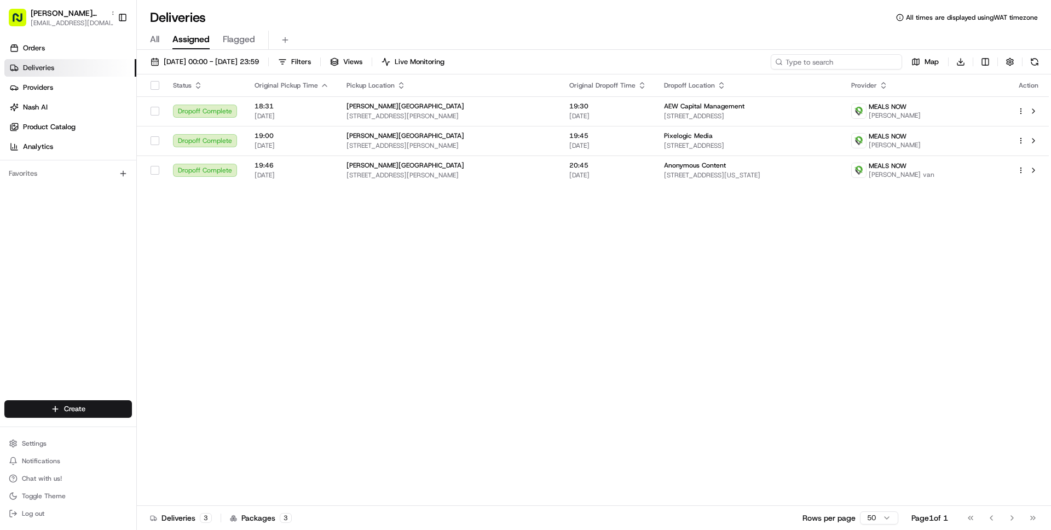
click at [832, 66] on input at bounding box center [836, 61] width 131 height 15
paste input "10357-4571156-1645948"
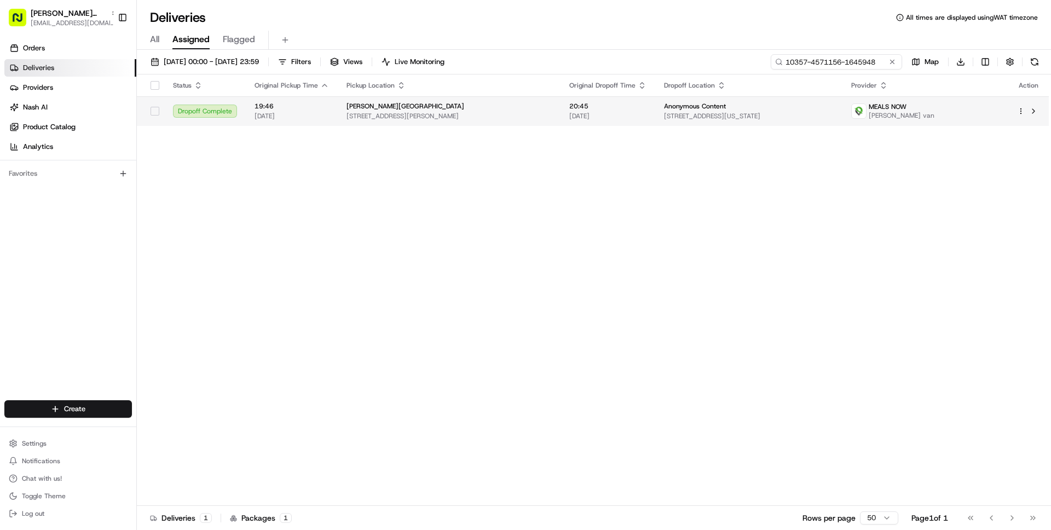
type input "10357-4571156-1645948"
click at [424, 111] on div "[PERSON_NAME][GEOGRAPHIC_DATA] [STREET_ADDRESS][PERSON_NAME]" at bounding box center [449, 111] width 205 height 19
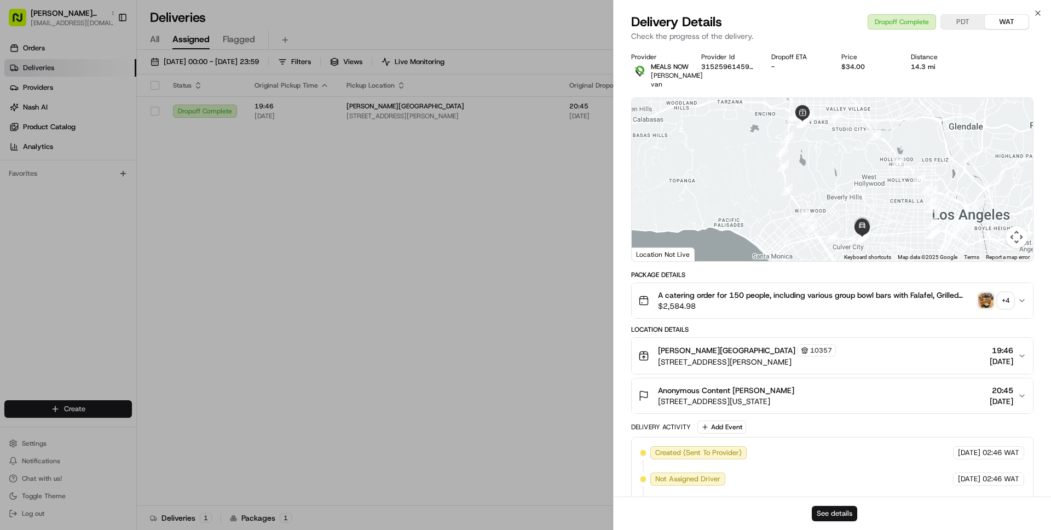
click at [835, 516] on button "See details" at bounding box center [834, 513] width 45 height 15
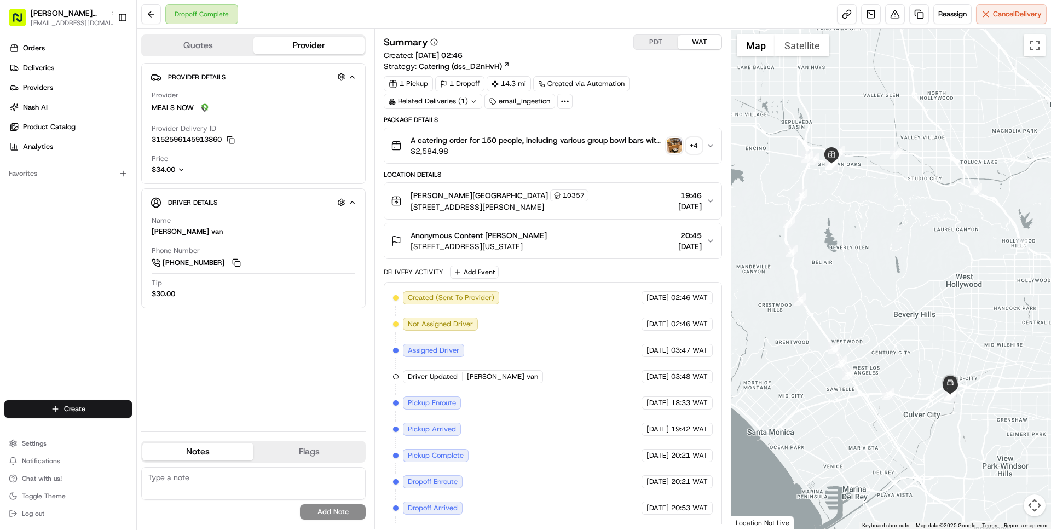
click at [543, 141] on span "A catering order for 150 people, including various group bowl bars with Falafel…" at bounding box center [536, 140] width 251 height 11
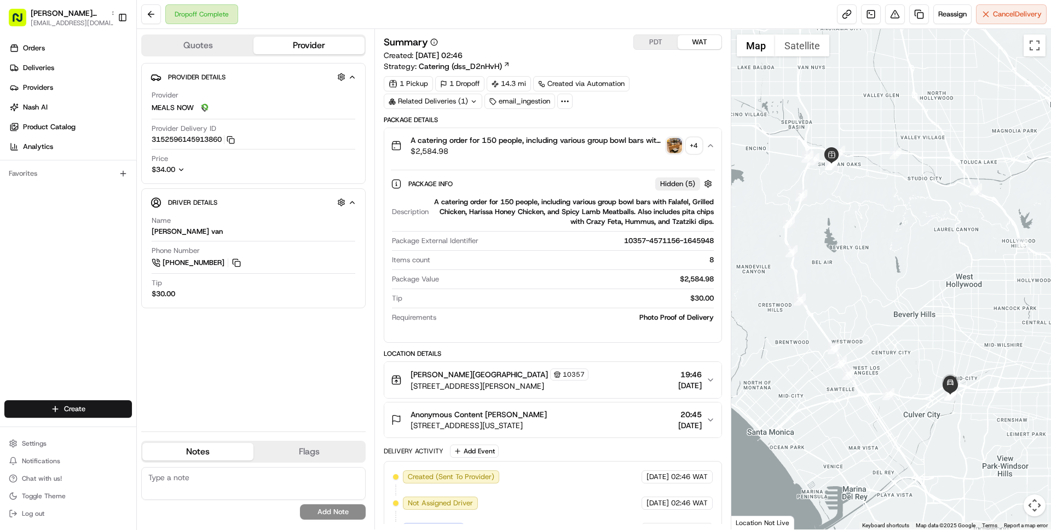
click at [677, 150] on img "button" at bounding box center [674, 145] width 15 height 15
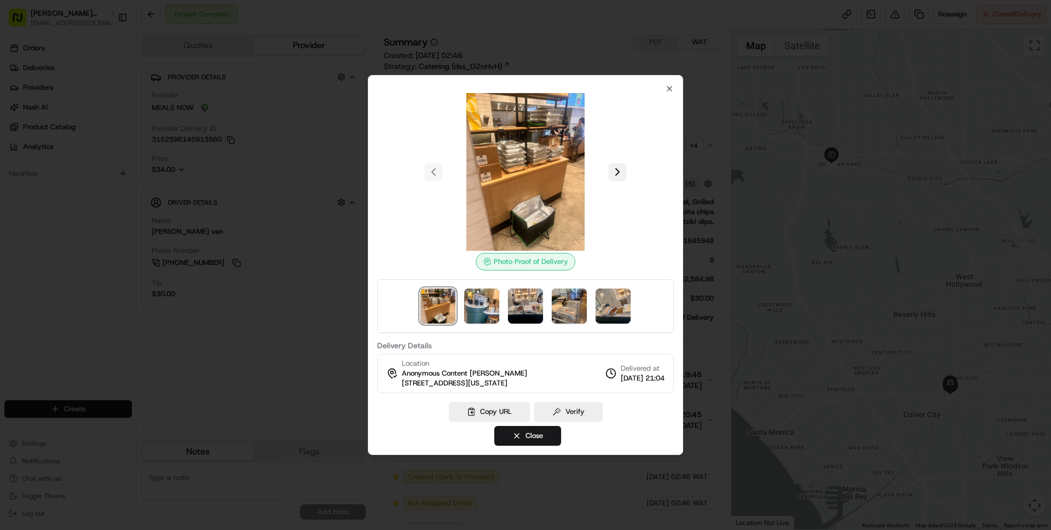
click at [623, 168] on button at bounding box center [618, 172] width 18 height 18
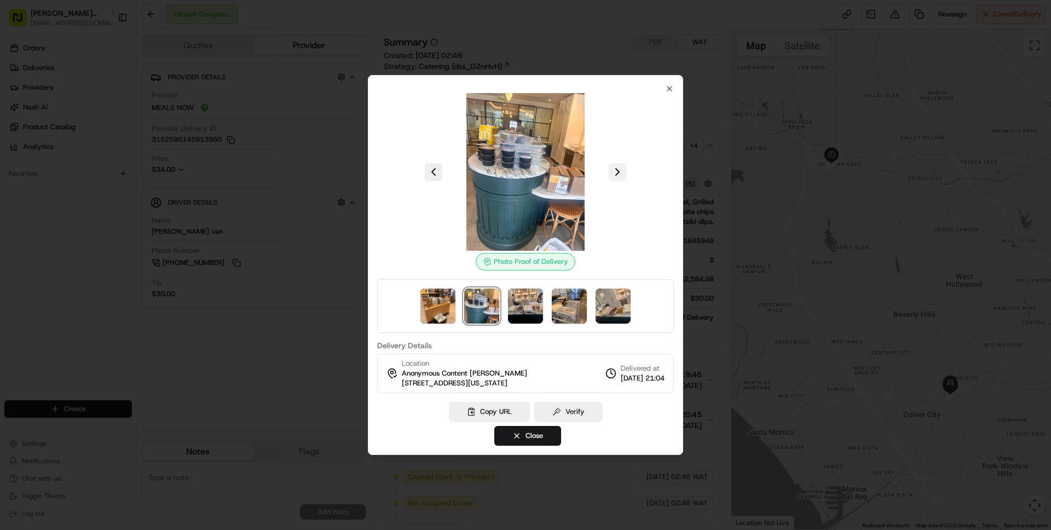
click at [623, 168] on button at bounding box center [618, 172] width 18 height 18
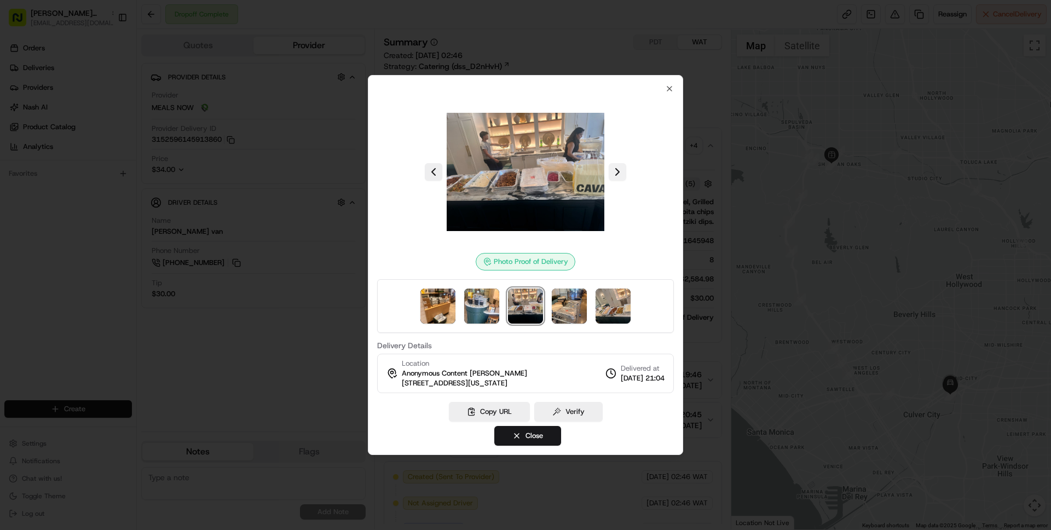
click at [623, 168] on button at bounding box center [618, 172] width 18 height 18
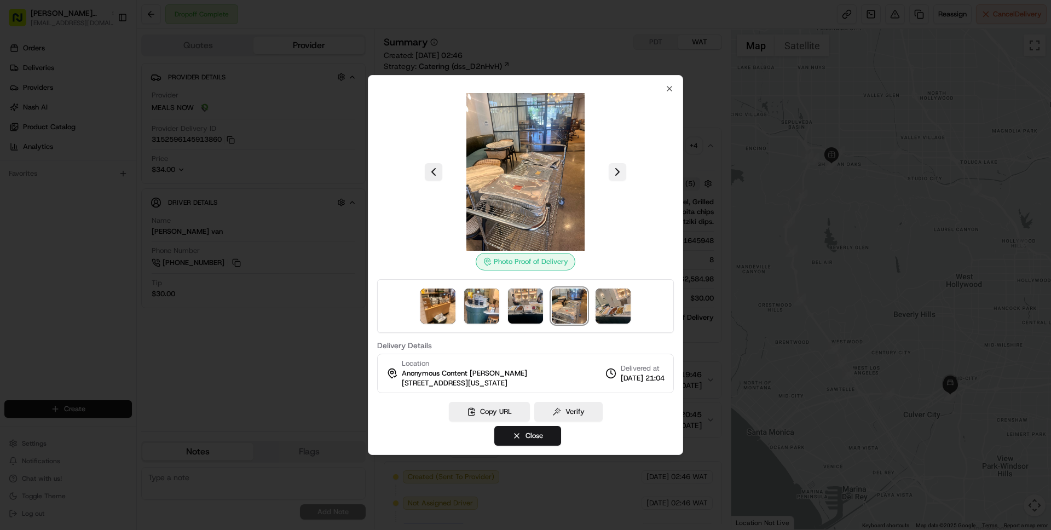
click at [623, 168] on button at bounding box center [618, 172] width 18 height 18
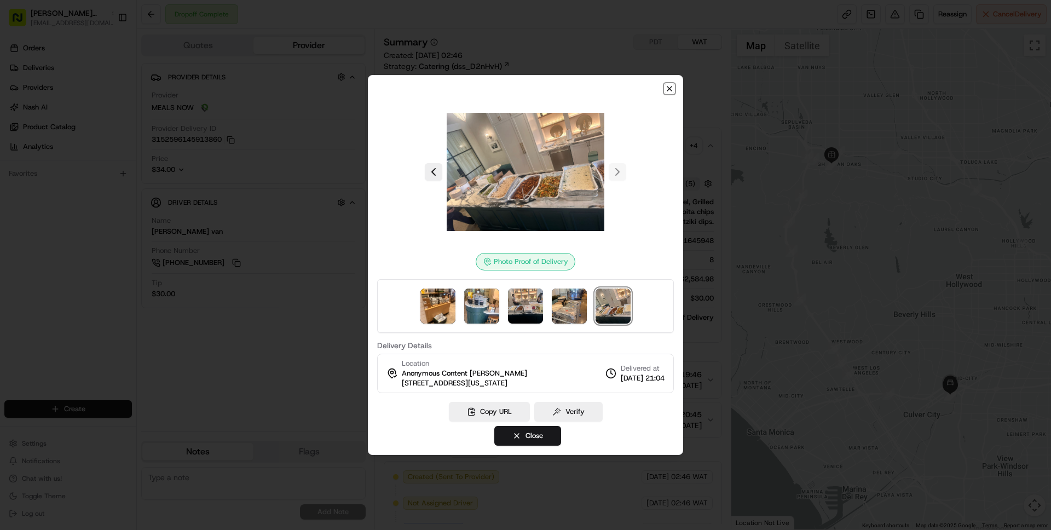
click at [667, 88] on icon "button" at bounding box center [669, 88] width 9 height 9
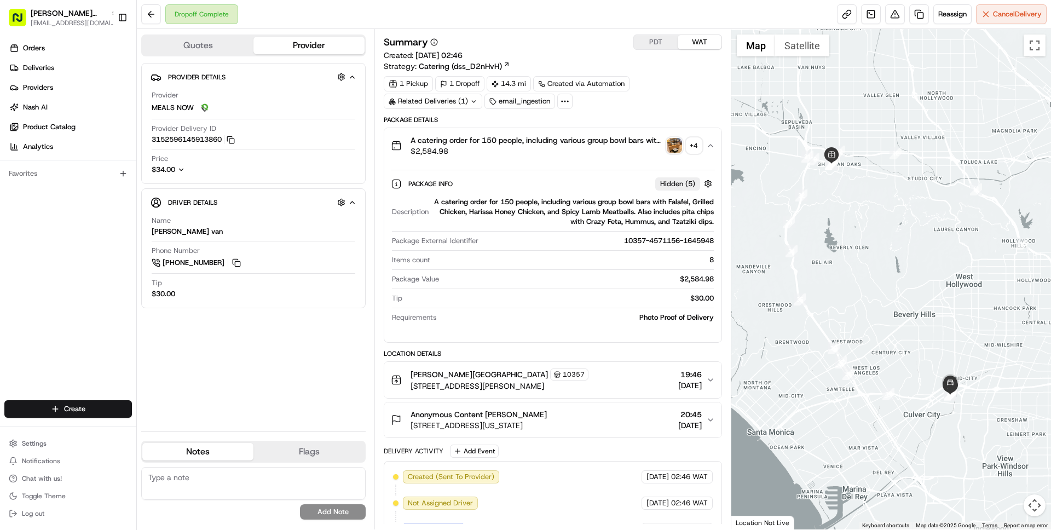
click at [181, 168] on icon "button" at bounding box center [181, 170] width 8 height 8
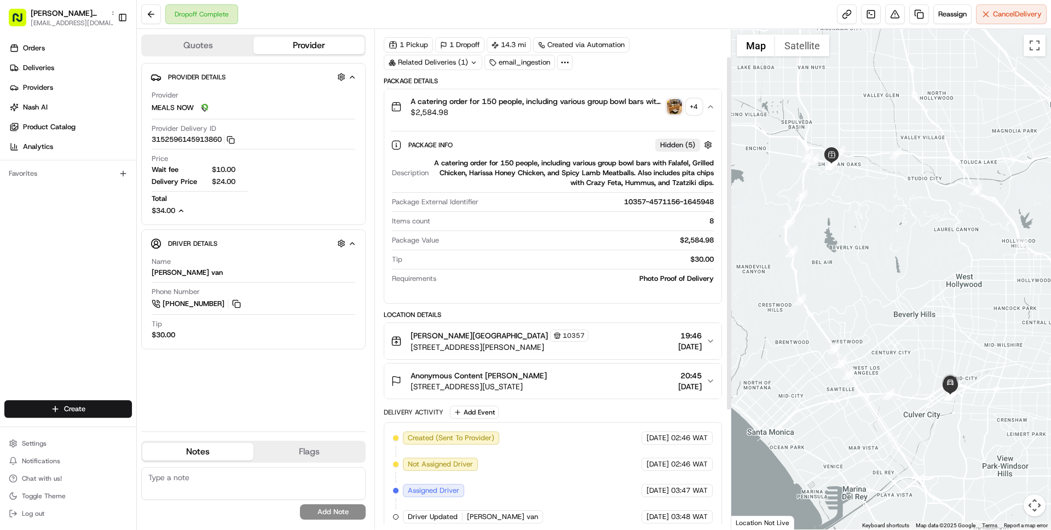
click at [571, 123] on button "A catering order for 150 people, including various group bowl bars with Falafel…" at bounding box center [552, 106] width 337 height 35
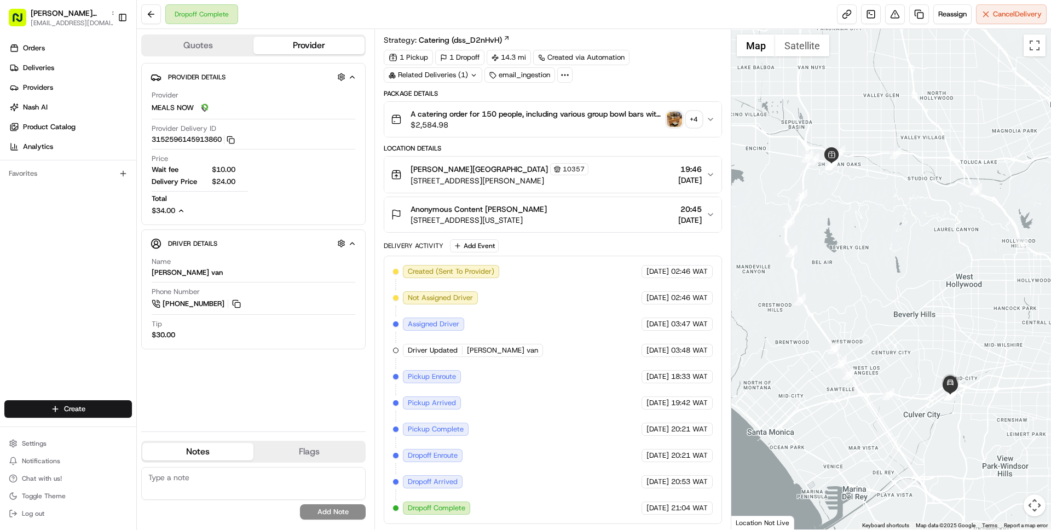
click at [62, 300] on div "Orders Deliveries Providers Nash AI Product Catalog Analytics Favorites" at bounding box center [68, 221] width 136 height 372
click at [497, 129] on span "$2,584.98" at bounding box center [536, 124] width 251 height 11
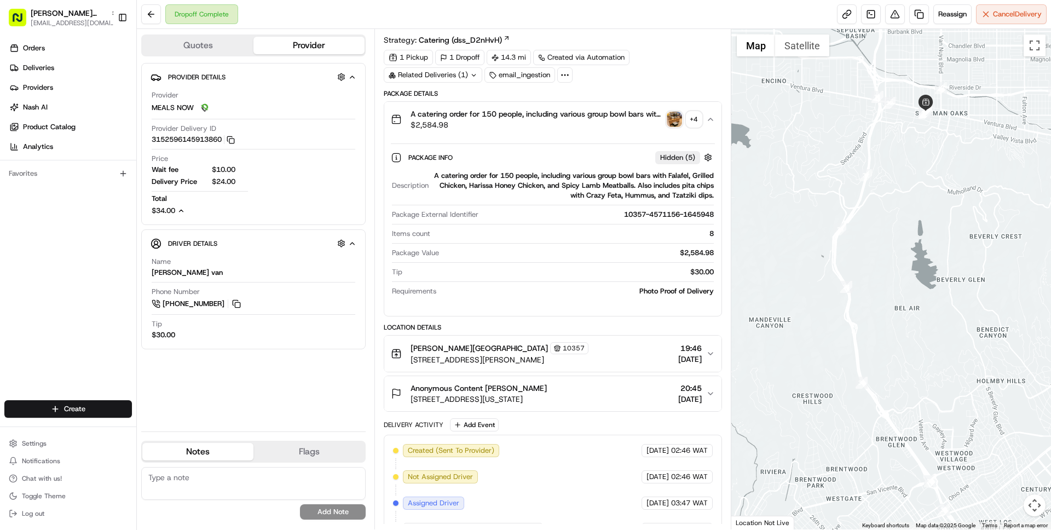
scroll to position [0, 0]
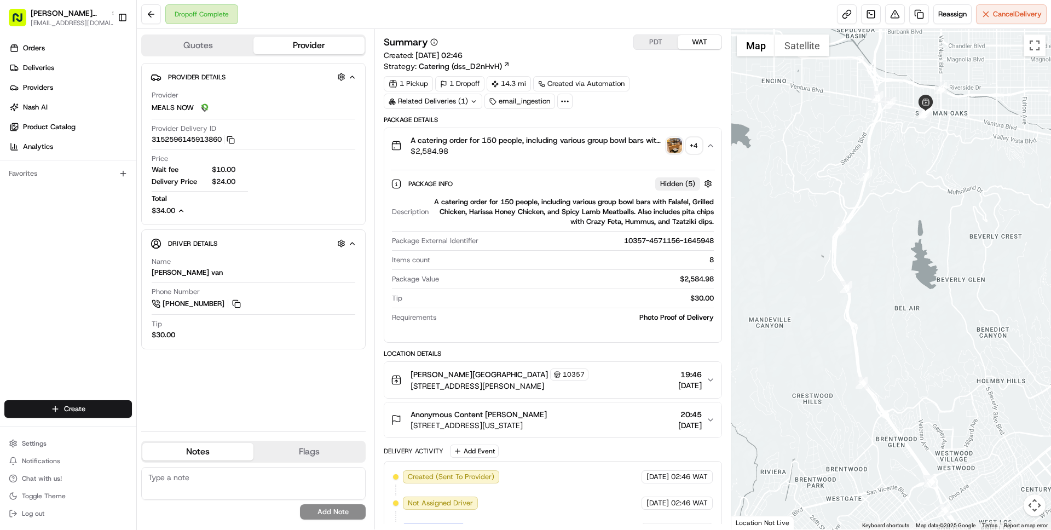
click at [297, 377] on div "Provider Details Hidden ( 4 ) Provider MEALS NOW Provider Delivery ID 315259614…" at bounding box center [253, 243] width 225 height 360
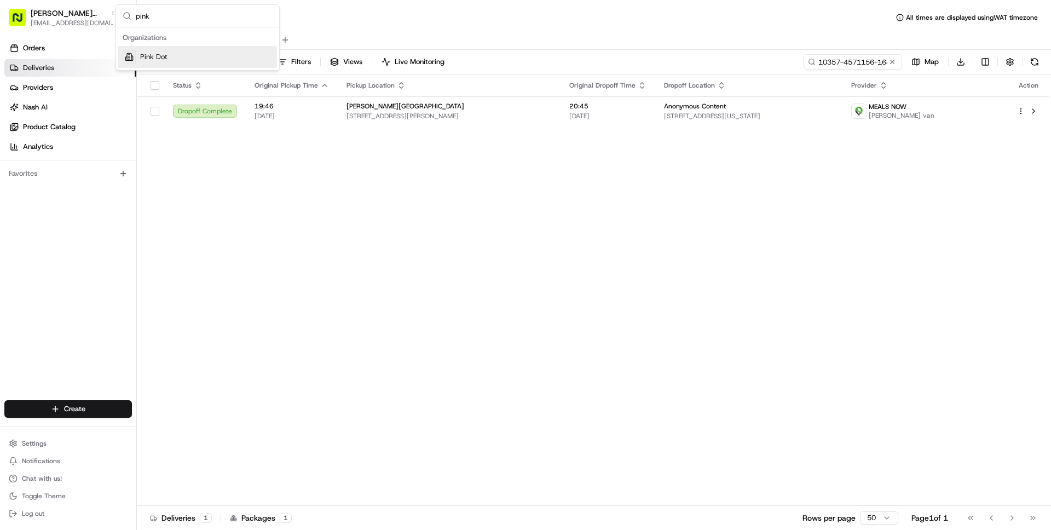
type input "pink"
click at [159, 56] on span "Pink Dot" at bounding box center [153, 57] width 27 height 10
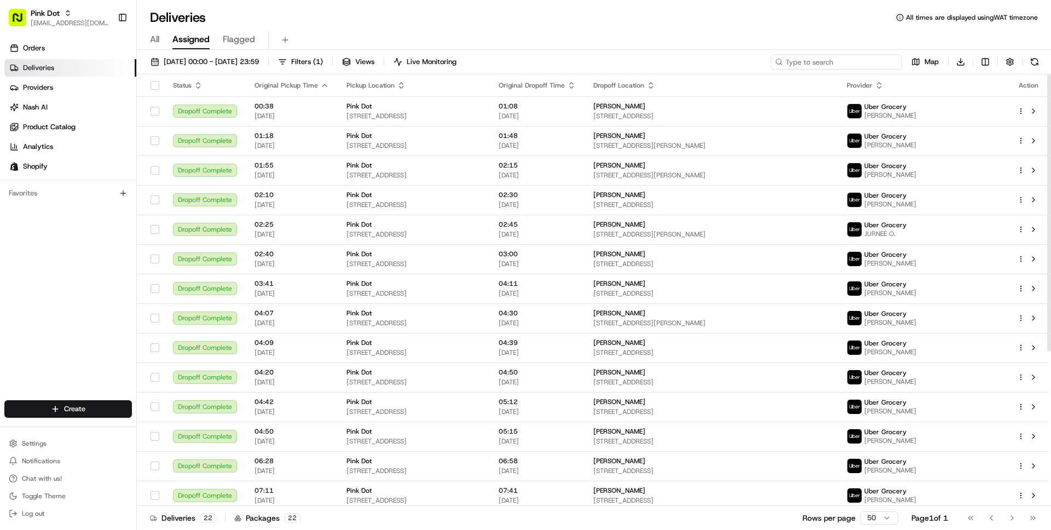
click at [857, 62] on input at bounding box center [836, 61] width 131 height 15
paste input "sally"
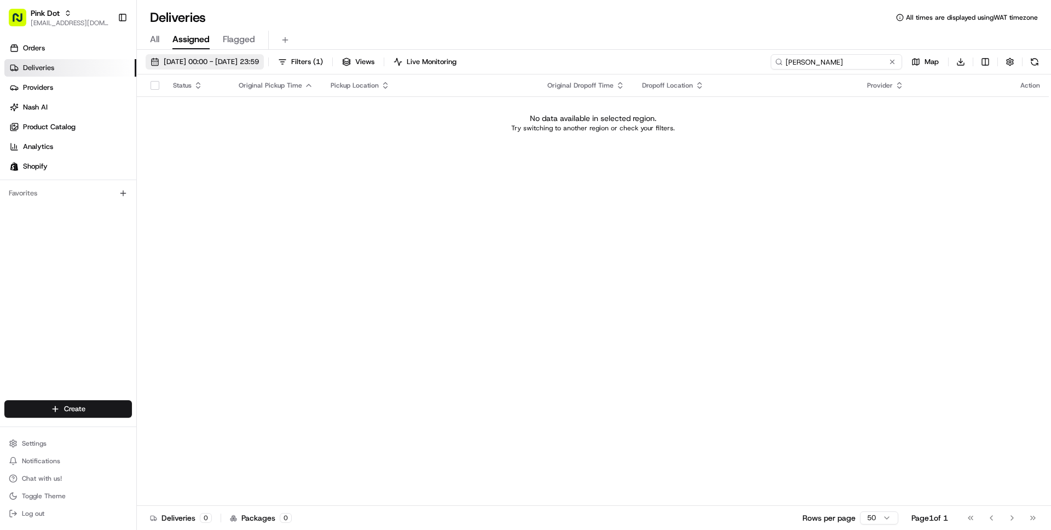
type input "sally"
click at [257, 59] on span "20/08/2025 00:00 - 20/08/2025 23:59" at bounding box center [211, 62] width 95 height 10
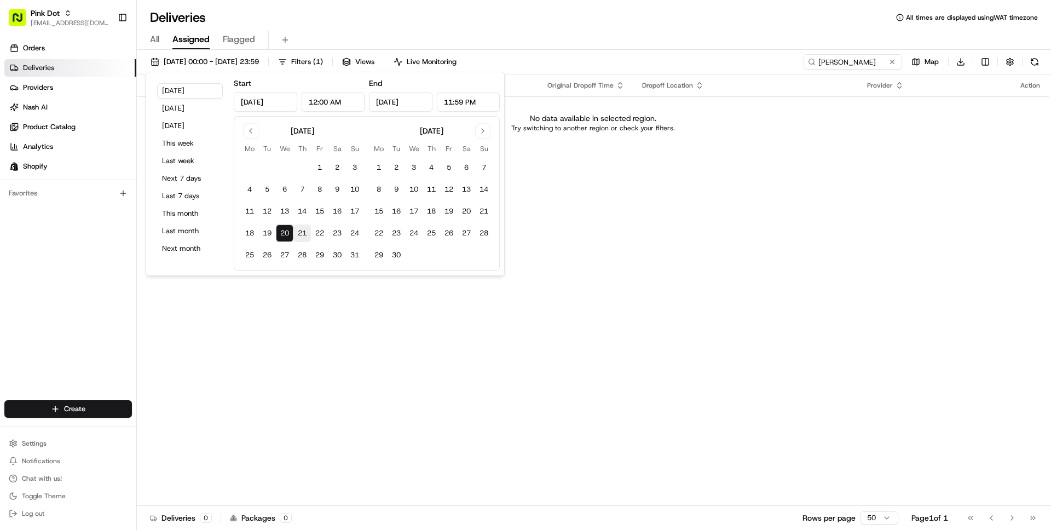
click at [302, 229] on button "21" at bounding box center [303, 234] width 18 height 18
type input "Aug 21, 2025"
click at [288, 231] on button "20" at bounding box center [285, 234] width 18 height 18
type input "Aug 20, 2025"
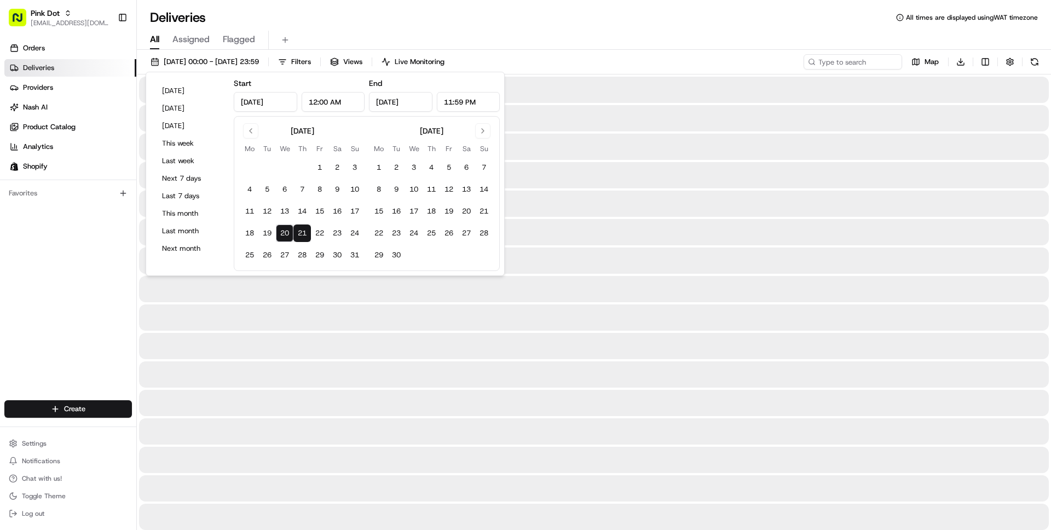
click at [153, 36] on span "All" at bounding box center [154, 39] width 9 height 13
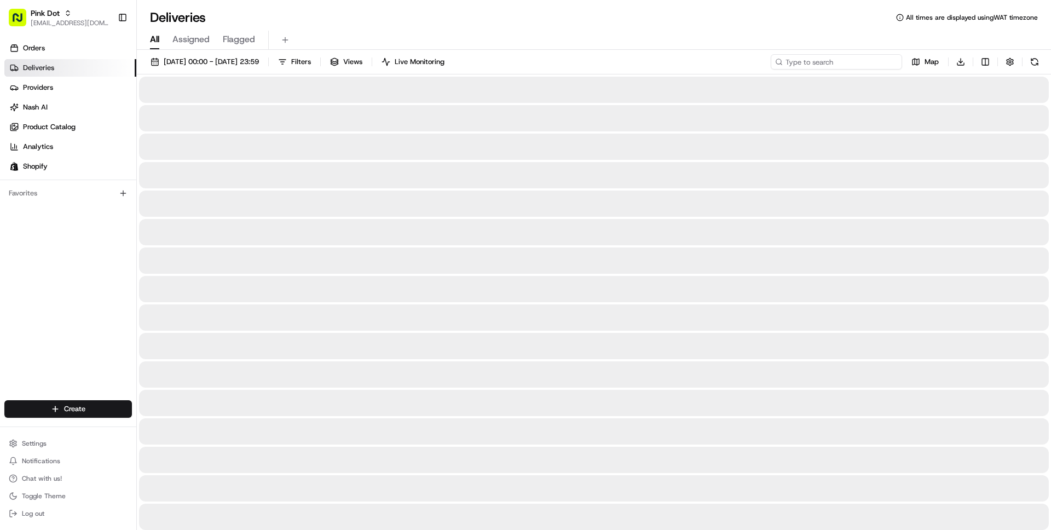
click at [849, 64] on input at bounding box center [836, 61] width 131 height 15
paste input "sally"
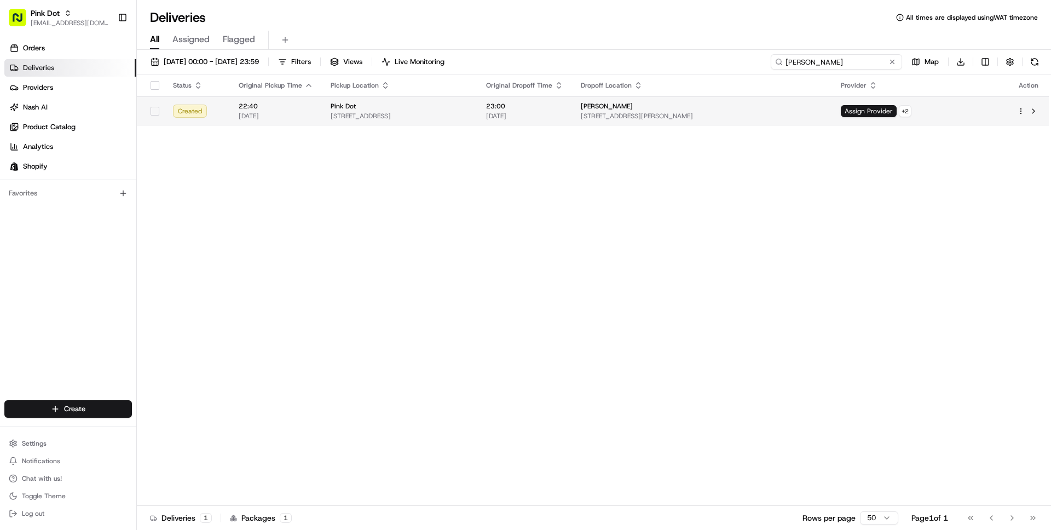
type input "sally"
click at [386, 103] on div "Pink Dot" at bounding box center [400, 106] width 138 height 9
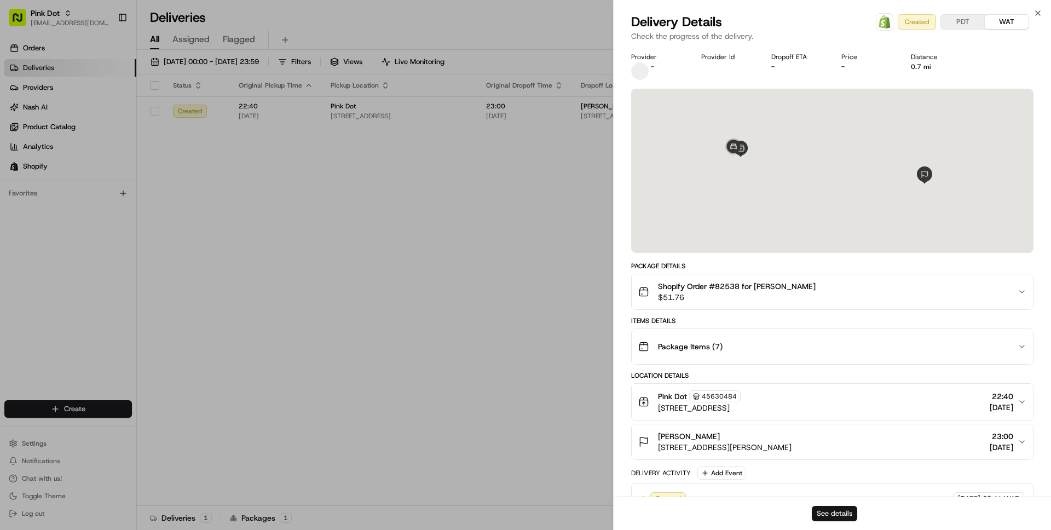
click at [840, 515] on button "See details" at bounding box center [834, 513] width 45 height 15
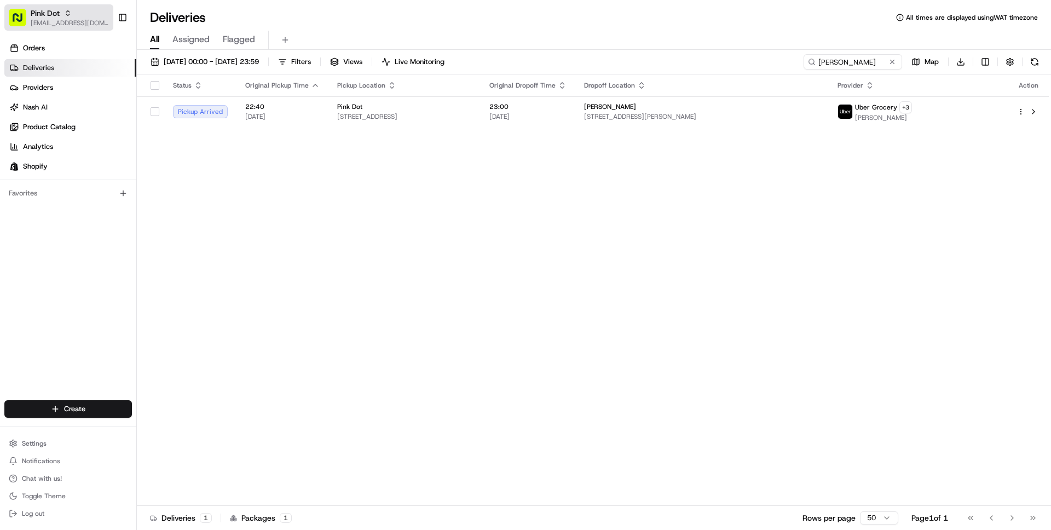
click at [60, 19] on span "[EMAIL_ADDRESS][DOMAIN_NAME]" at bounding box center [70, 23] width 78 height 9
type input "Tacombi Empire"
click at [199, 54] on span "Tacombi [GEOGRAPHIC_DATA]" at bounding box center [191, 57] width 102 height 10
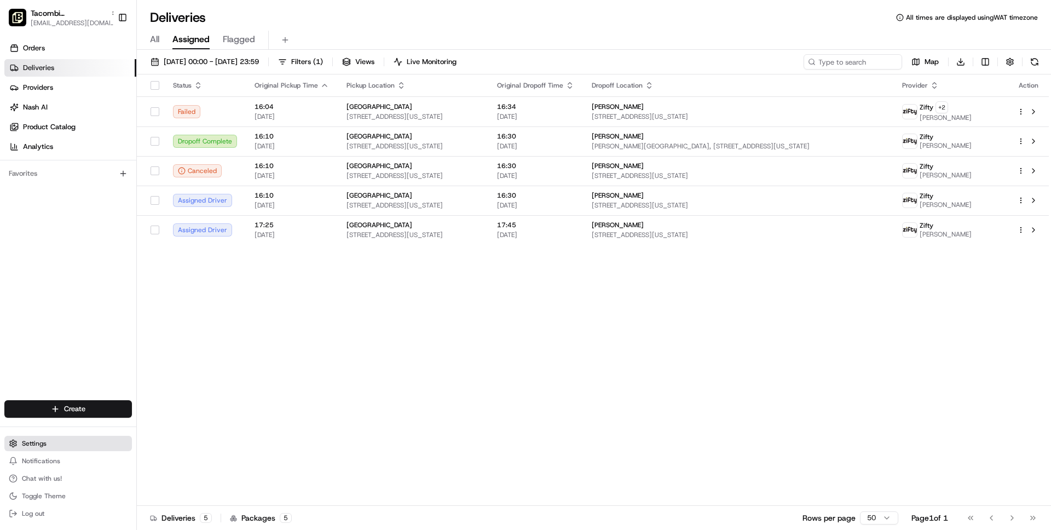
click at [32, 442] on span "Settings" at bounding box center [34, 443] width 25 height 9
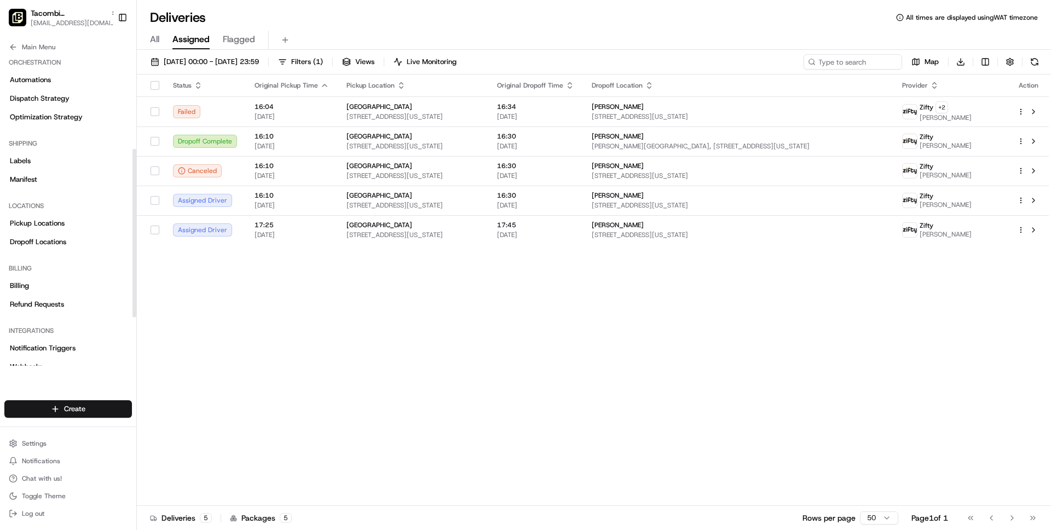
scroll to position [175, 0]
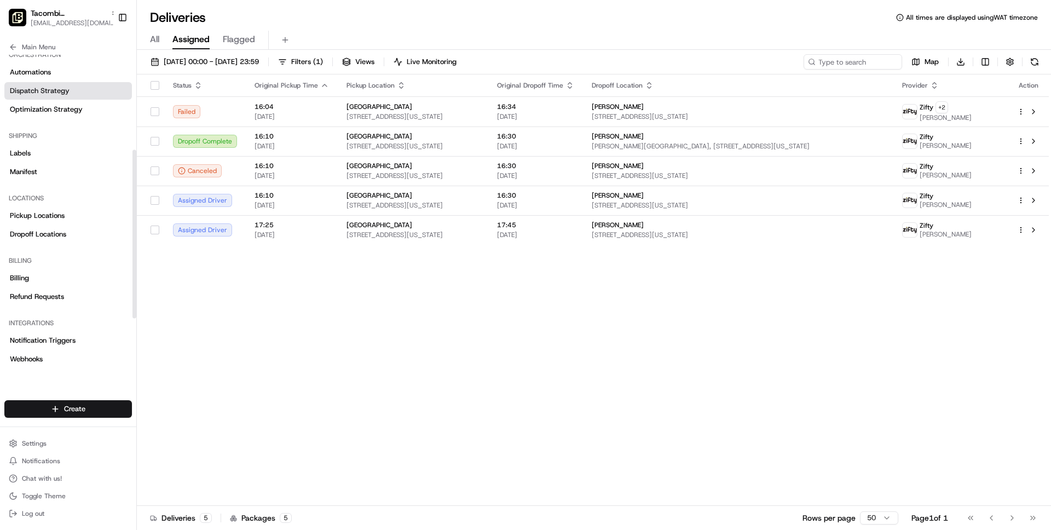
click at [50, 94] on span "Dispatch Strategy" at bounding box center [40, 91] width 60 height 10
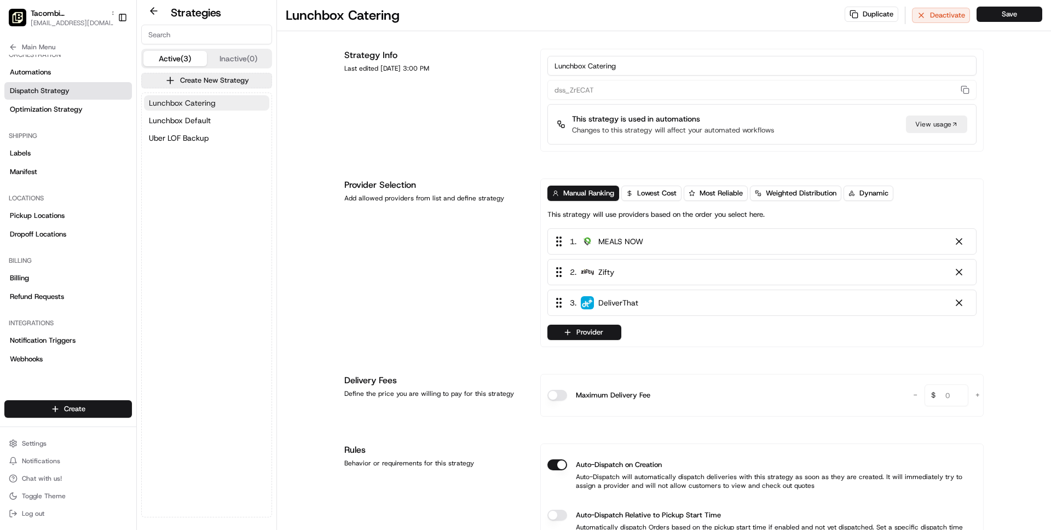
click at [197, 102] on span "Lunchbox Catering" at bounding box center [182, 102] width 67 height 11
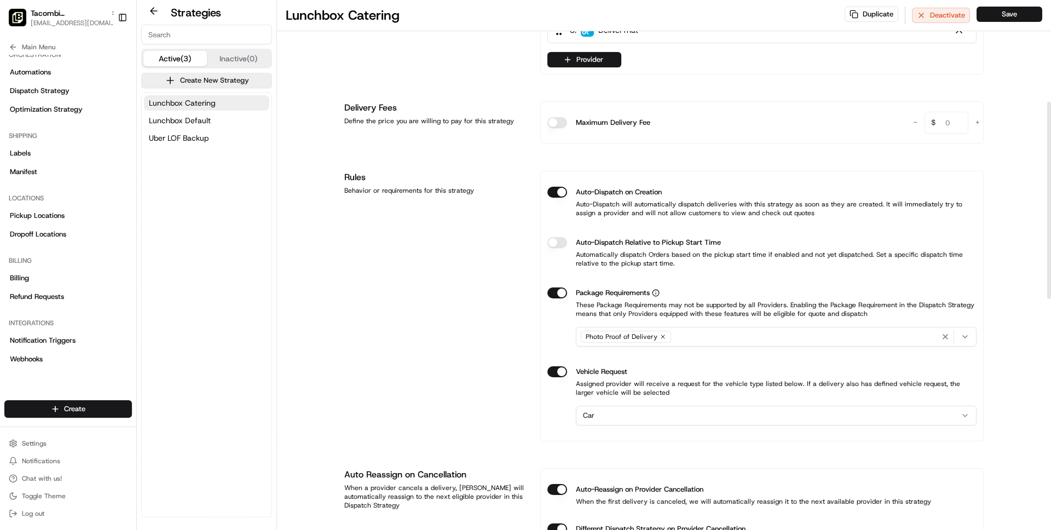
scroll to position [273, 0]
click at [718, 330] on div "Photo Proof of Delivery" at bounding box center [776, 336] width 395 height 16
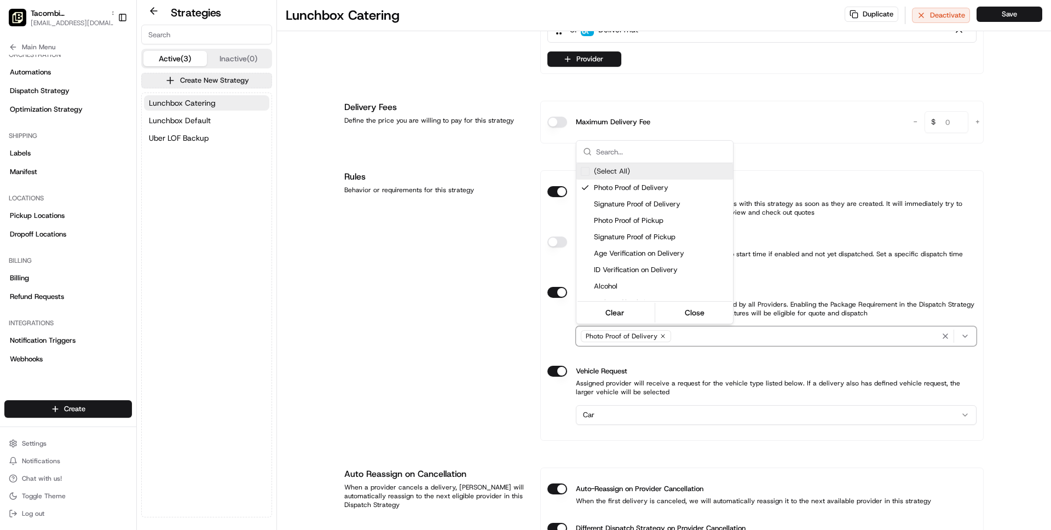
click at [444, 338] on html "Tacombi Empire State Building wisdom@usenash.com Toggle Sidebar Orders Deliveri…" at bounding box center [525, 265] width 1051 height 530
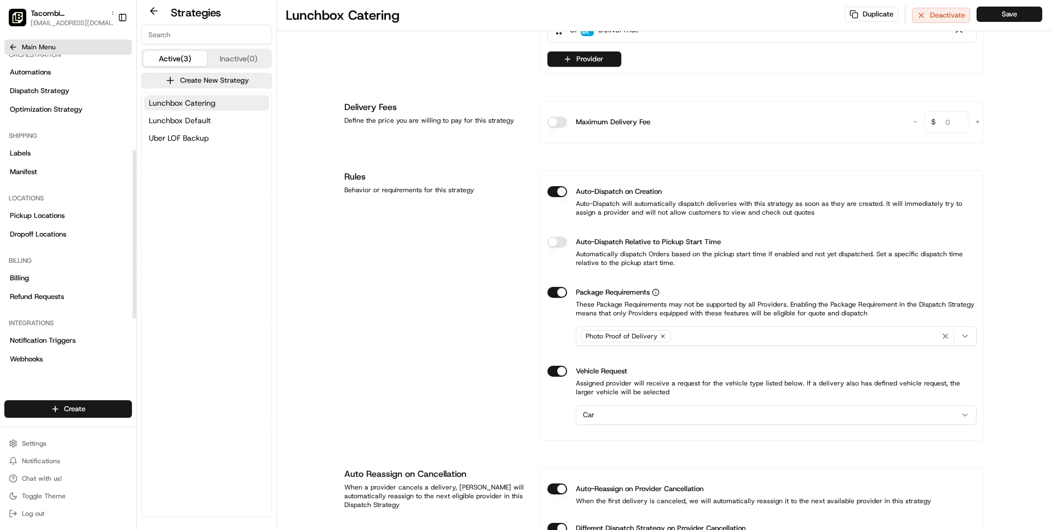
click at [40, 44] on span "Main Menu" at bounding box center [38, 47] width 33 height 9
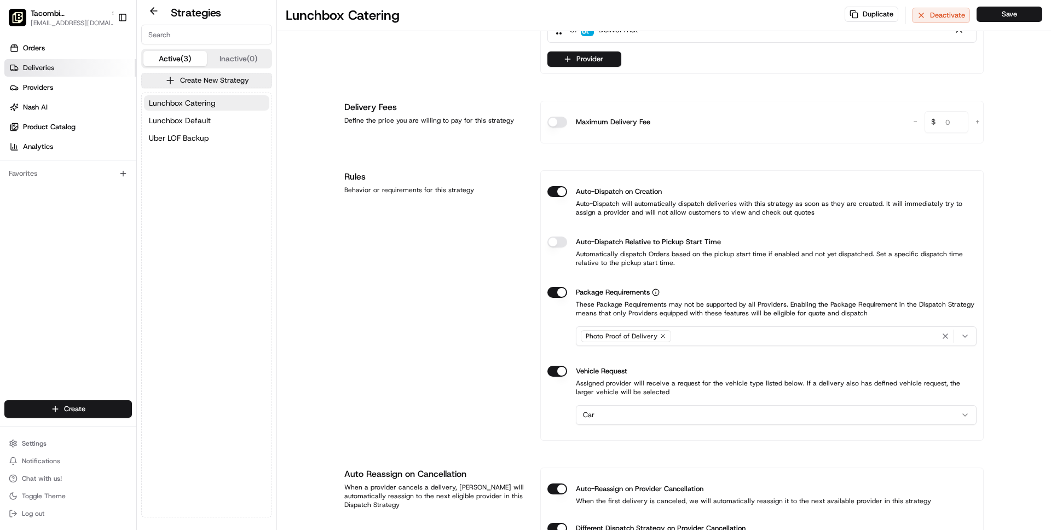
click at [38, 68] on span "Deliveries" at bounding box center [38, 68] width 31 height 10
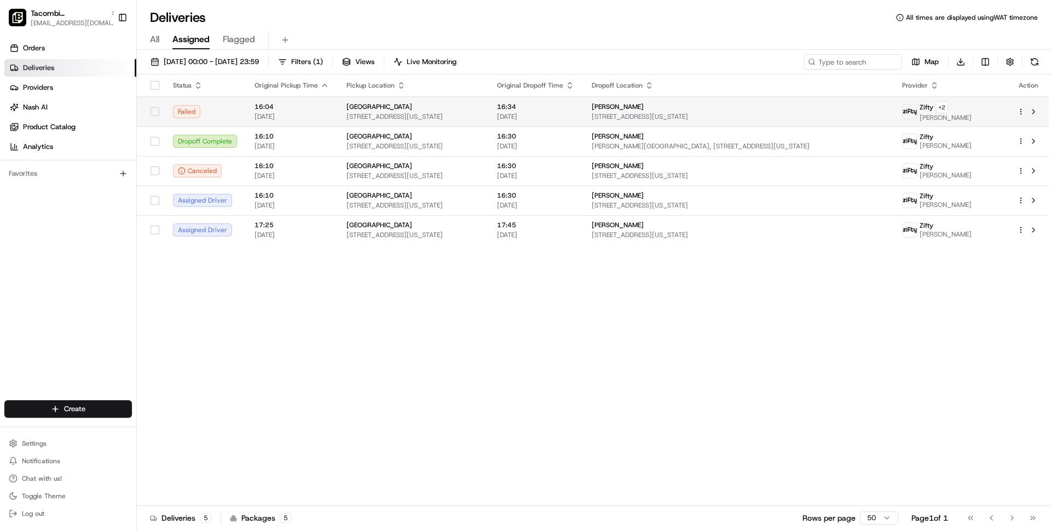
click at [319, 110] on span "16:04" at bounding box center [292, 106] width 74 height 9
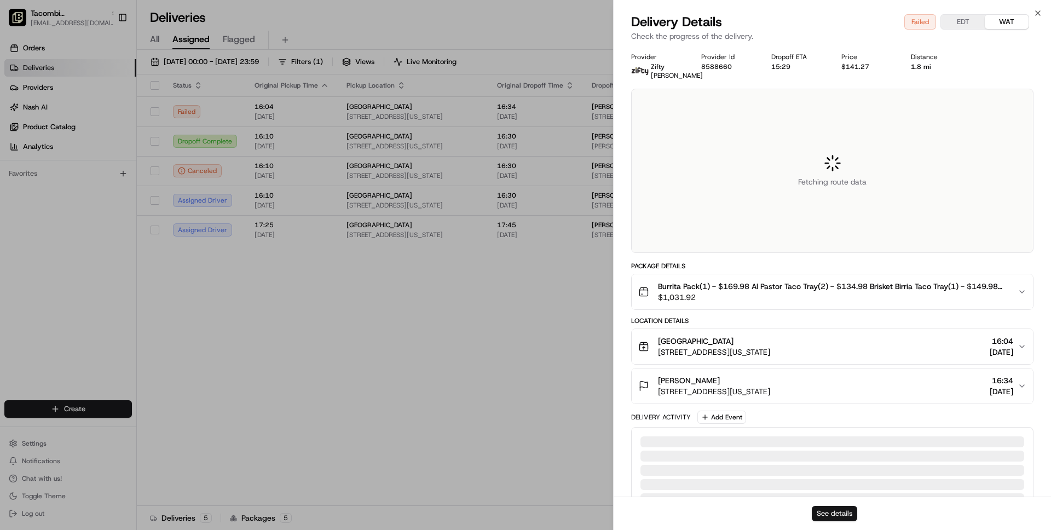
click at [823, 508] on button "See details" at bounding box center [834, 513] width 45 height 15
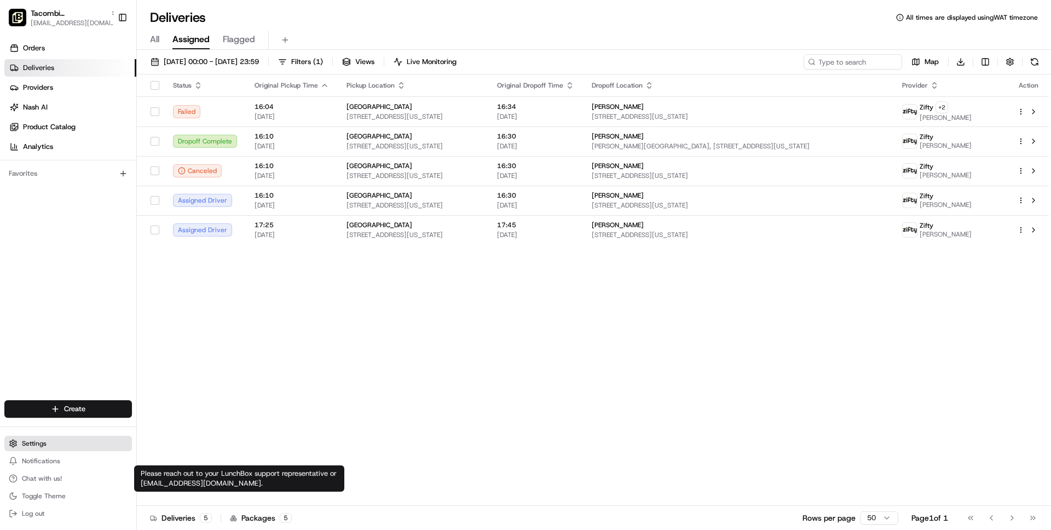
click at [28, 437] on button "Settings" at bounding box center [68, 443] width 128 height 15
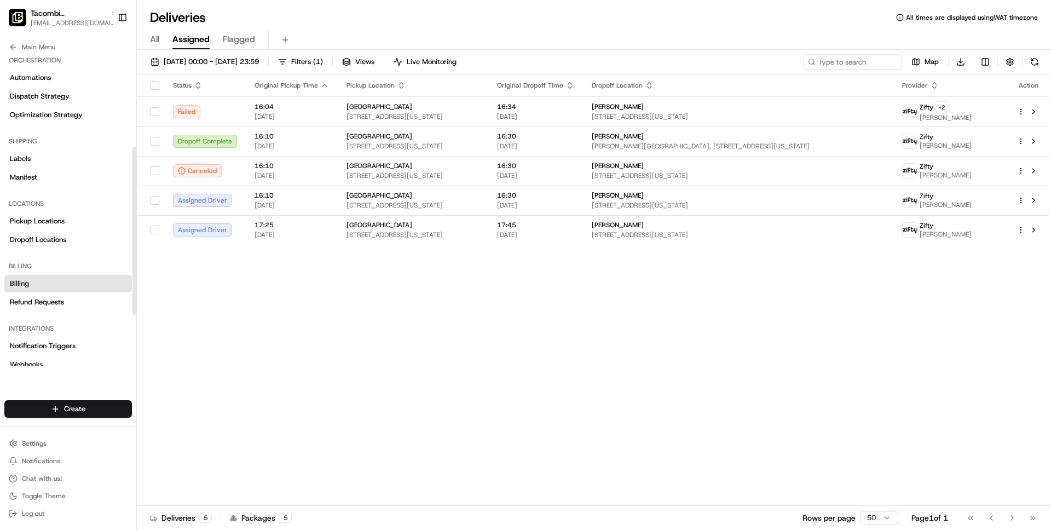
scroll to position [169, 0]
click at [44, 97] on span "Dispatch Strategy" at bounding box center [40, 98] width 60 height 10
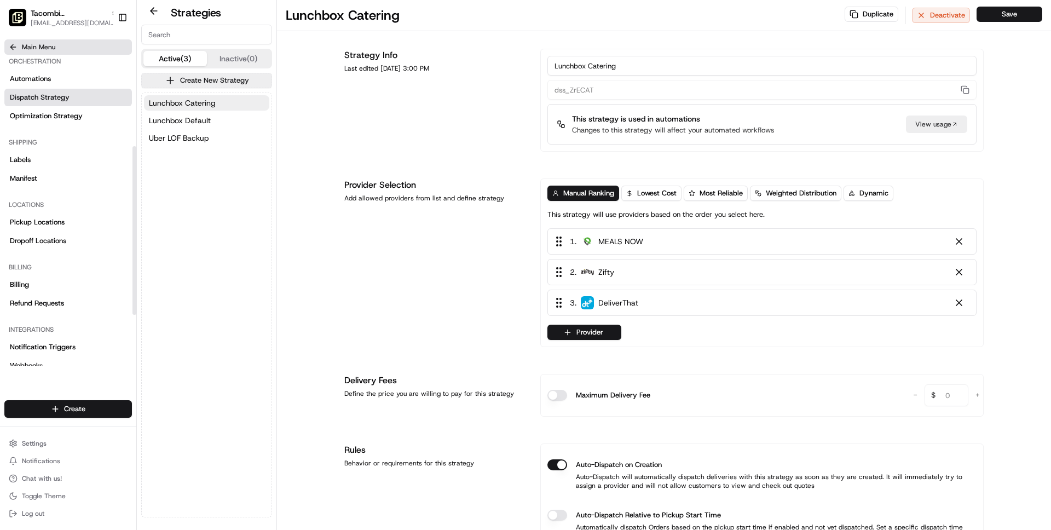
click at [39, 47] on span "Main Menu" at bounding box center [38, 47] width 33 height 9
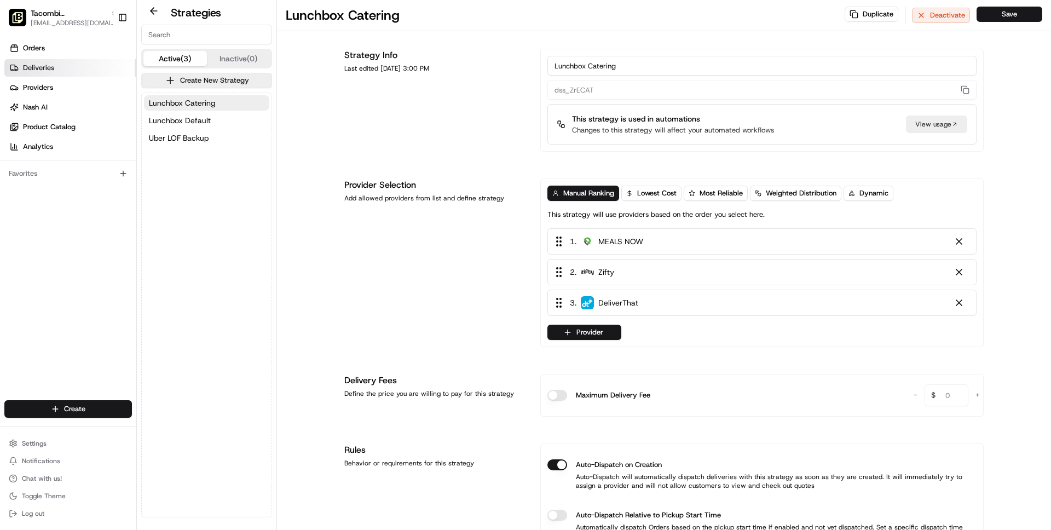
click at [42, 72] on span "Deliveries" at bounding box center [38, 68] width 31 height 10
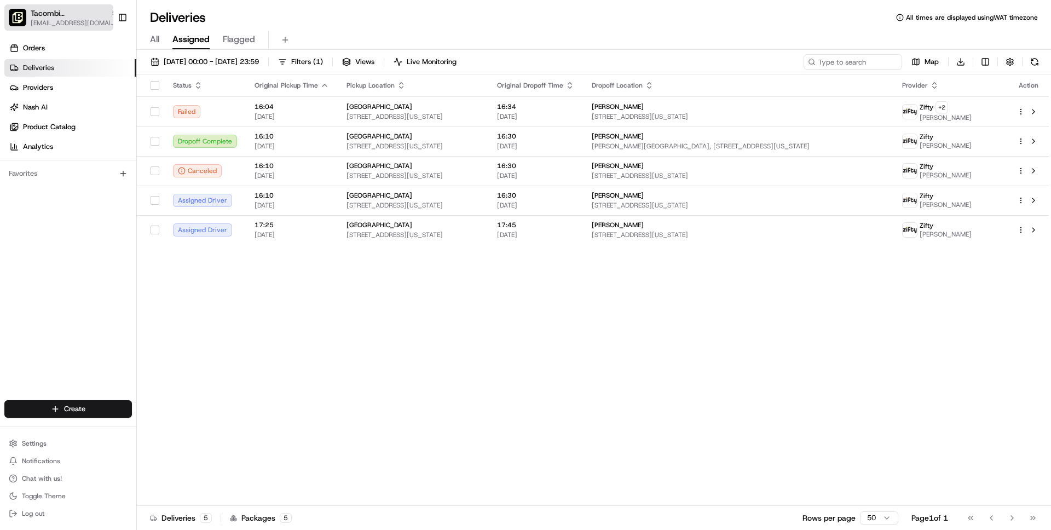
click at [51, 19] on span "[EMAIL_ADDRESS][DOMAIN_NAME]" at bounding box center [75, 23] width 88 height 9
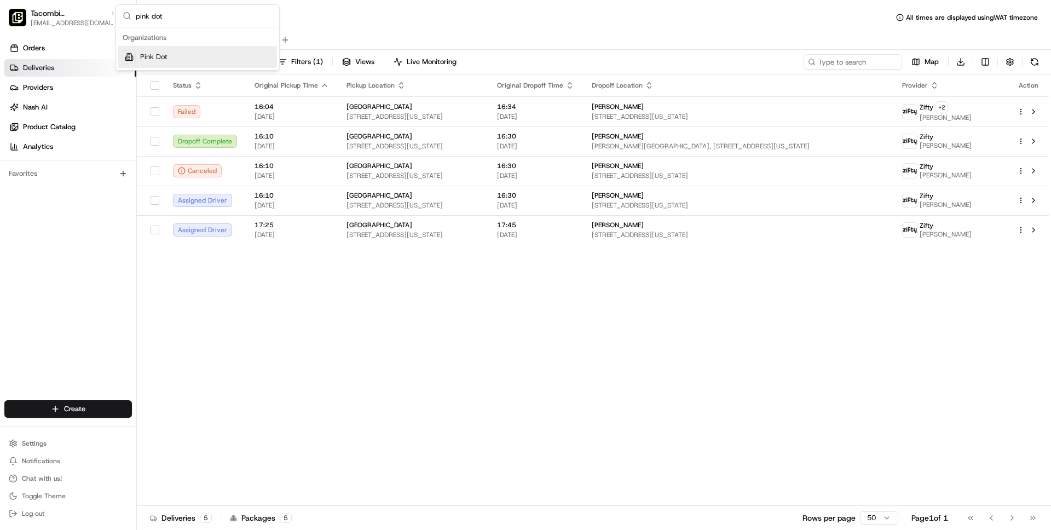
type input "pink dot"
click at [168, 56] on div "Pink Dot" at bounding box center [197, 57] width 159 height 22
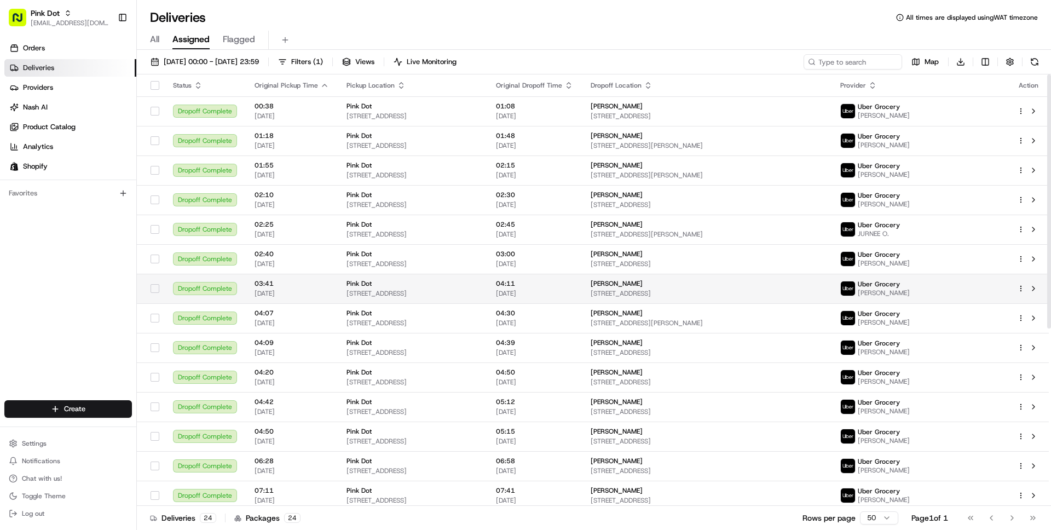
scroll to position [301, 0]
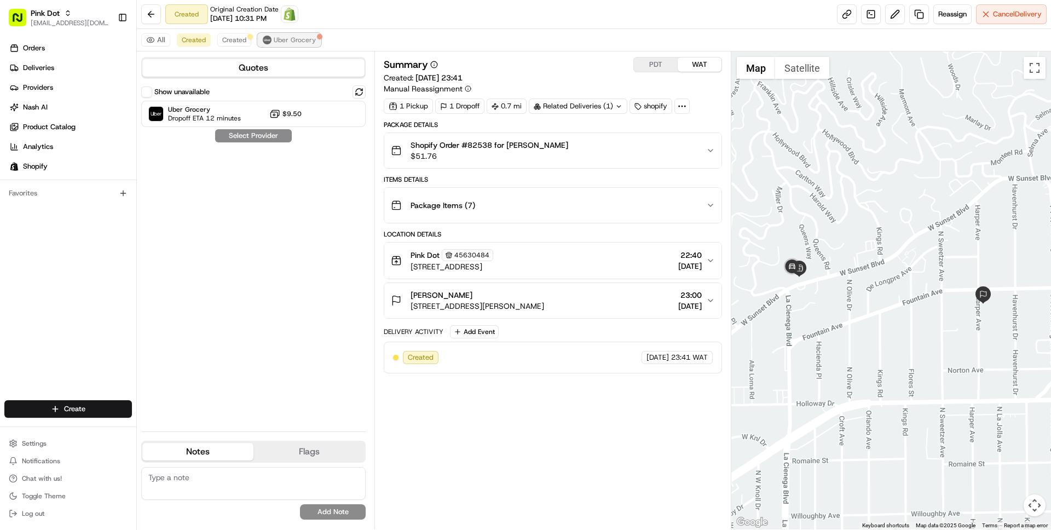
click at [288, 41] on span "Uber Grocery" at bounding box center [295, 40] width 42 height 9
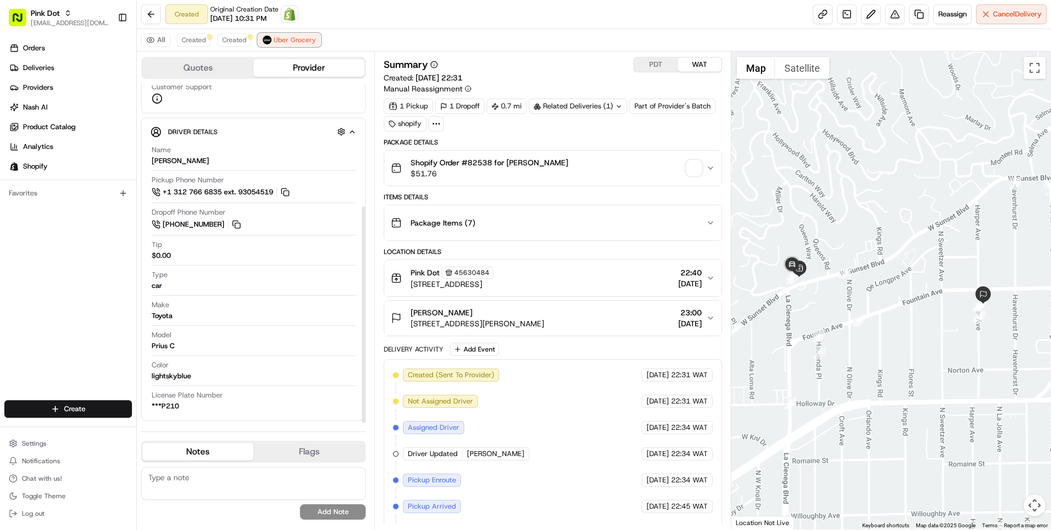
scroll to position [130, 0]
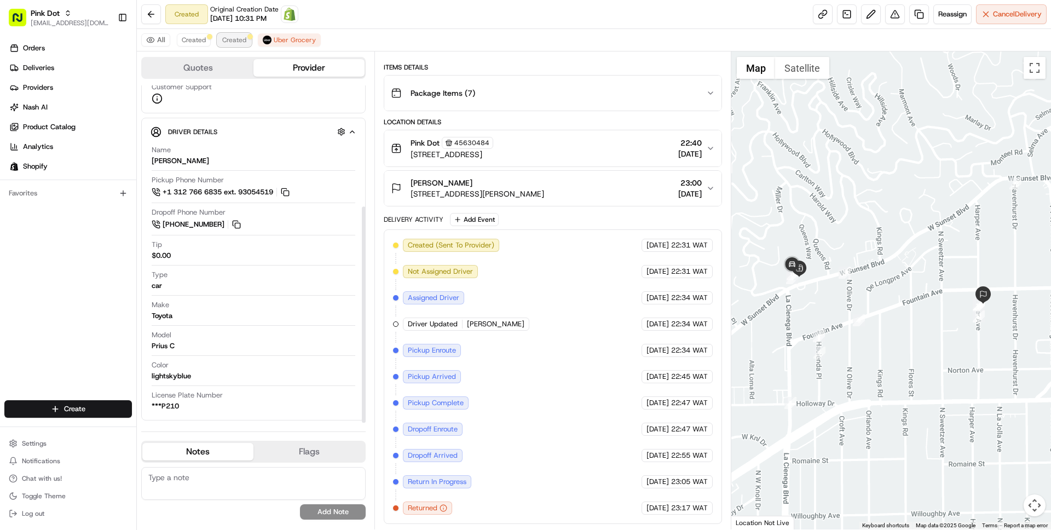
click at [236, 45] on button "Created" at bounding box center [234, 39] width 34 height 13
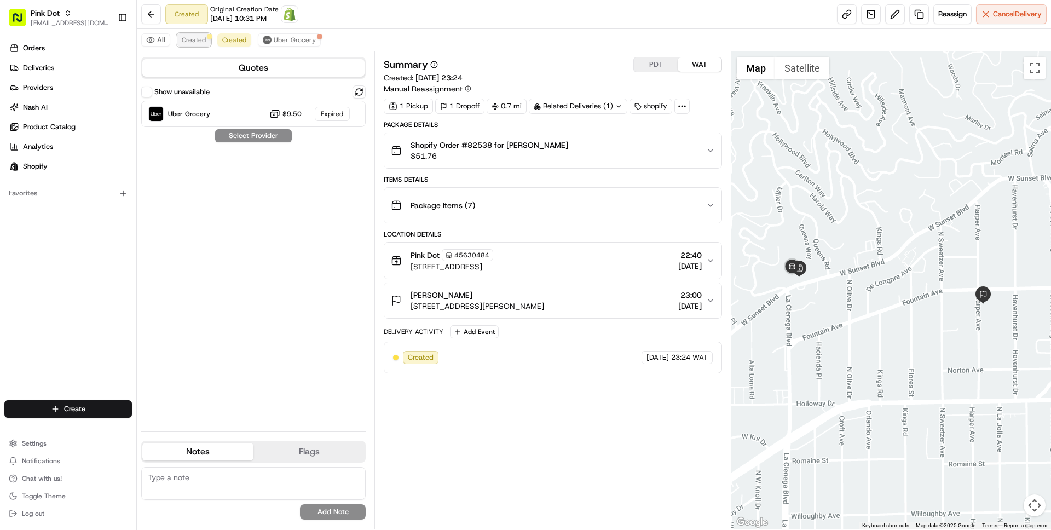
click at [202, 40] on span "Created" at bounding box center [194, 40] width 24 height 9
click at [950, 10] on span "Reassign" at bounding box center [953, 14] width 28 height 10
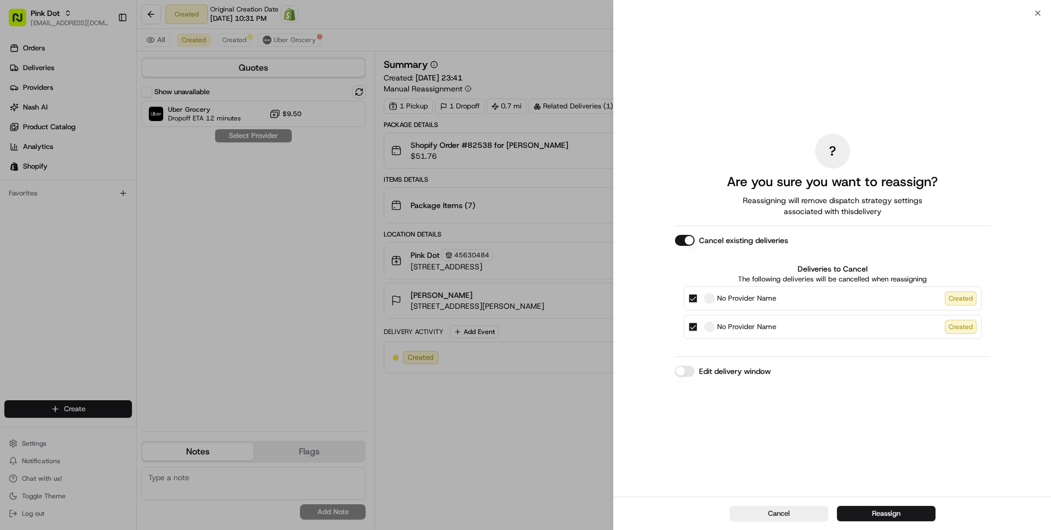
click at [680, 373] on button "Edit delivery window" at bounding box center [685, 371] width 20 height 11
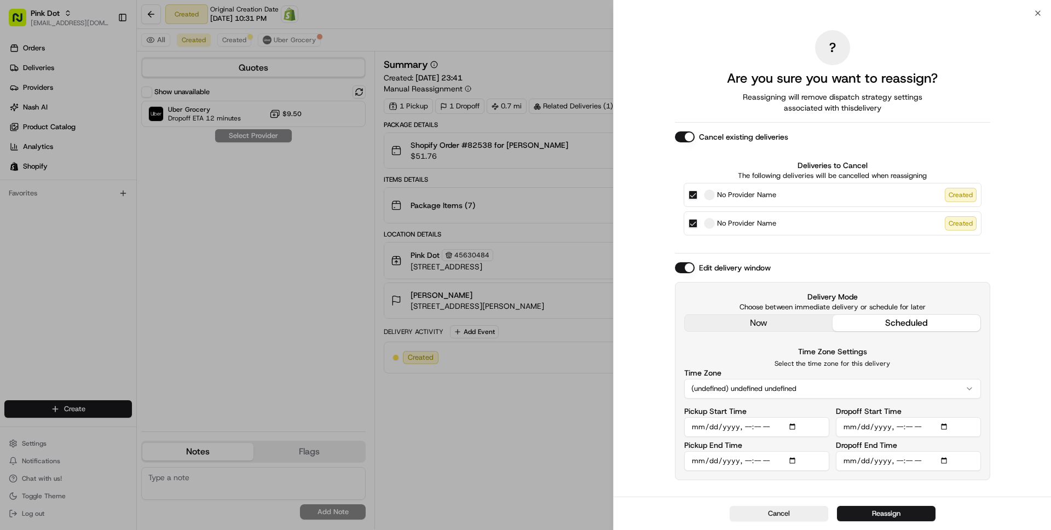
click at [750, 320] on div "? Are you sure you want to reassign? Reassigning will remove dispatch strategy …" at bounding box center [832, 254] width 315 height 479
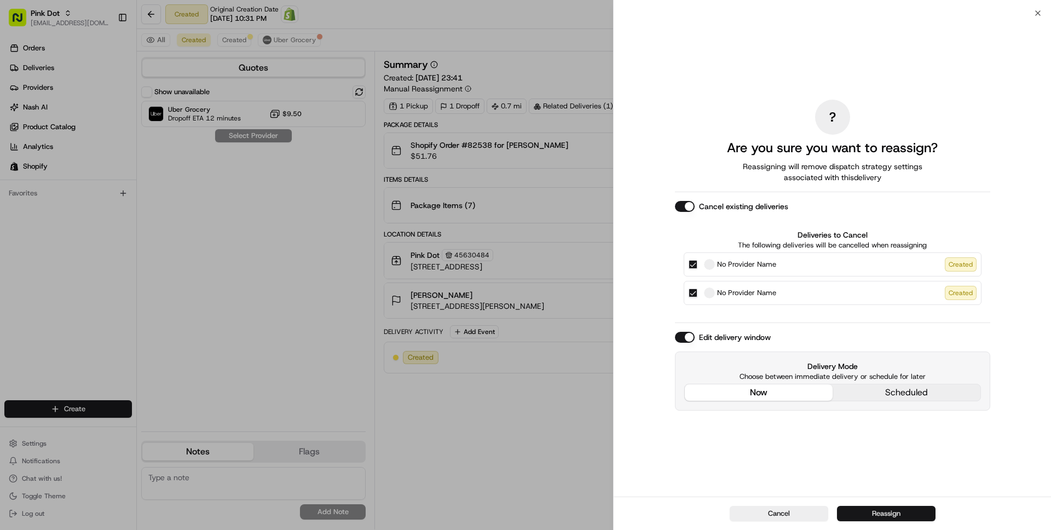
click at [880, 520] on button "Reassign" at bounding box center [886, 513] width 99 height 15
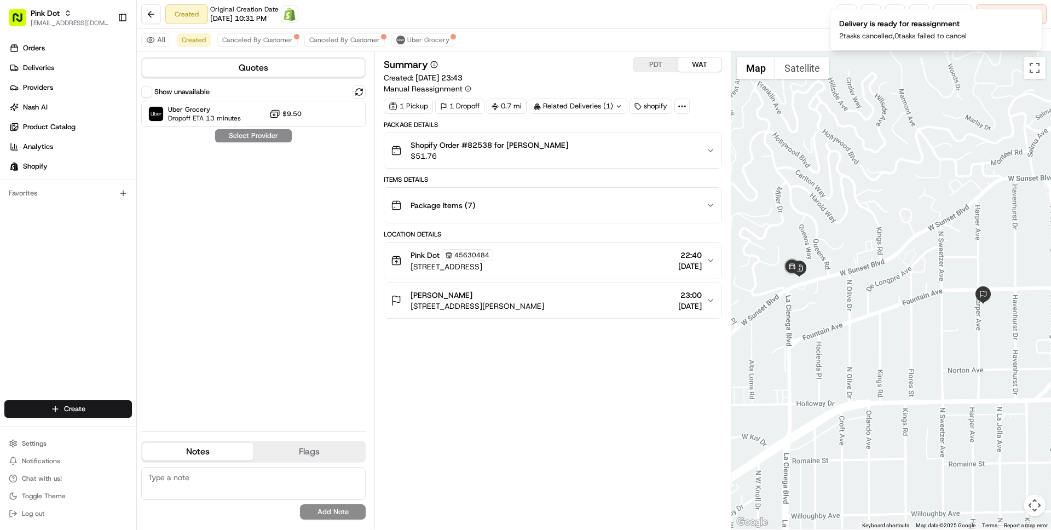
click at [151, 90] on button "Show unavailable" at bounding box center [146, 92] width 11 height 11
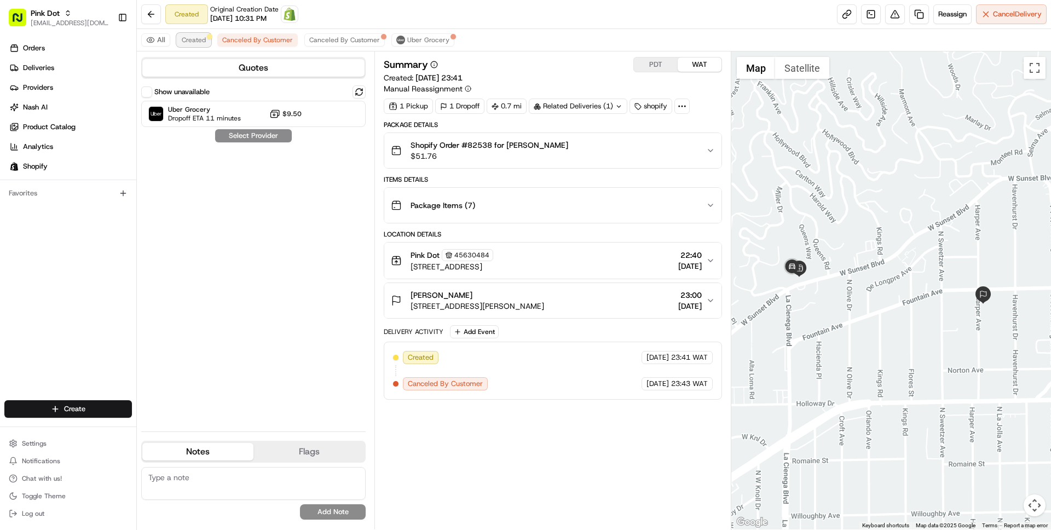
click at [193, 41] on span "Created" at bounding box center [194, 40] width 24 height 9
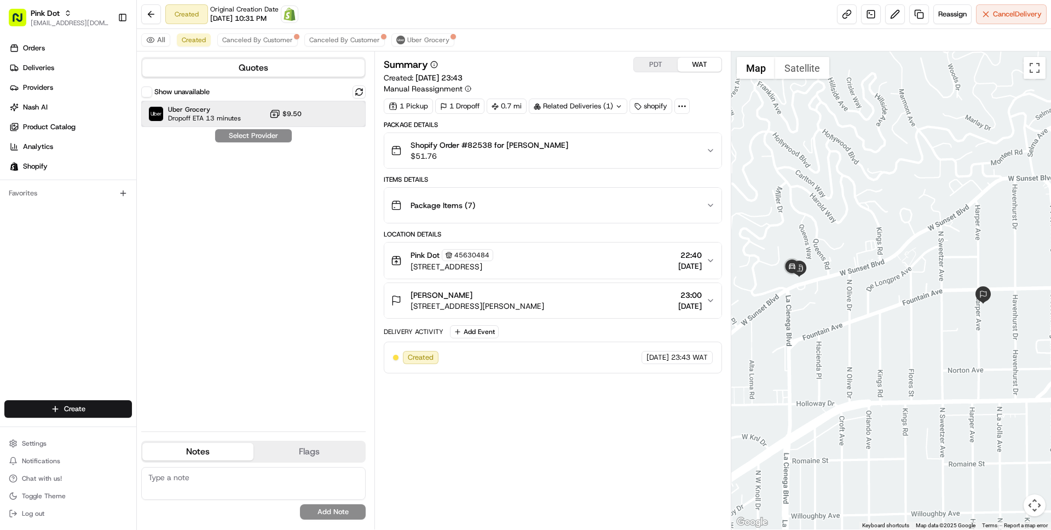
click at [219, 116] on span "Dropoff ETA 13 minutes" at bounding box center [204, 118] width 73 height 9
click at [252, 133] on button "Assign Provider" at bounding box center [254, 135] width 78 height 13
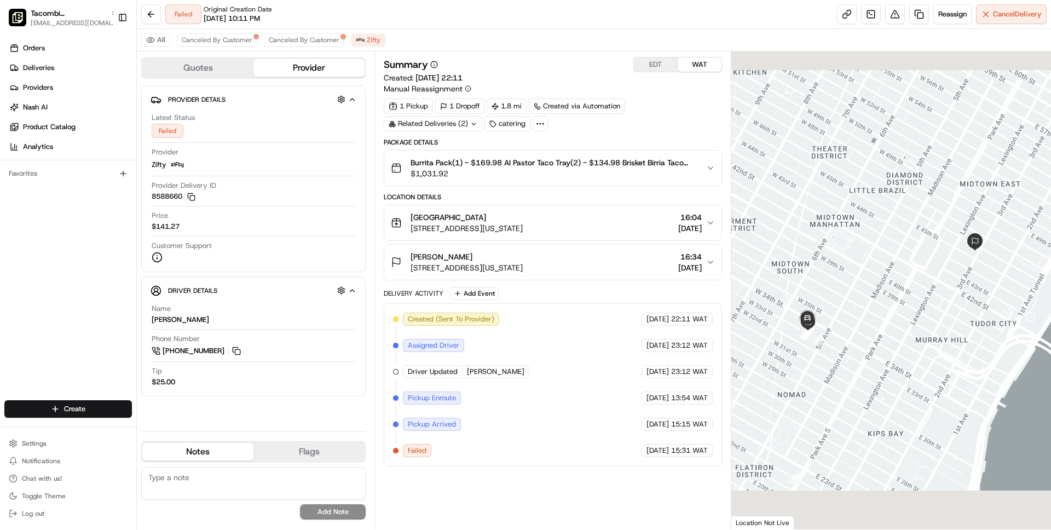
click at [179, 65] on button "Quotes" at bounding box center [197, 68] width 111 height 18
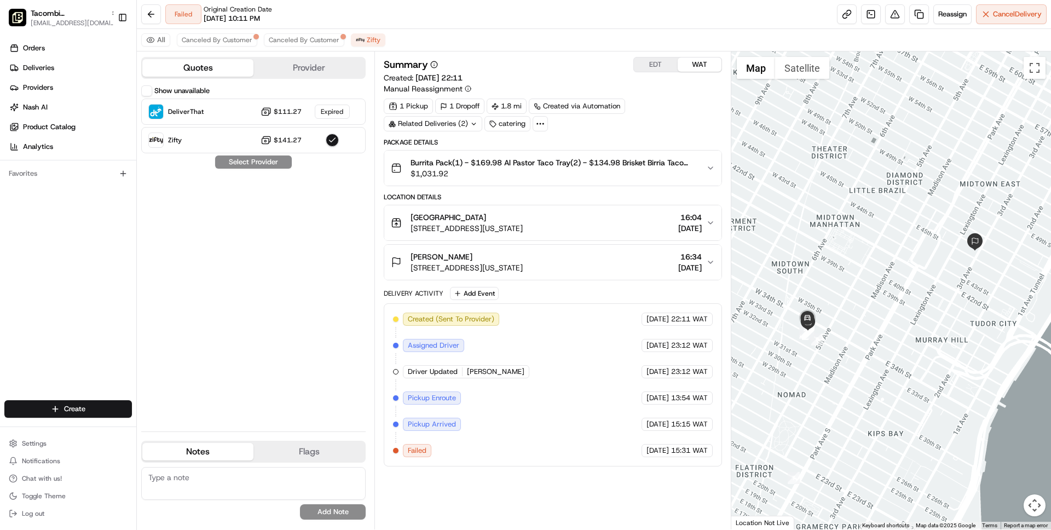
click at [152, 91] on div "Show unavailable" at bounding box center [175, 90] width 68 height 11
click at [148, 91] on button "Show unavailable" at bounding box center [146, 90] width 11 height 11
click at [146, 91] on button "Show unavailable" at bounding box center [146, 90] width 11 height 11
click at [214, 38] on span "Canceled By Customer" at bounding box center [217, 40] width 71 height 9
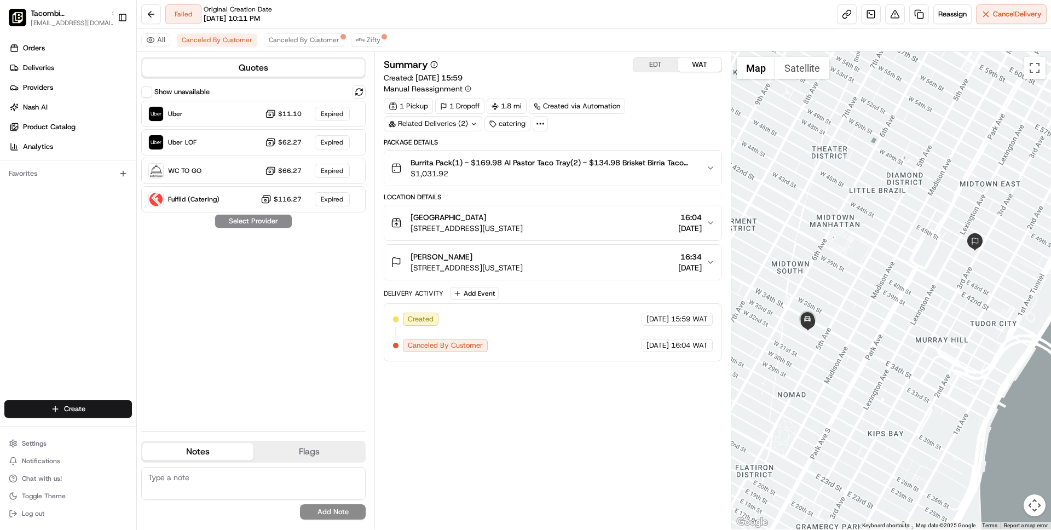
click at [144, 91] on button "Show unavailable" at bounding box center [146, 92] width 11 height 11
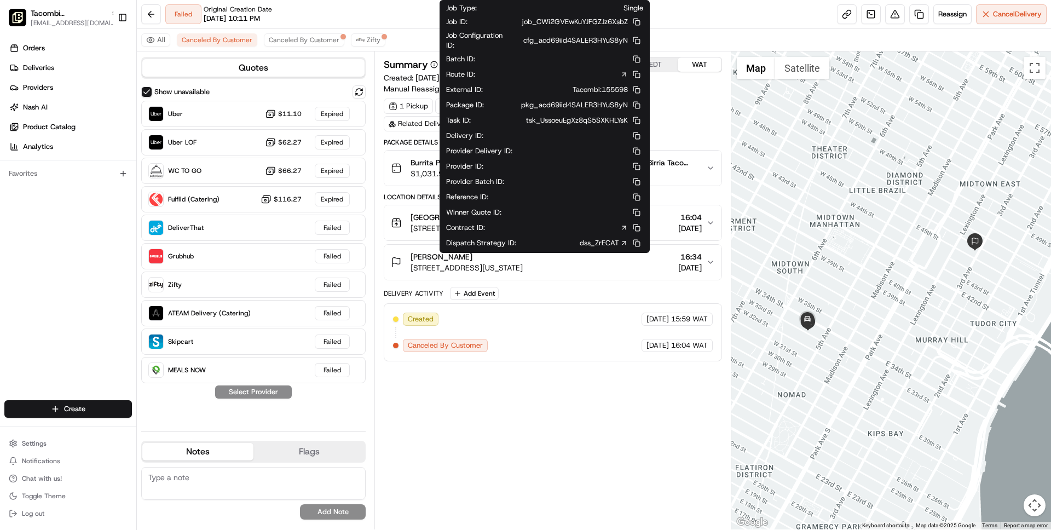
click at [610, 241] on link "dss_ZrECAT" at bounding box center [604, 243] width 48 height 10
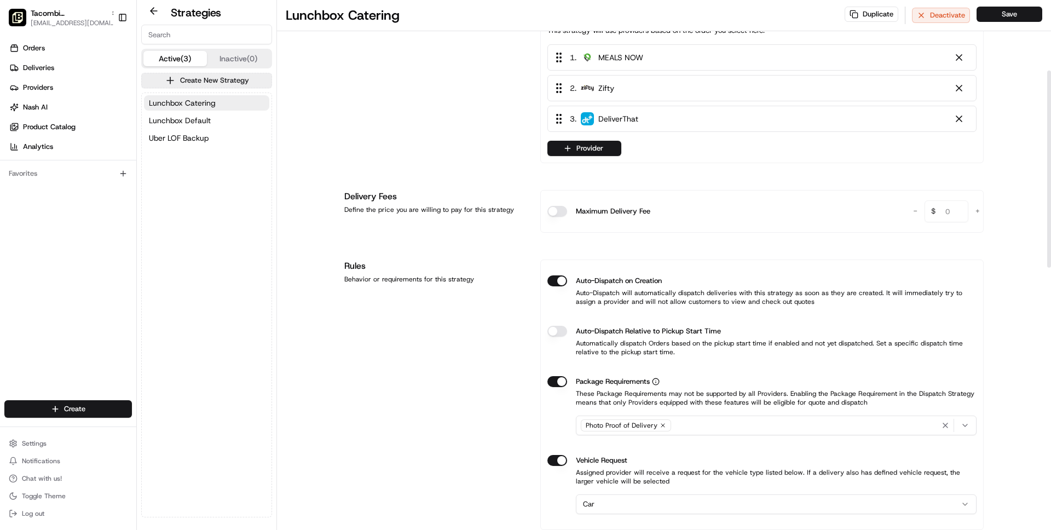
scroll to position [207, 0]
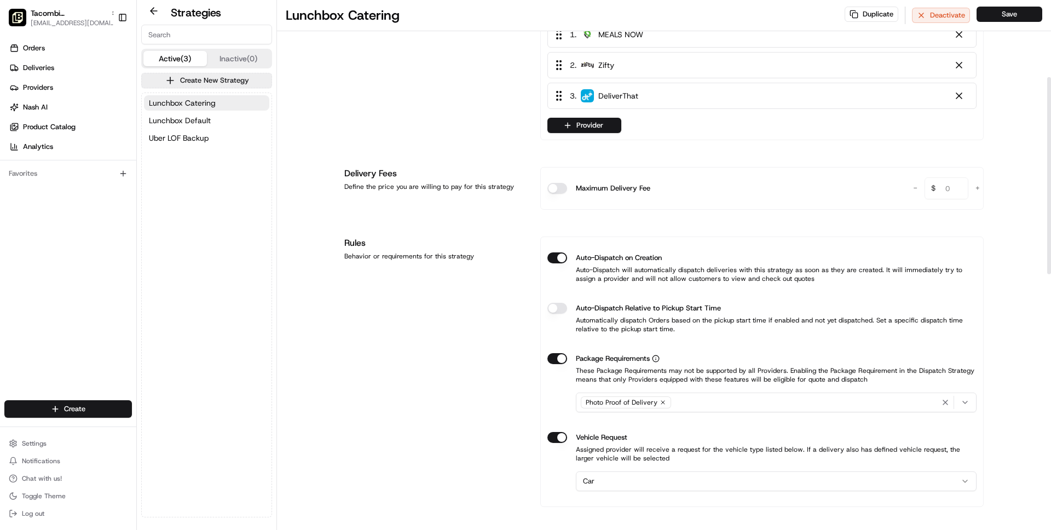
click at [719, 401] on div "Photo Proof of Delivery" at bounding box center [776, 402] width 395 height 16
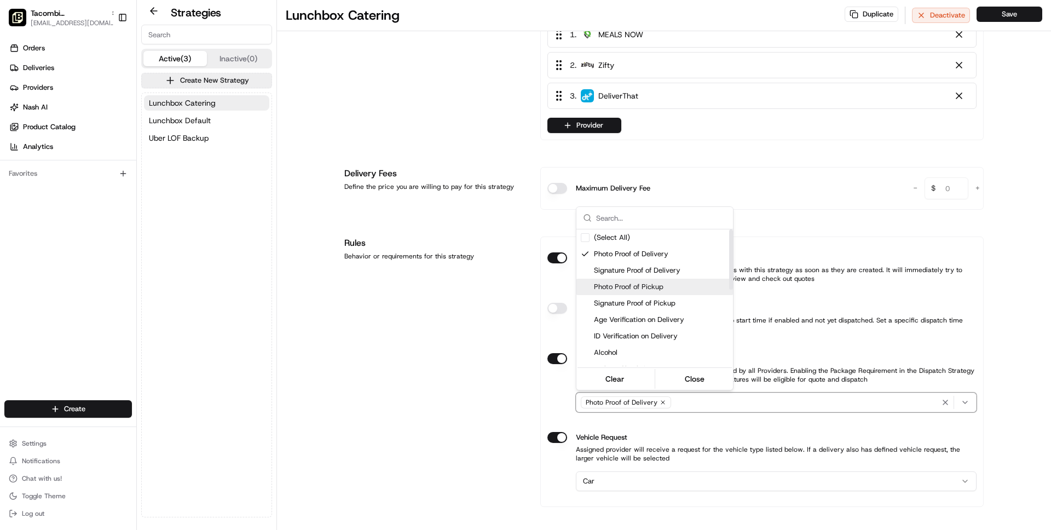
click at [648, 285] on span "Photo Proof of Pickup" at bounding box center [661, 287] width 135 height 10
click at [708, 382] on button "Close" at bounding box center [695, 378] width 75 height 15
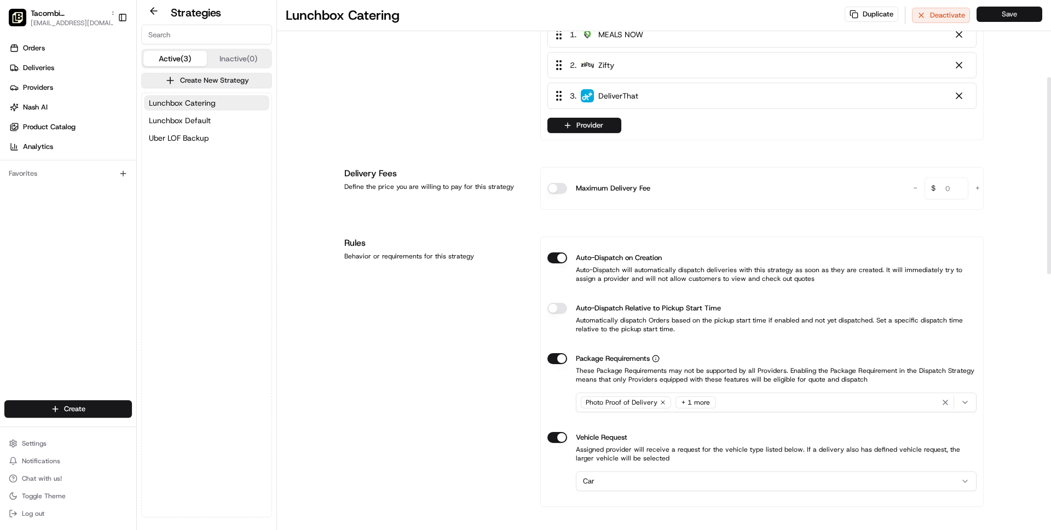
click at [1014, 13] on button "Save" at bounding box center [1010, 14] width 66 height 15
